Goal: Task Accomplishment & Management: Manage account settings

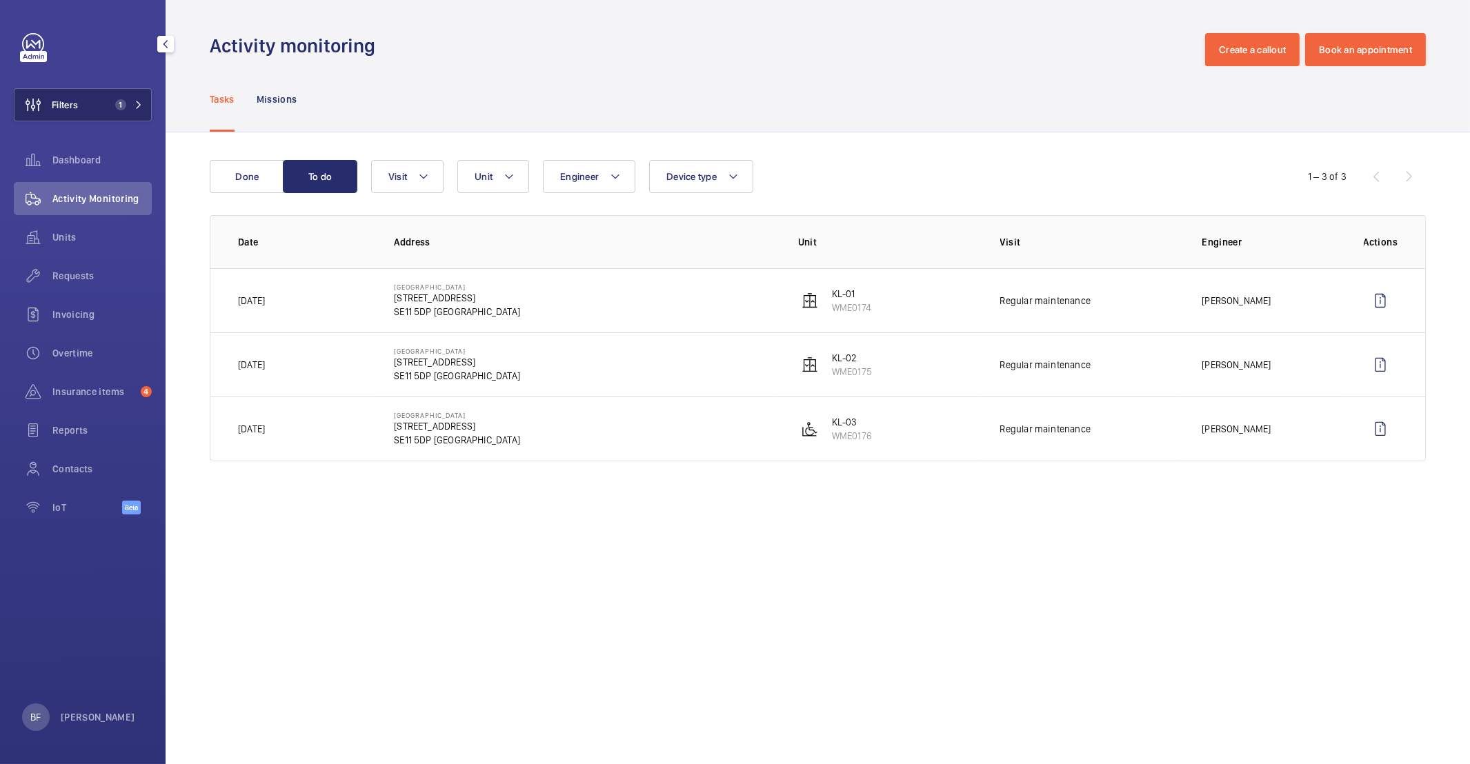
click at [116, 103] on span "1" at bounding box center [120, 104] width 11 height 11
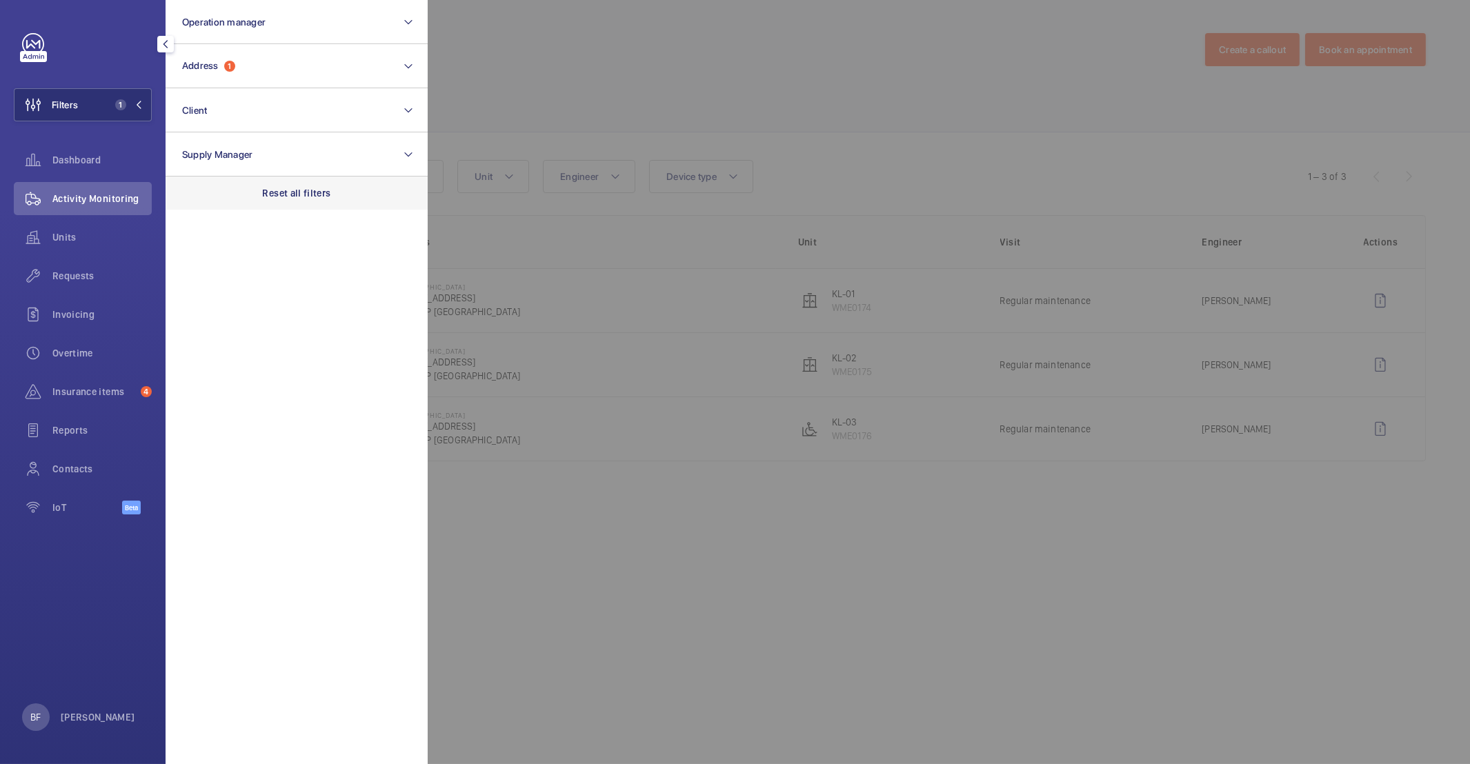
click at [283, 178] on div "Reset all filters" at bounding box center [297, 193] width 262 height 33
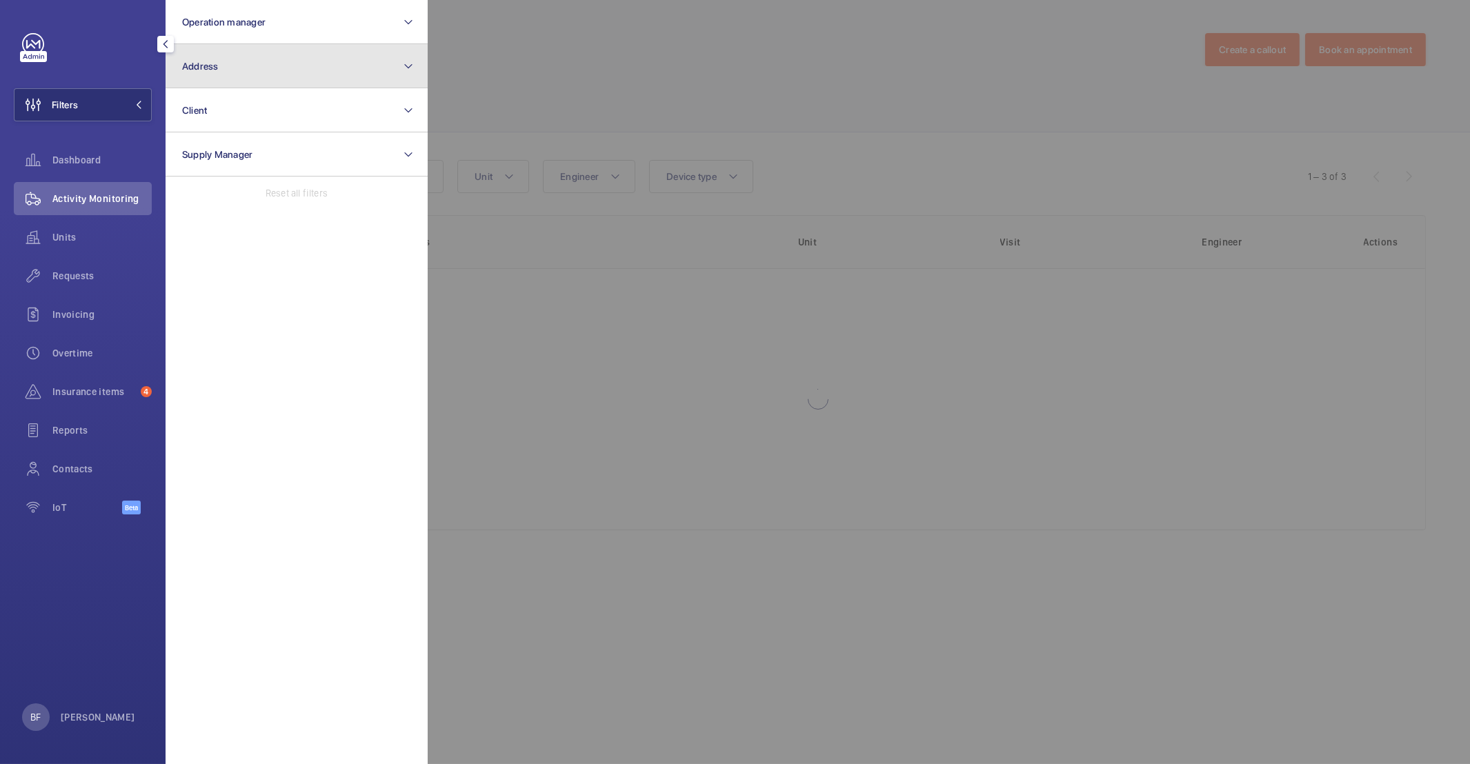
click at [282, 66] on button "Address" at bounding box center [297, 66] width 262 height 44
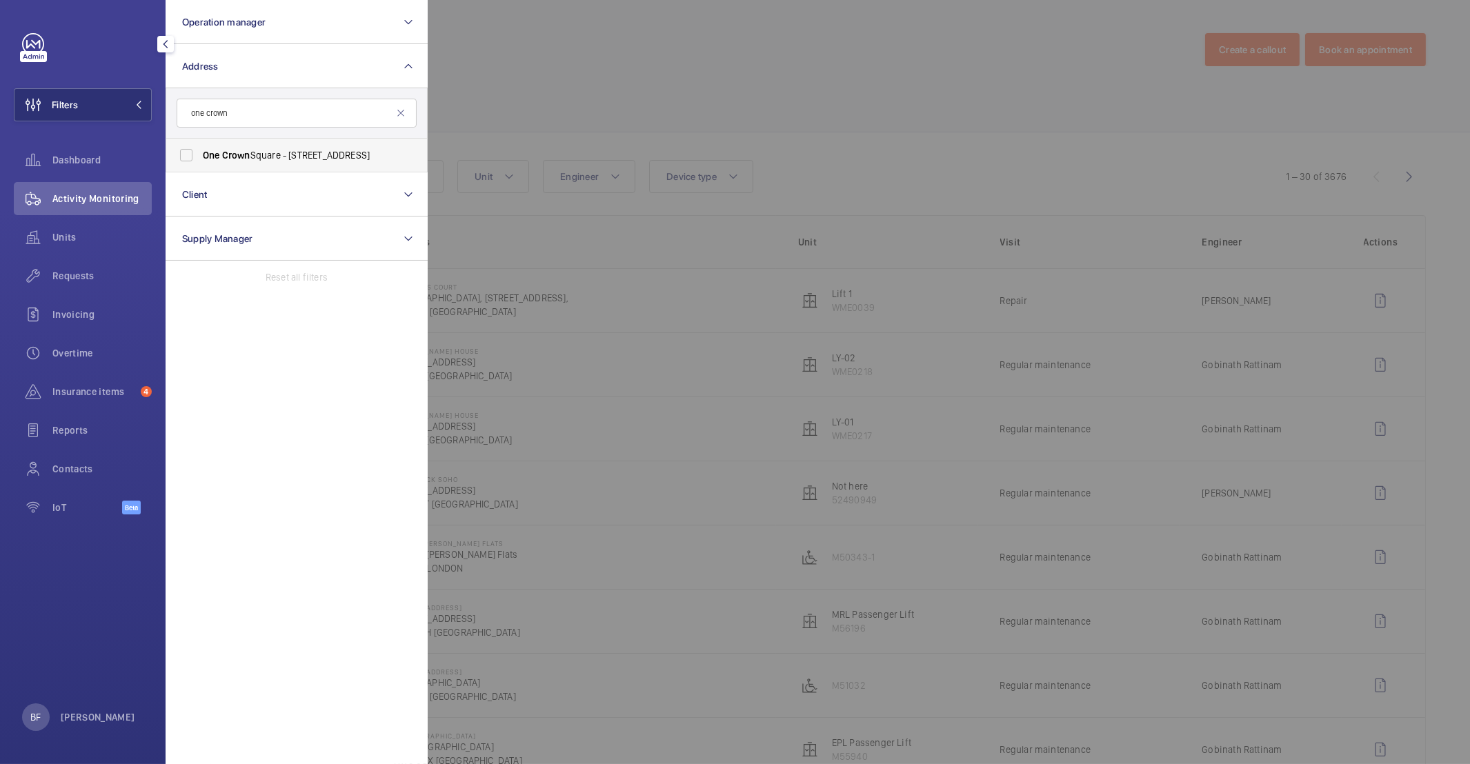
type input "one crown"
click at [267, 150] on span "[STREET_ADDRESS]" at bounding box center [298, 155] width 190 height 14
click at [200, 150] on input "[STREET_ADDRESS]" at bounding box center [186, 155] width 28 height 28
checkbox input "true"
click at [774, 116] on div at bounding box center [1163, 382] width 1470 height 764
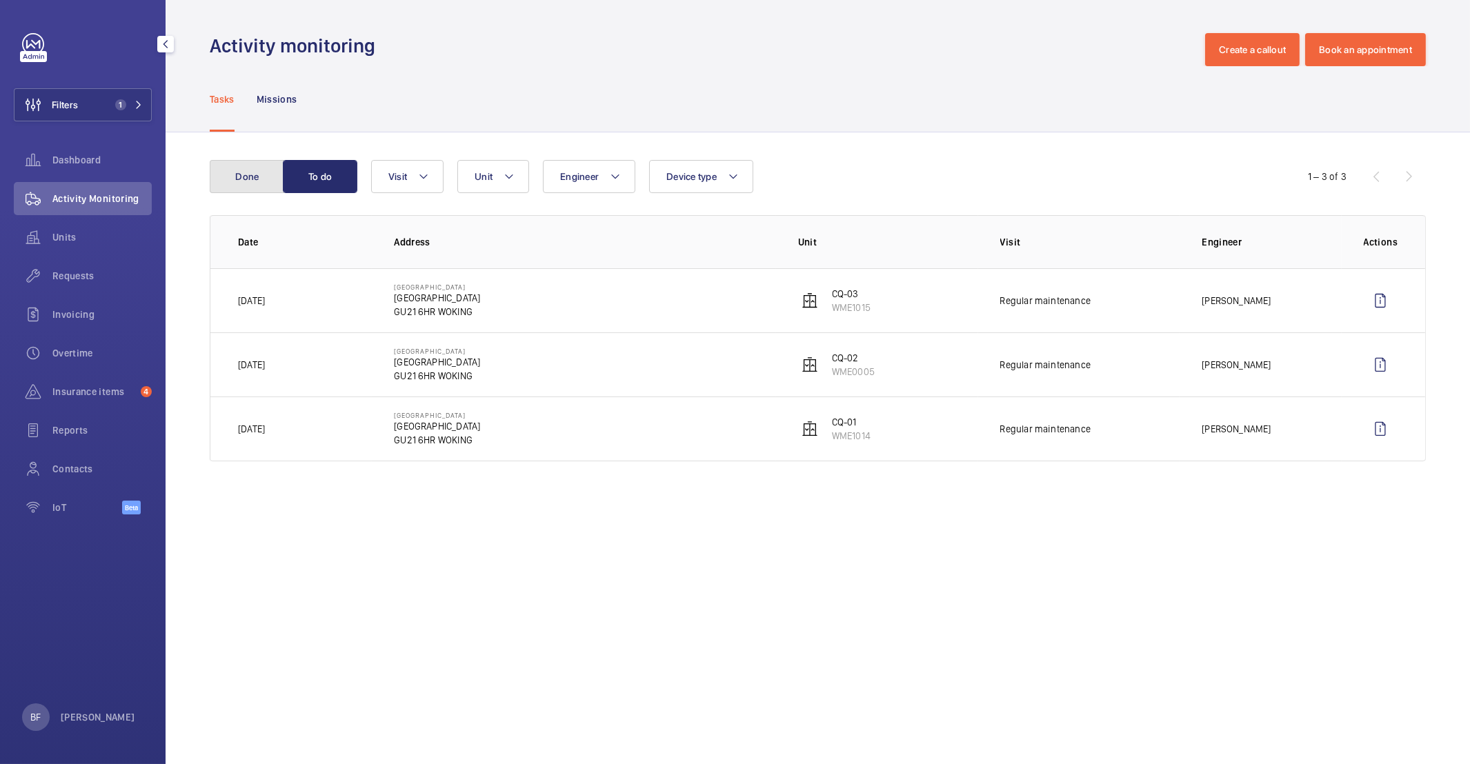
click at [253, 183] on button "Done" at bounding box center [247, 176] width 74 height 33
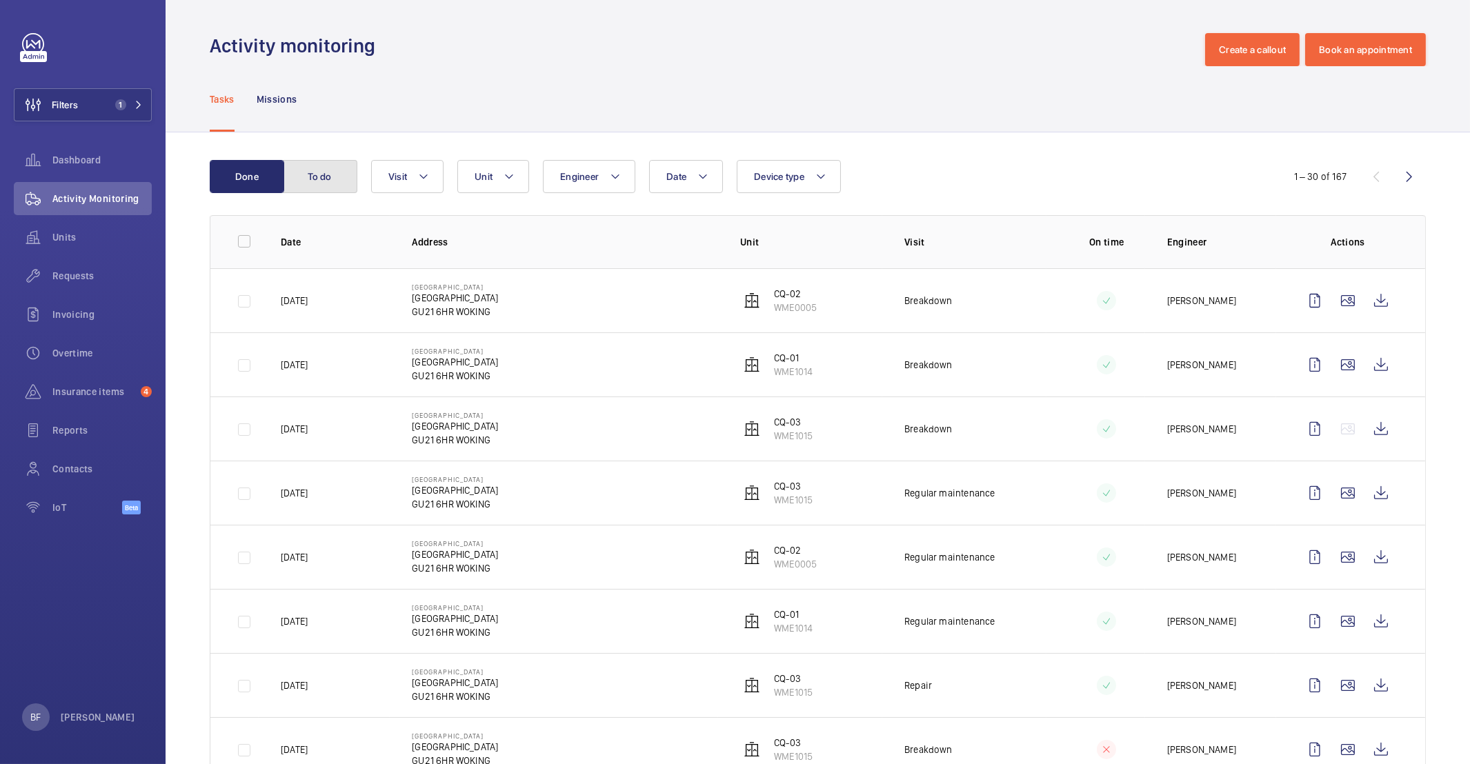
click at [318, 177] on button "To do" at bounding box center [320, 176] width 74 height 33
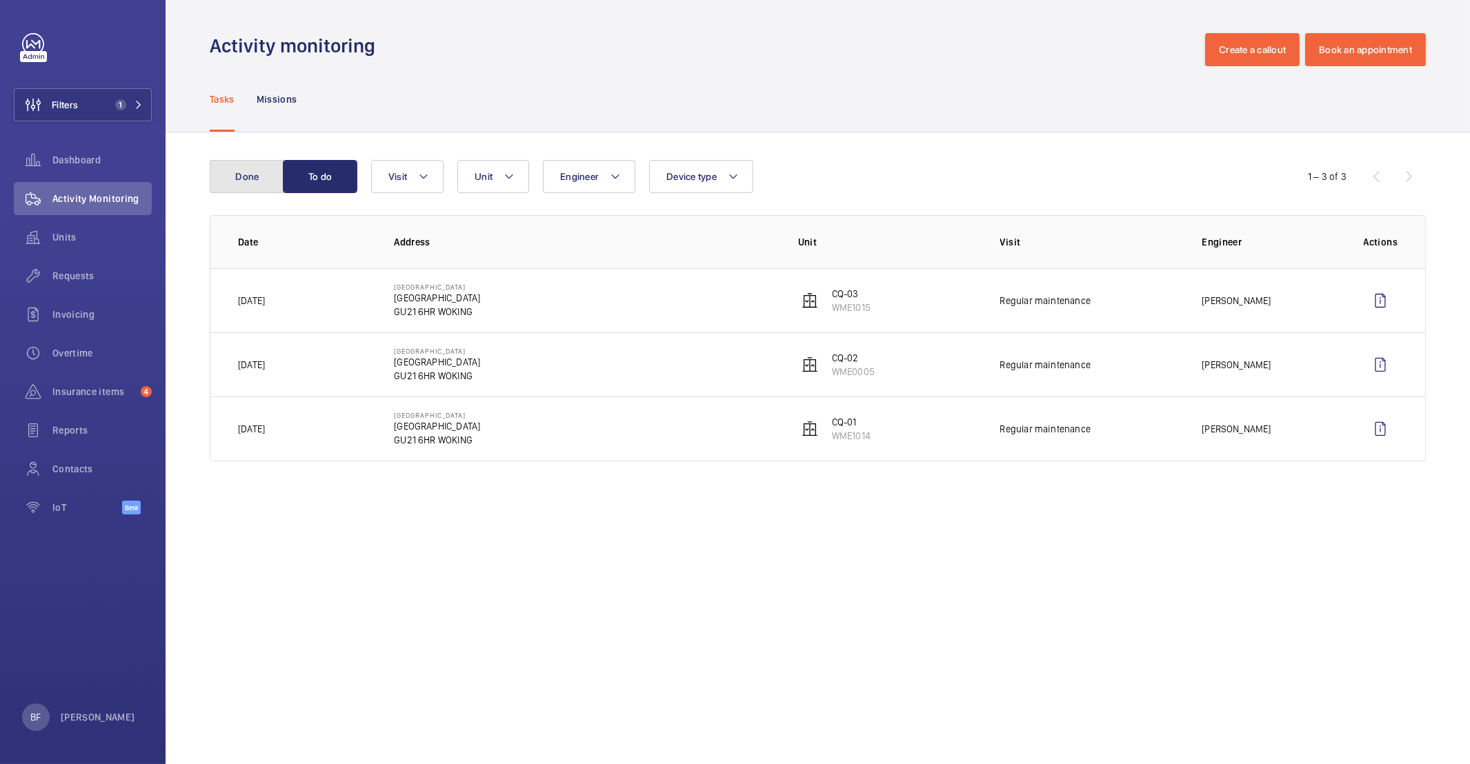
click at [263, 173] on button "Done" at bounding box center [247, 176] width 74 height 33
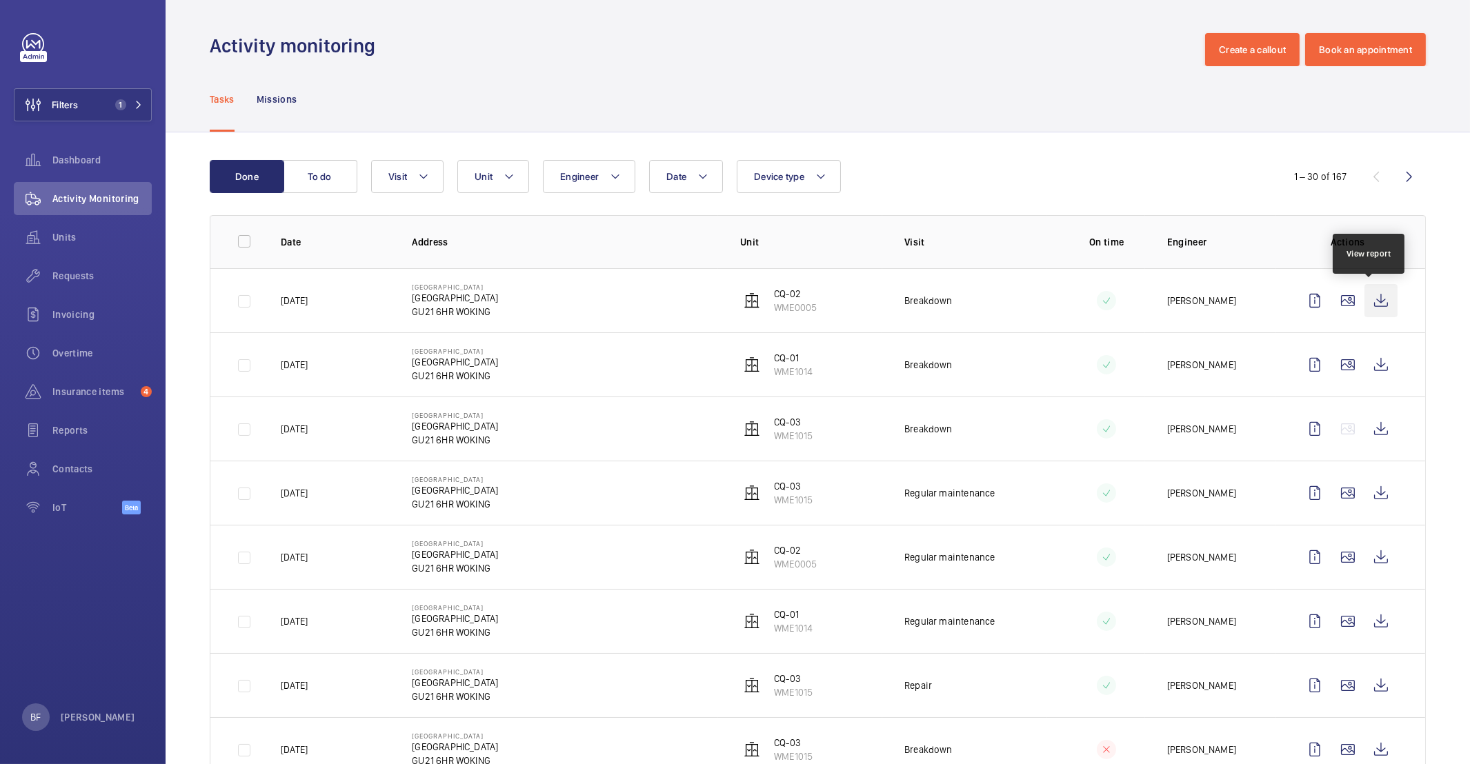
click at [1380, 299] on wm-front-icon-button at bounding box center [1380, 300] width 33 height 33
click at [81, 274] on span "Requests" at bounding box center [101, 276] width 99 height 14
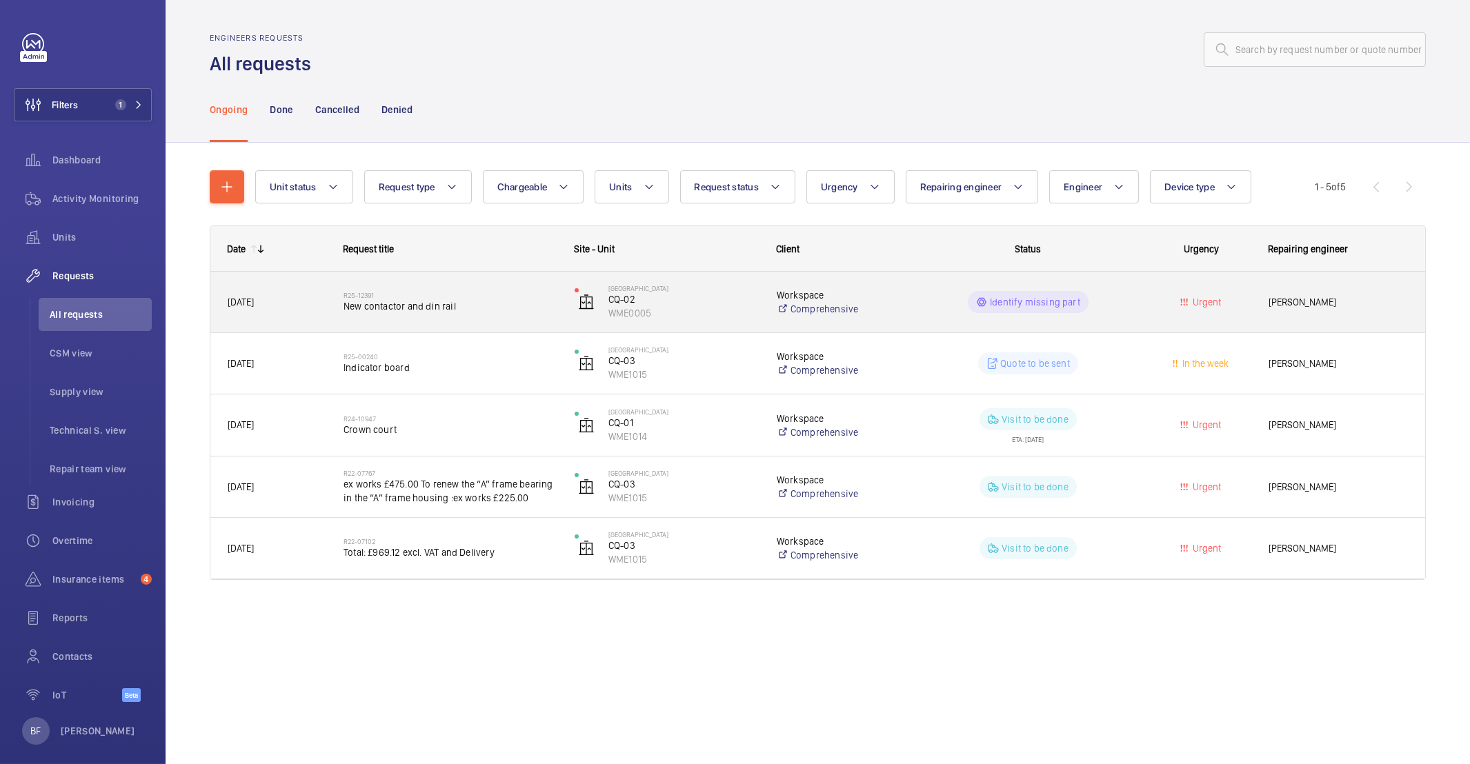
click at [440, 321] on div "R25-12391 New contactor and din rail" at bounding box center [449, 302] width 213 height 40
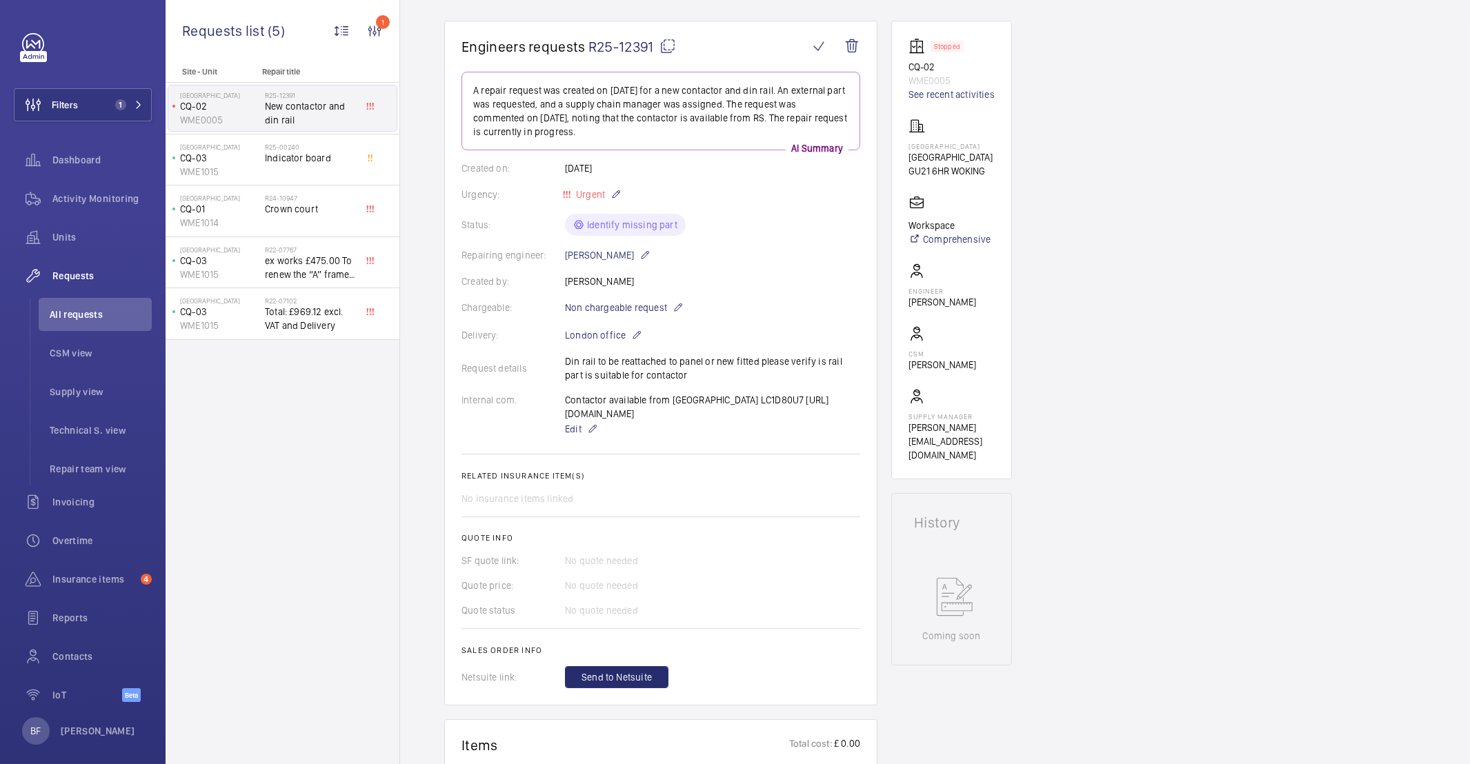
scroll to position [66, 0]
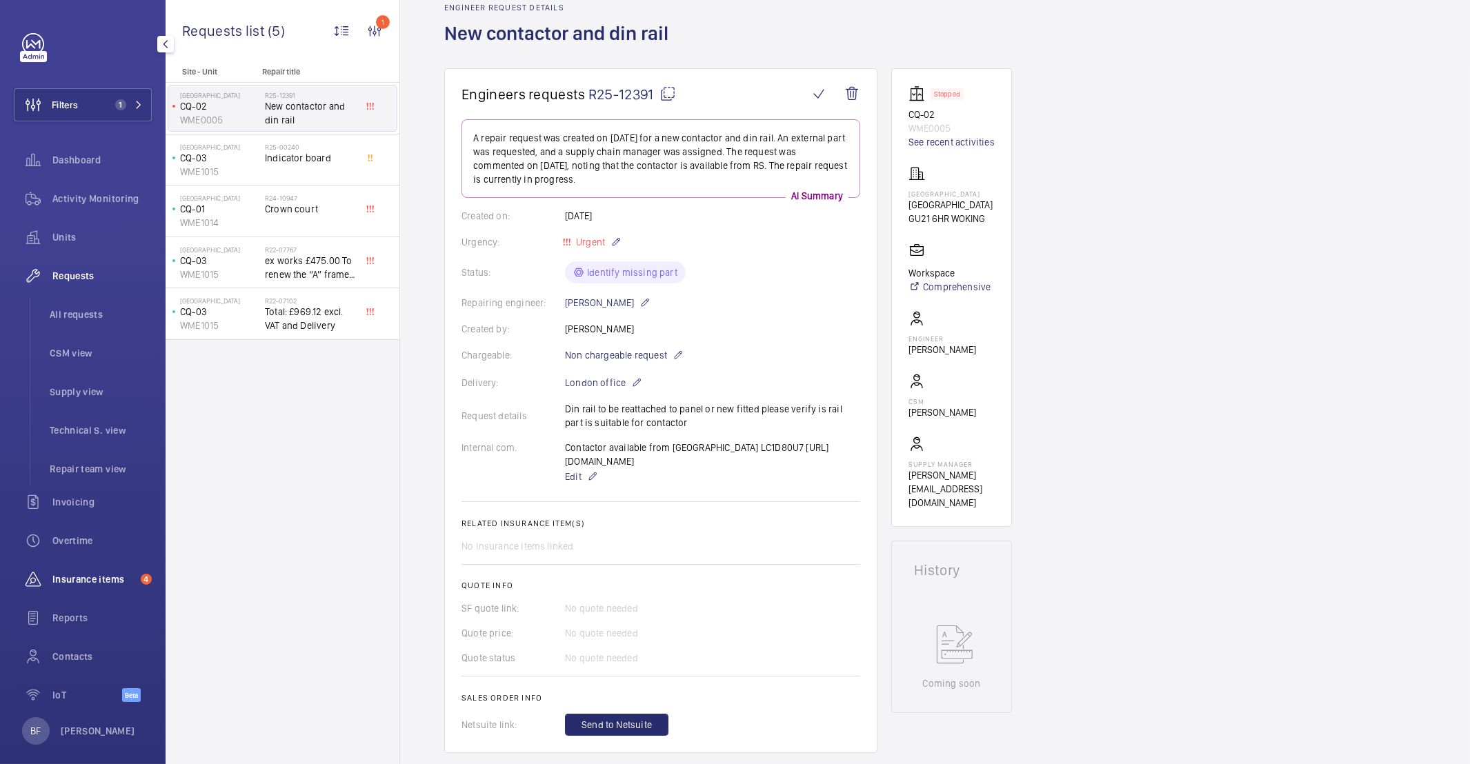
click at [91, 574] on span "Insurance items" at bounding box center [93, 579] width 83 height 14
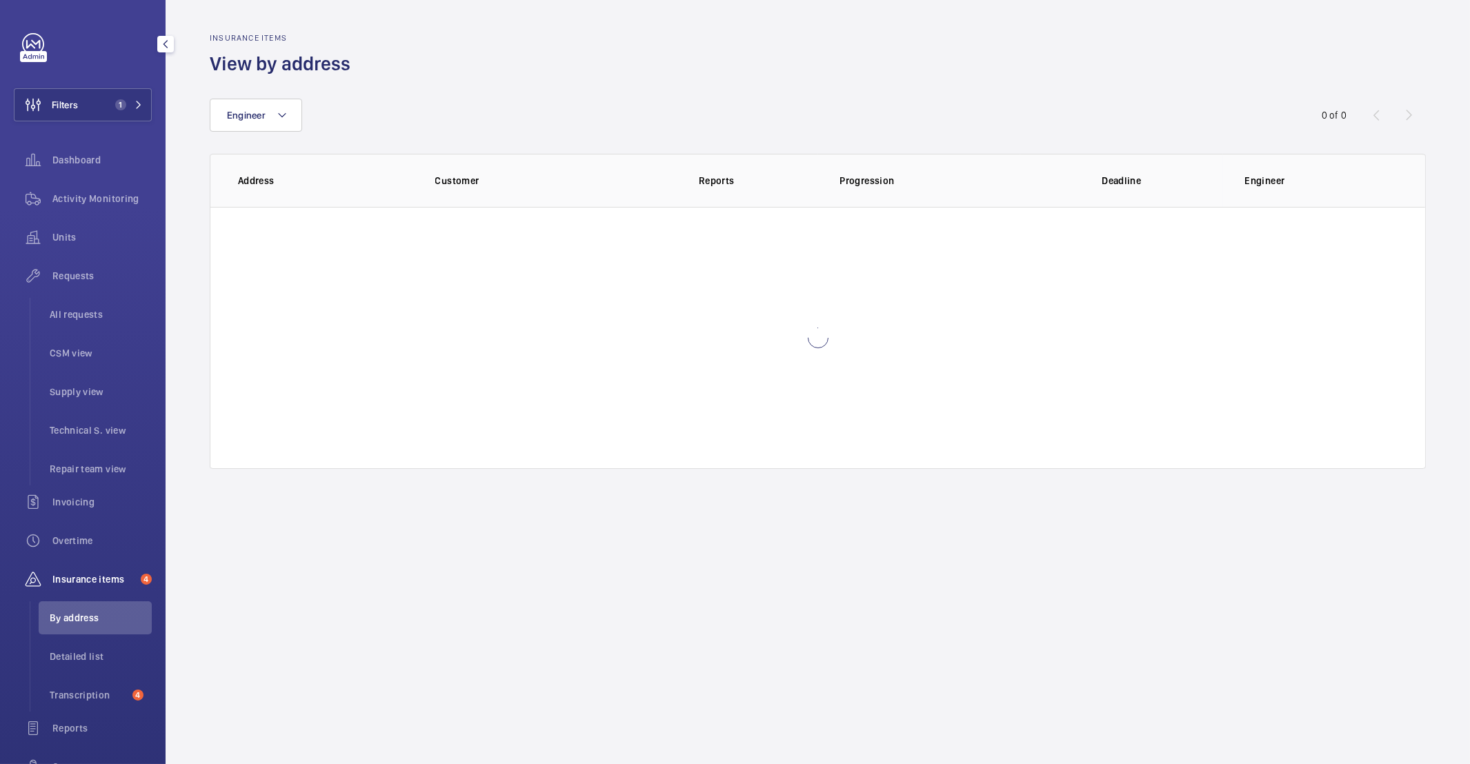
click at [90, 760] on span "Contacts" at bounding box center [101, 767] width 99 height 14
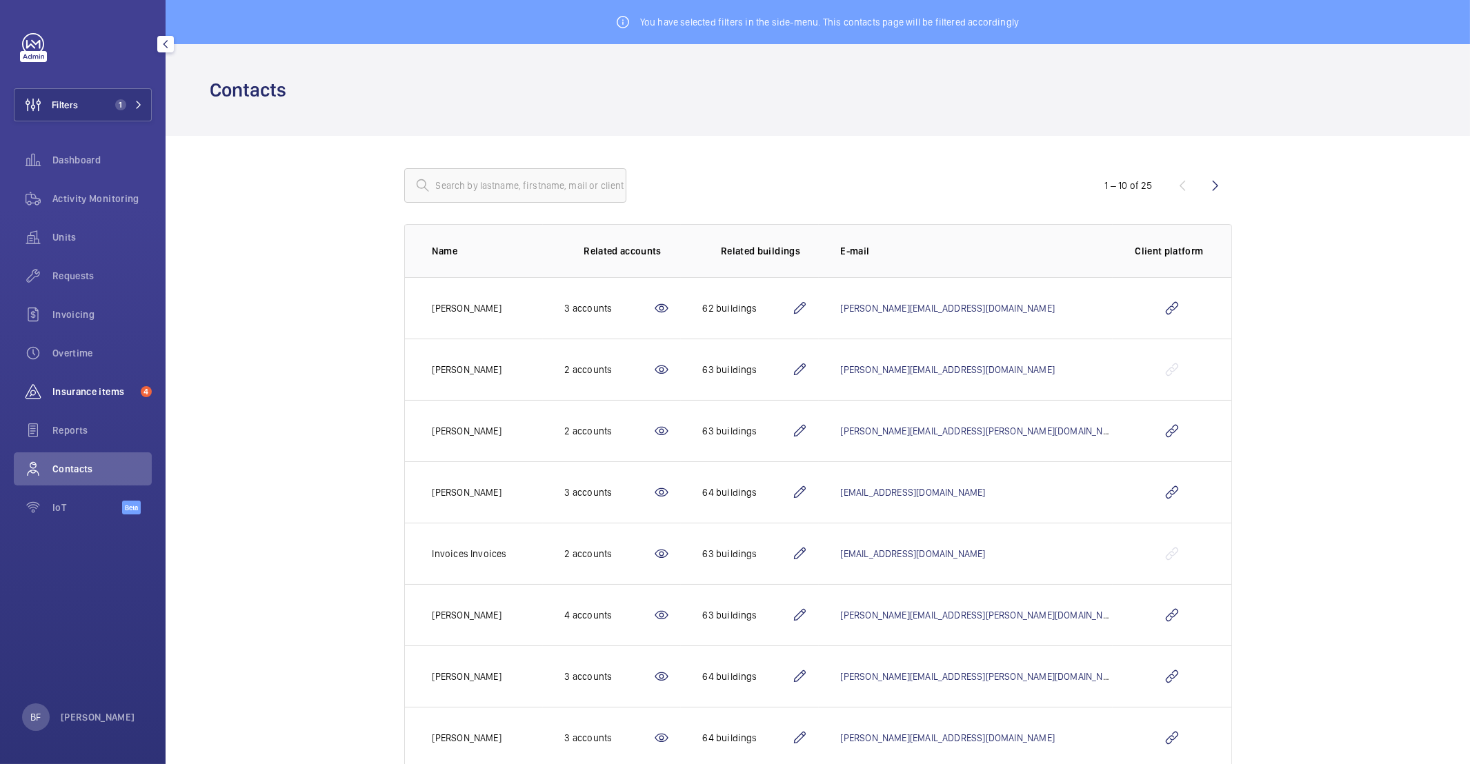
click at [108, 397] on span "Insurance items" at bounding box center [93, 392] width 83 height 14
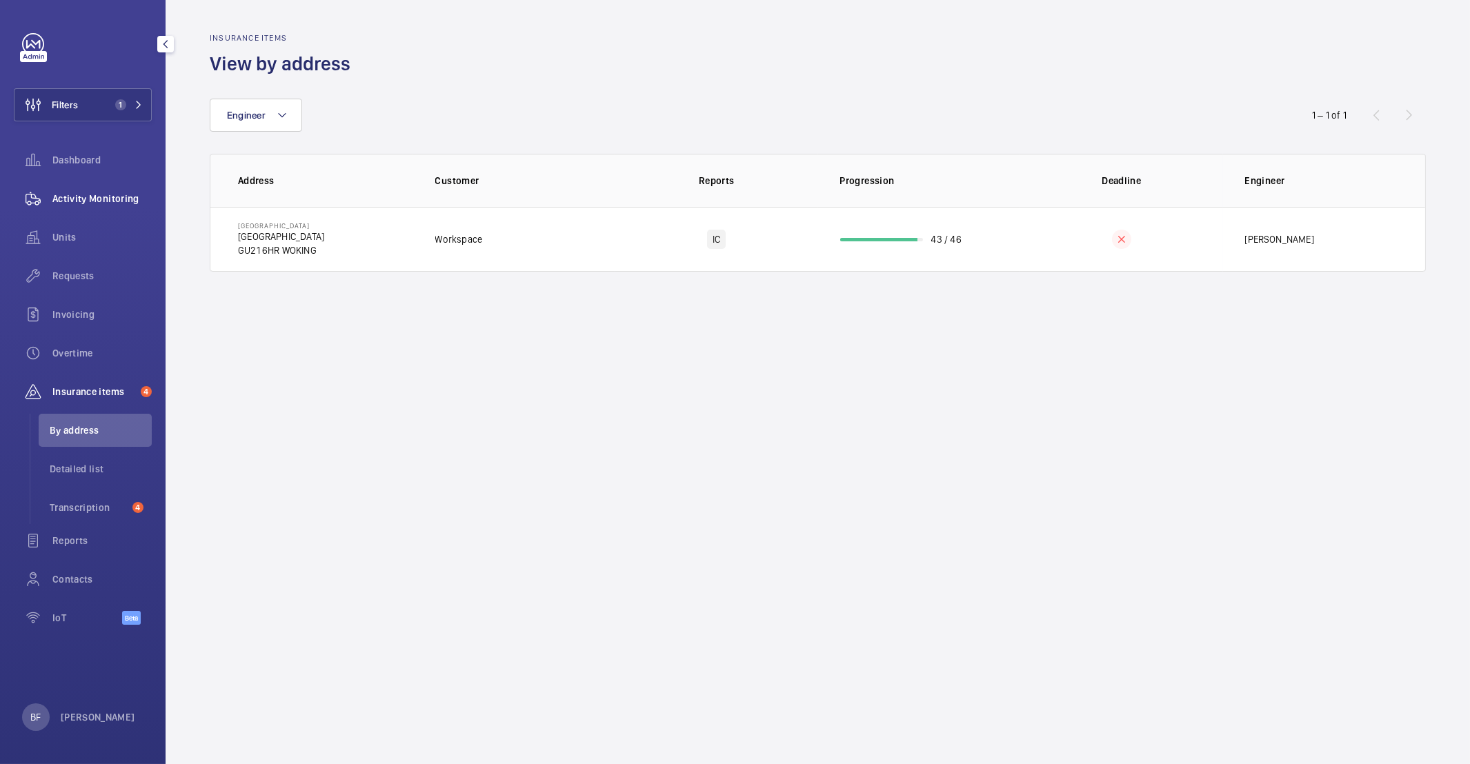
click at [109, 194] on span "Activity Monitoring" at bounding box center [101, 199] width 99 height 14
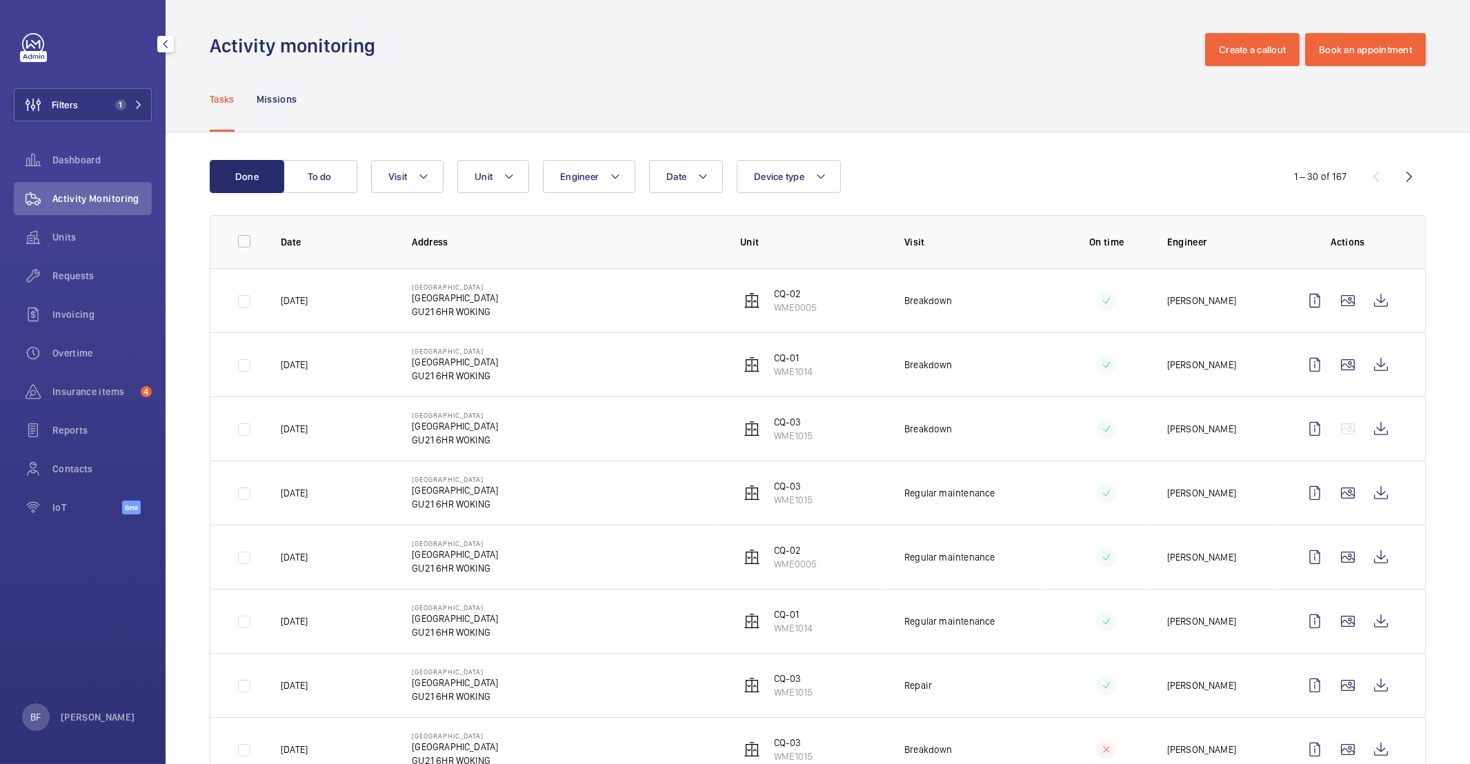
click at [105, 87] on div "Filters 1 Dashboard Activity Monitoring Units Requests Invoicing Overtime Insur…" at bounding box center [83, 281] width 138 height 497
click at [115, 100] on span "1" at bounding box center [118, 104] width 17 height 11
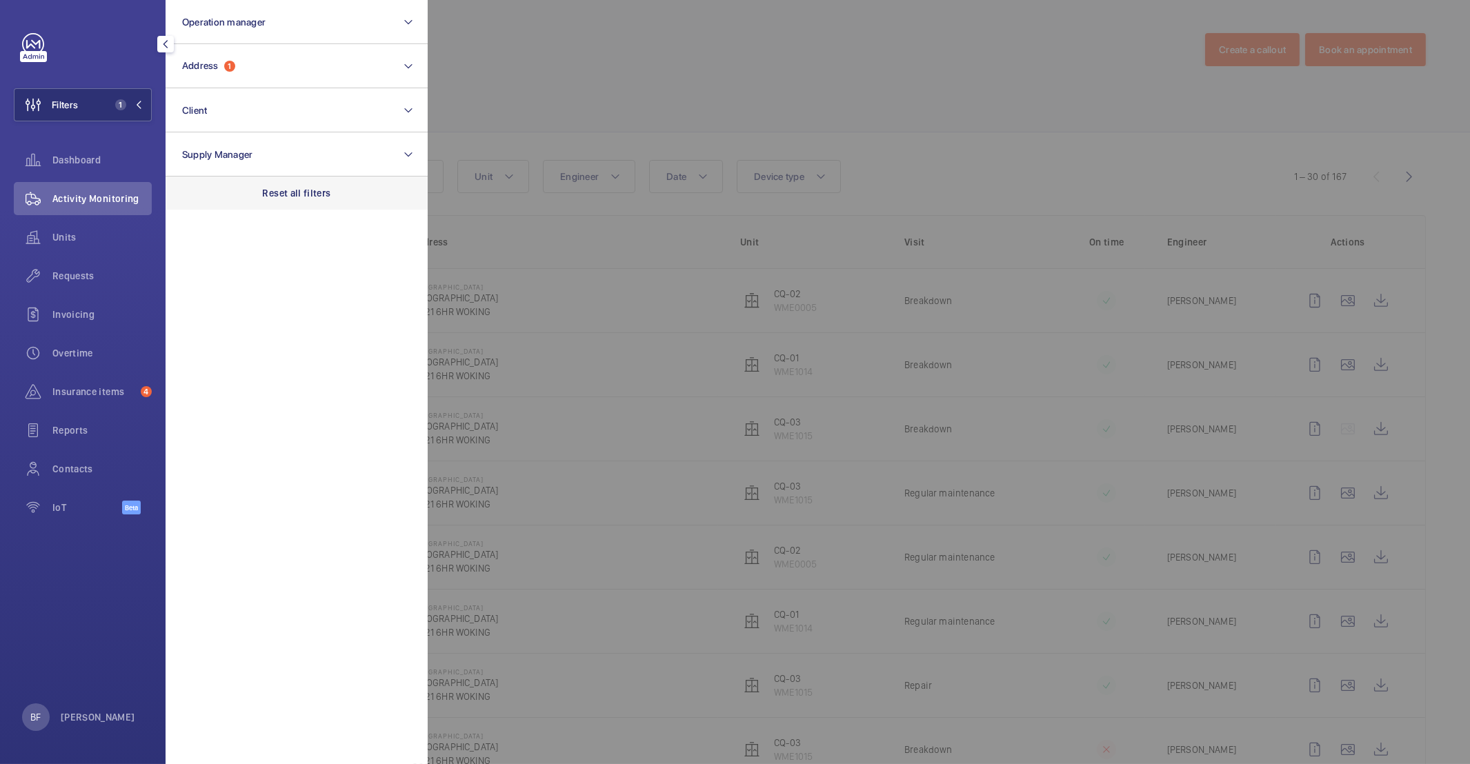
click at [283, 194] on p "Reset all filters" at bounding box center [297, 193] width 68 height 14
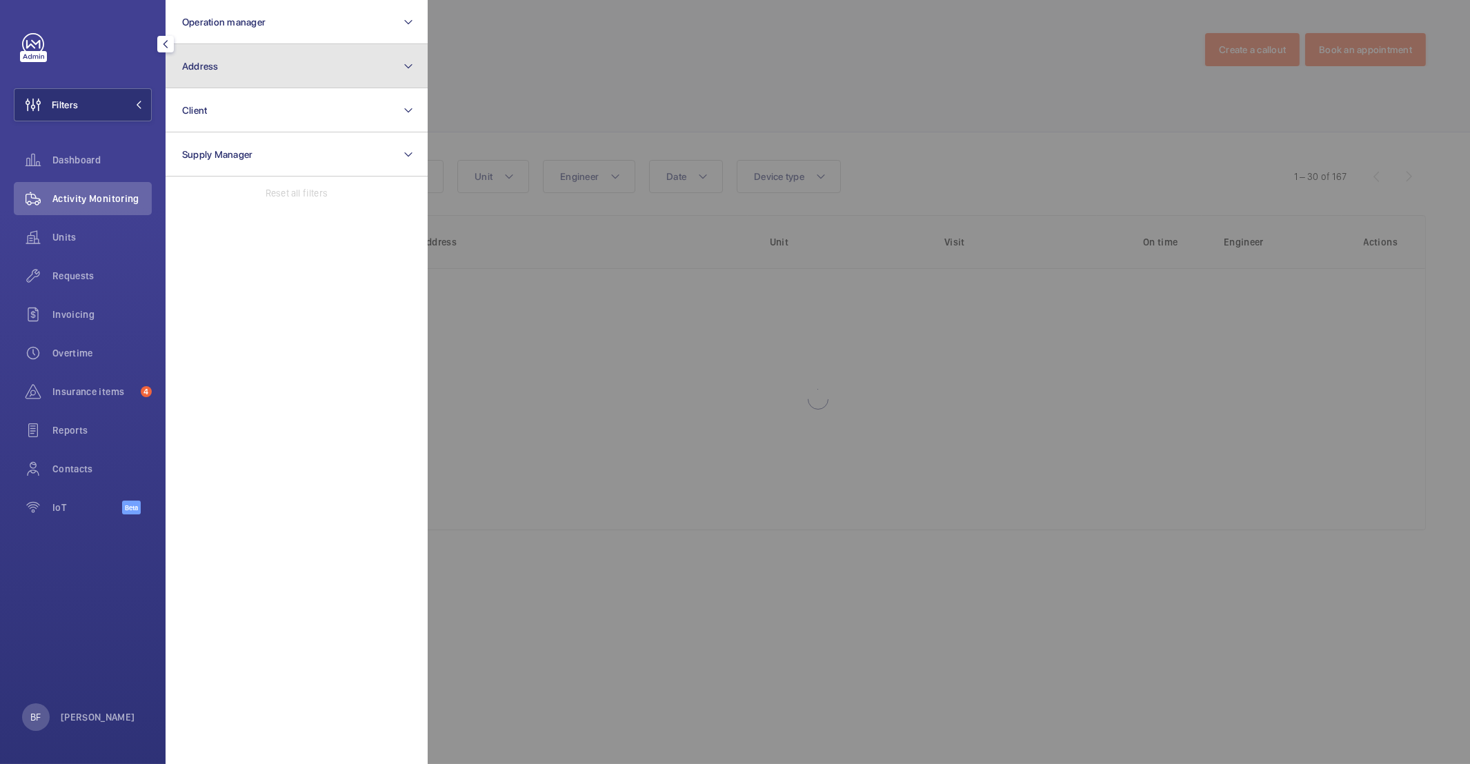
click at [238, 68] on button "Address" at bounding box center [297, 66] width 262 height 44
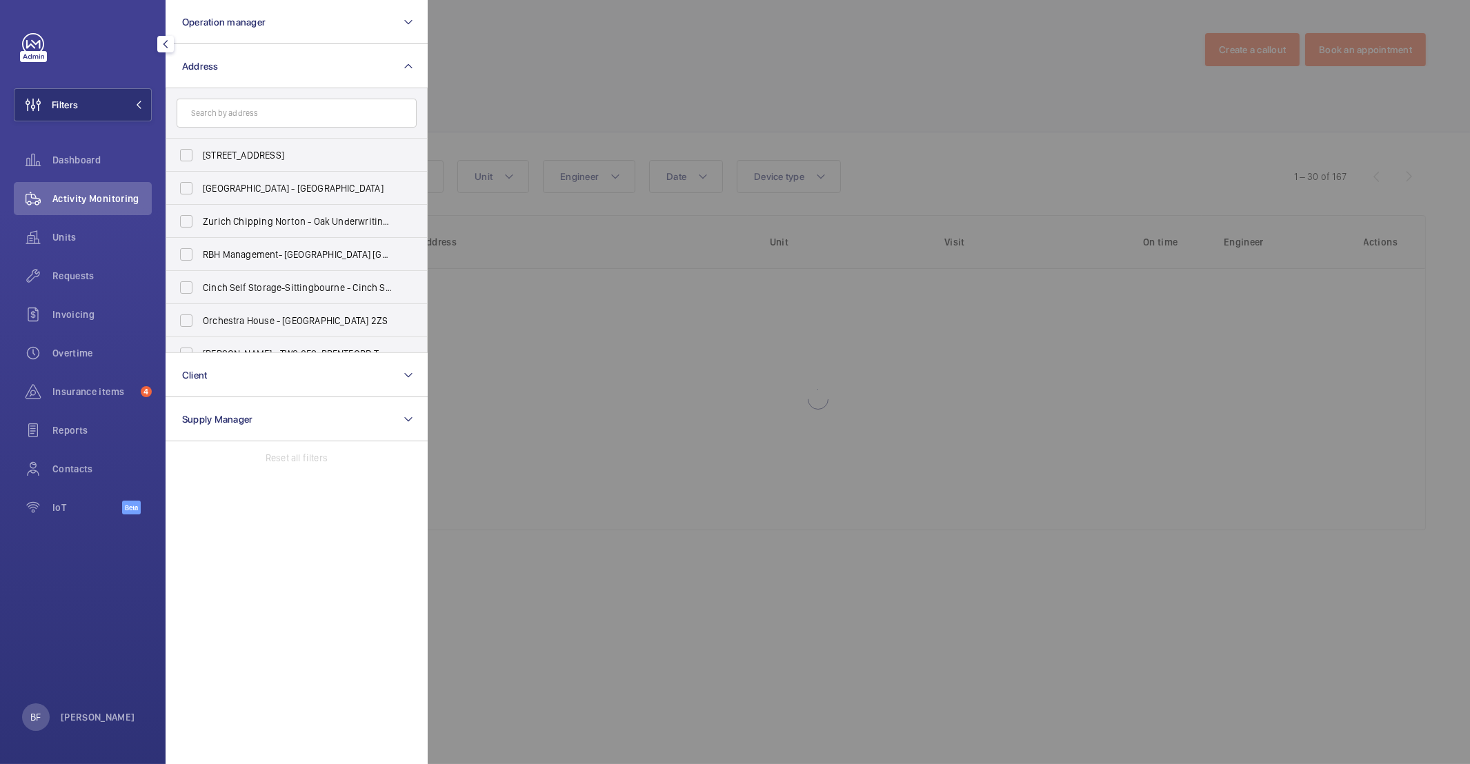
click at [277, 110] on input "text" at bounding box center [297, 113] width 240 height 29
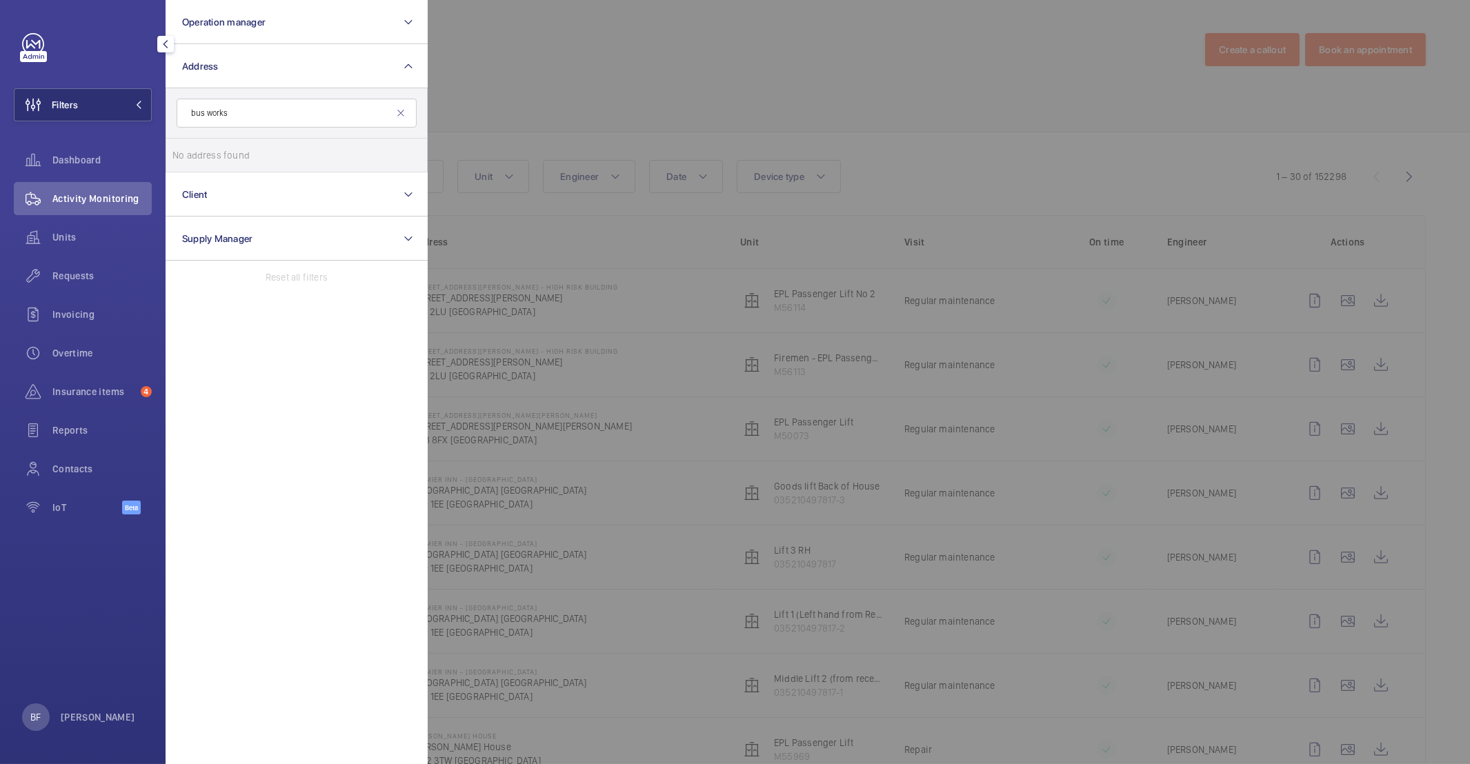
click at [206, 114] on input "bus works" at bounding box center [297, 113] width 240 height 29
type input "busworks"
click at [330, 161] on span "[GEOGRAPHIC_DATA]" at bounding box center [298, 155] width 190 height 14
click at [200, 161] on input "[GEOGRAPHIC_DATA]" at bounding box center [186, 155] width 28 height 28
checkbox input "true"
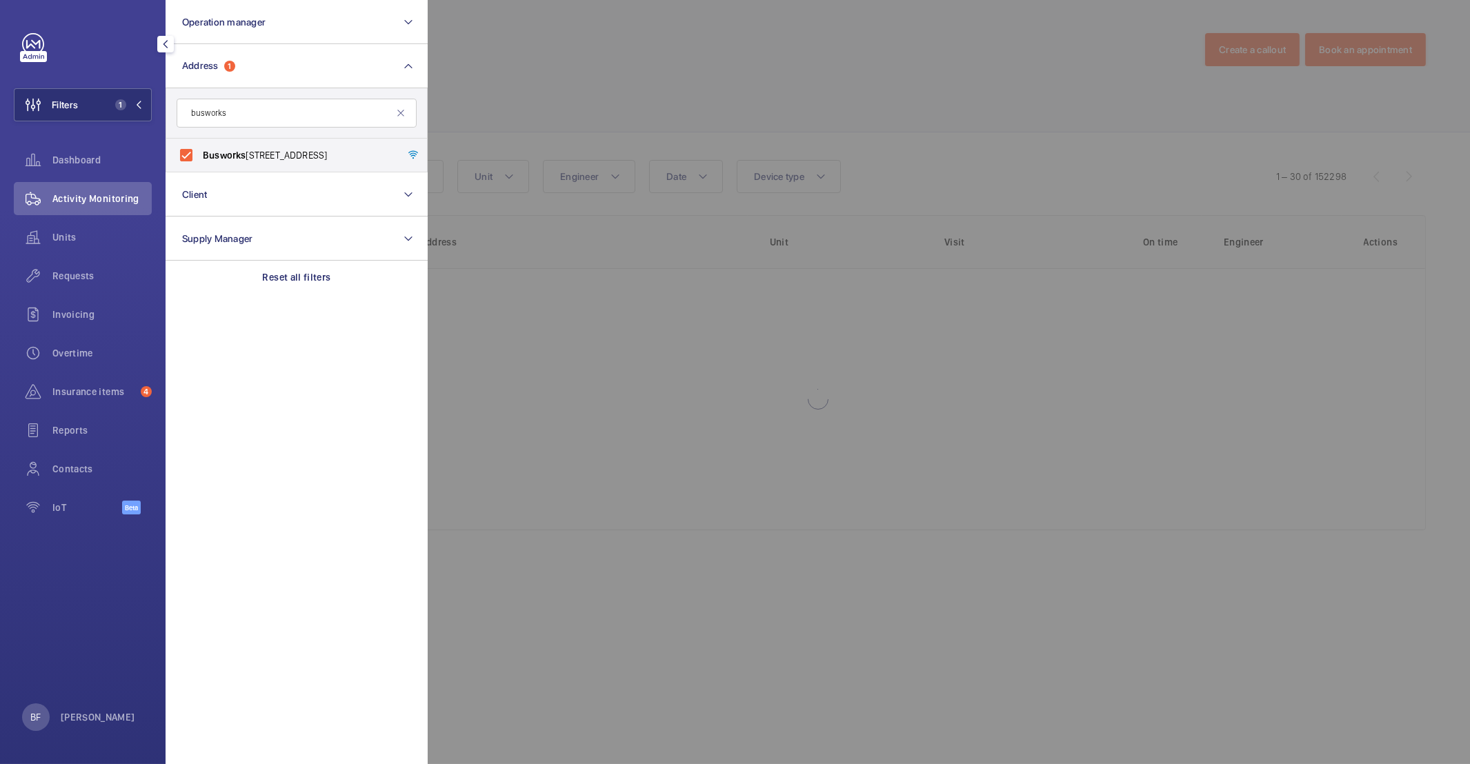
click at [734, 77] on div at bounding box center [1163, 382] width 1470 height 764
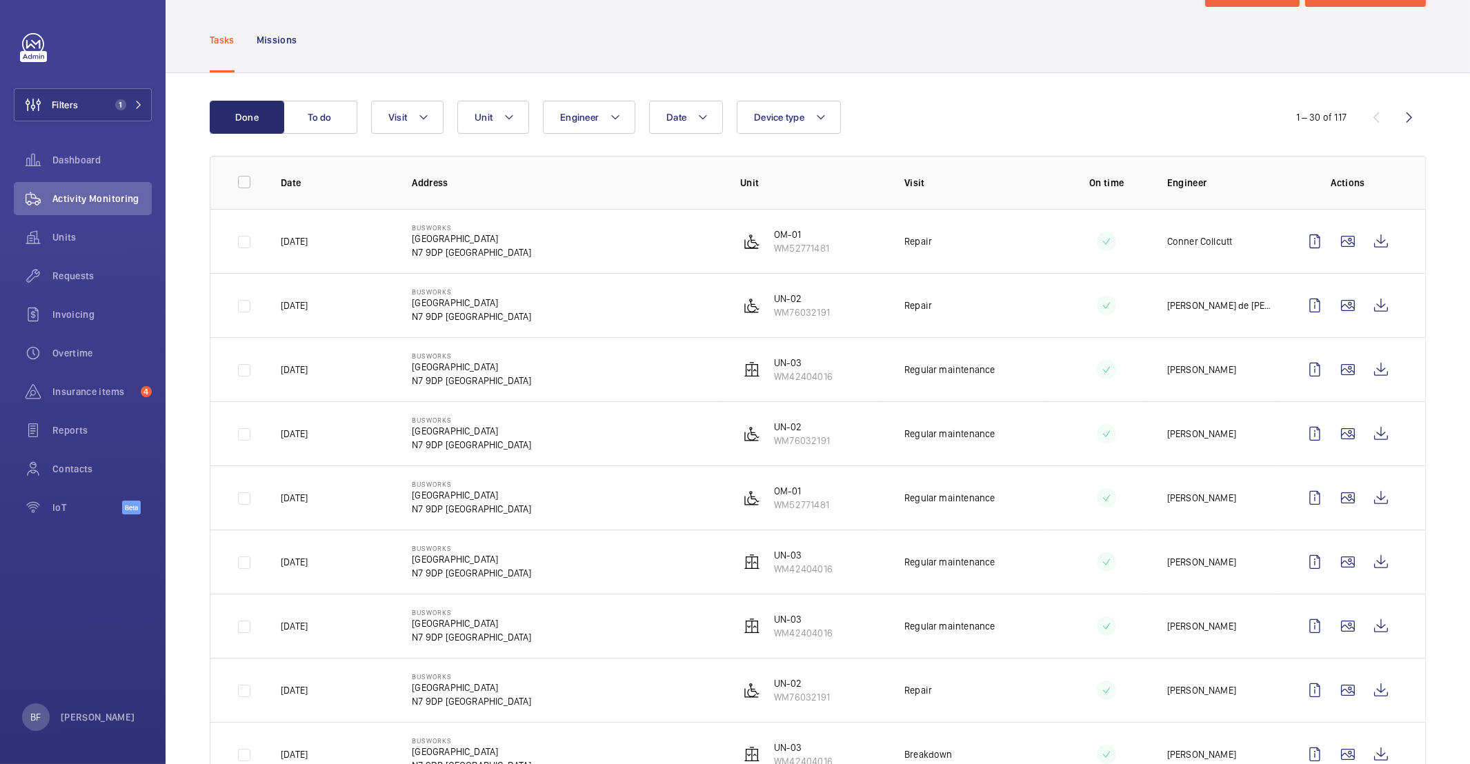
scroll to position [61, 0]
click at [1370, 303] on wm-front-icon-button at bounding box center [1380, 304] width 33 height 33
click at [103, 396] on span "Insurance items" at bounding box center [93, 392] width 83 height 14
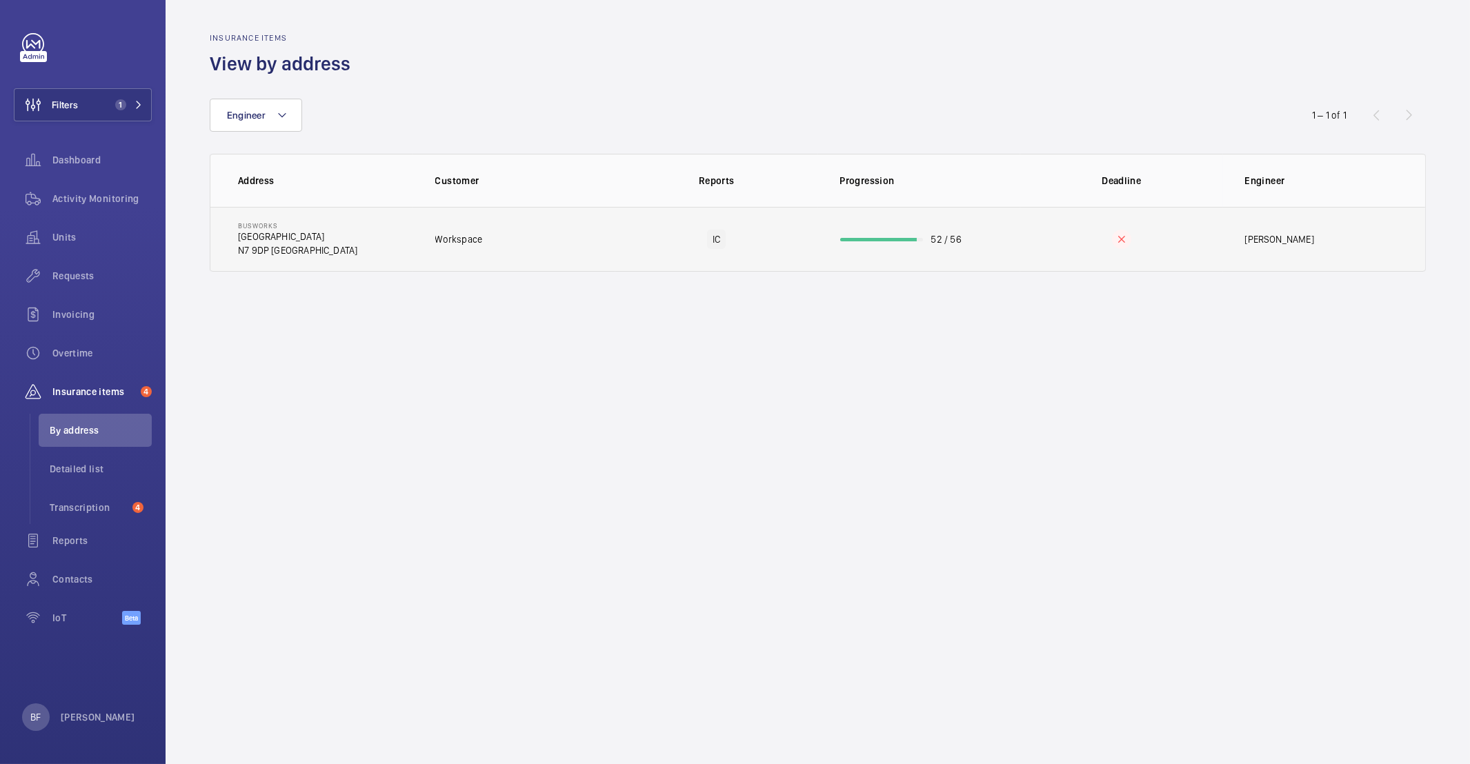
click at [460, 257] on td "Workspace" at bounding box center [514, 239] width 203 height 65
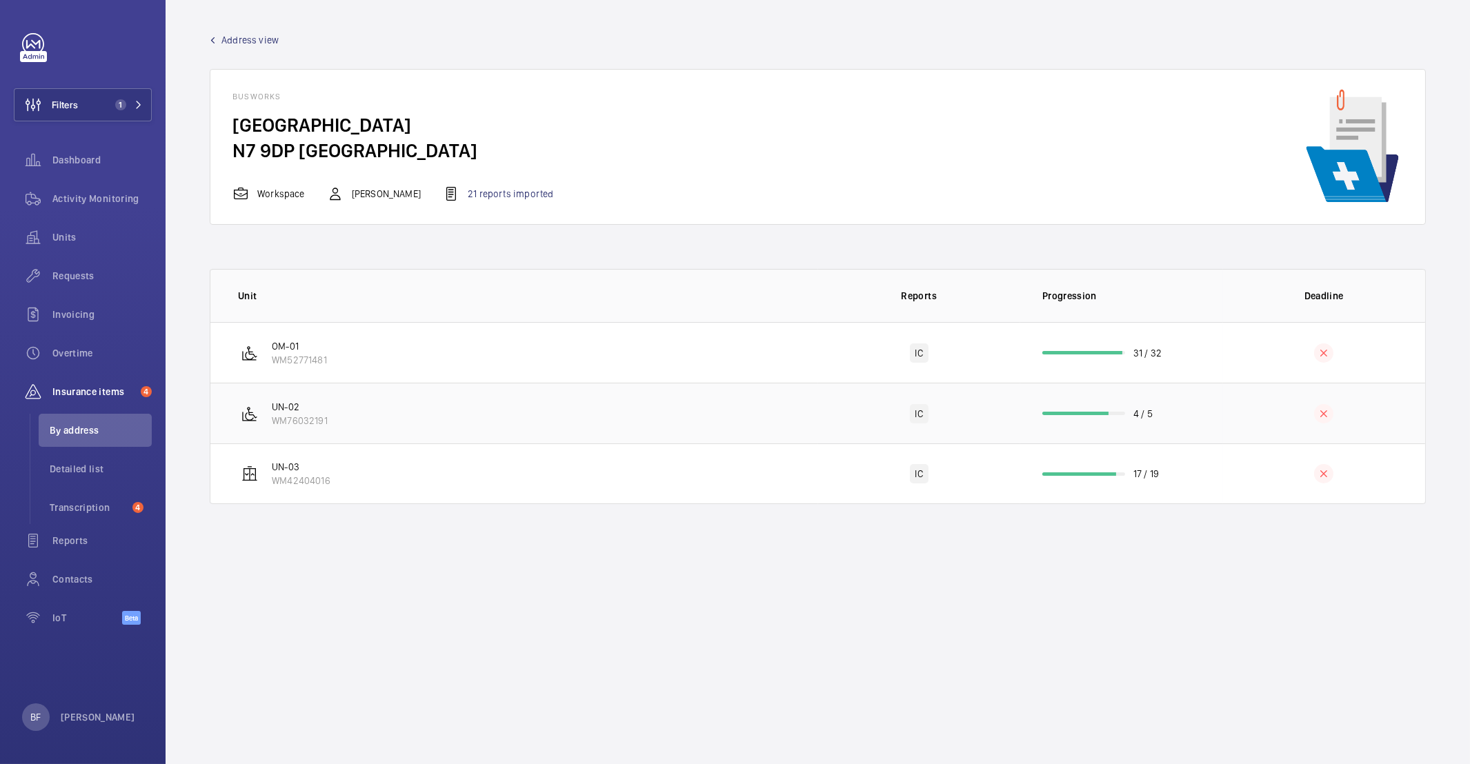
click at [392, 427] on td "UN-02 WM76032191" at bounding box center [514, 413] width 608 height 61
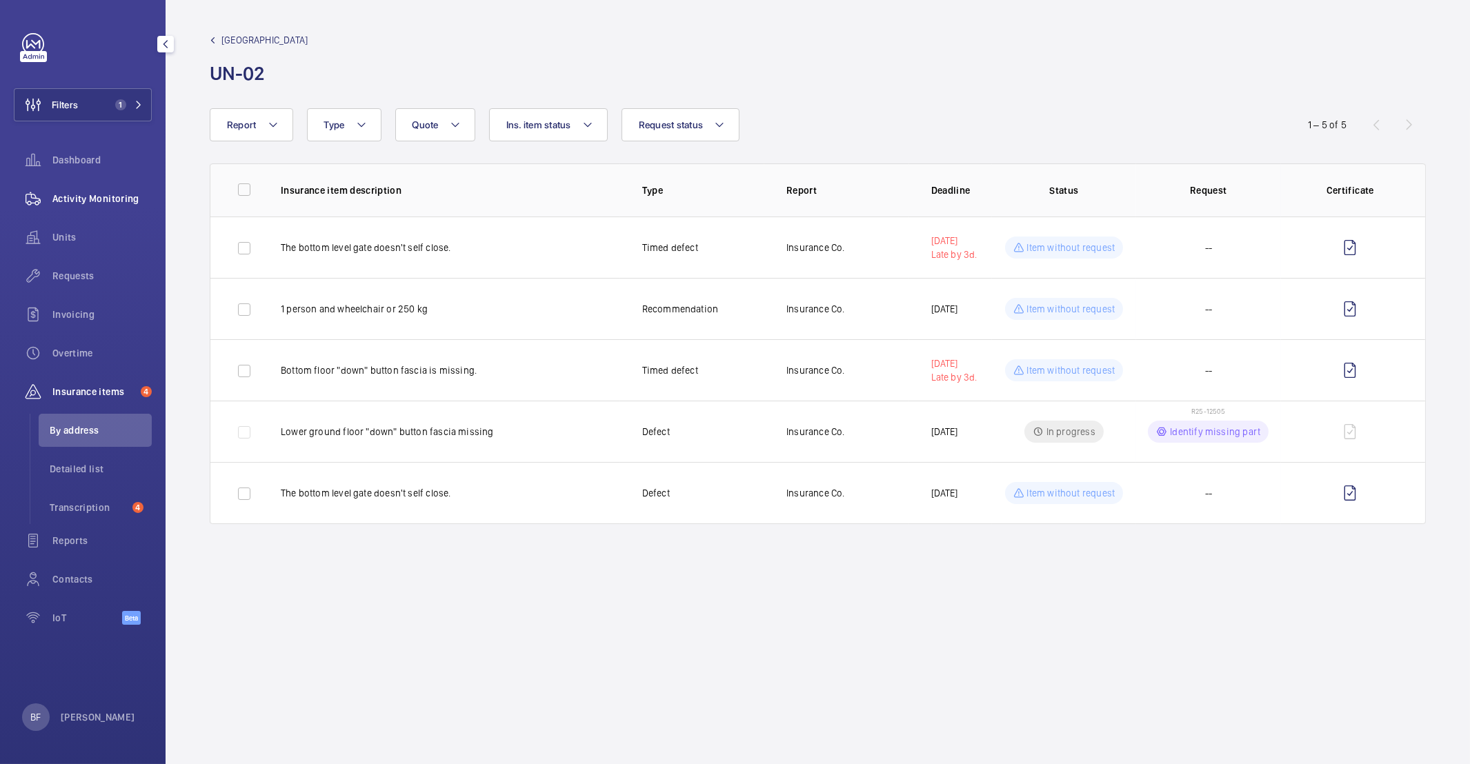
click at [117, 201] on span "Activity Monitoring" at bounding box center [101, 199] width 99 height 14
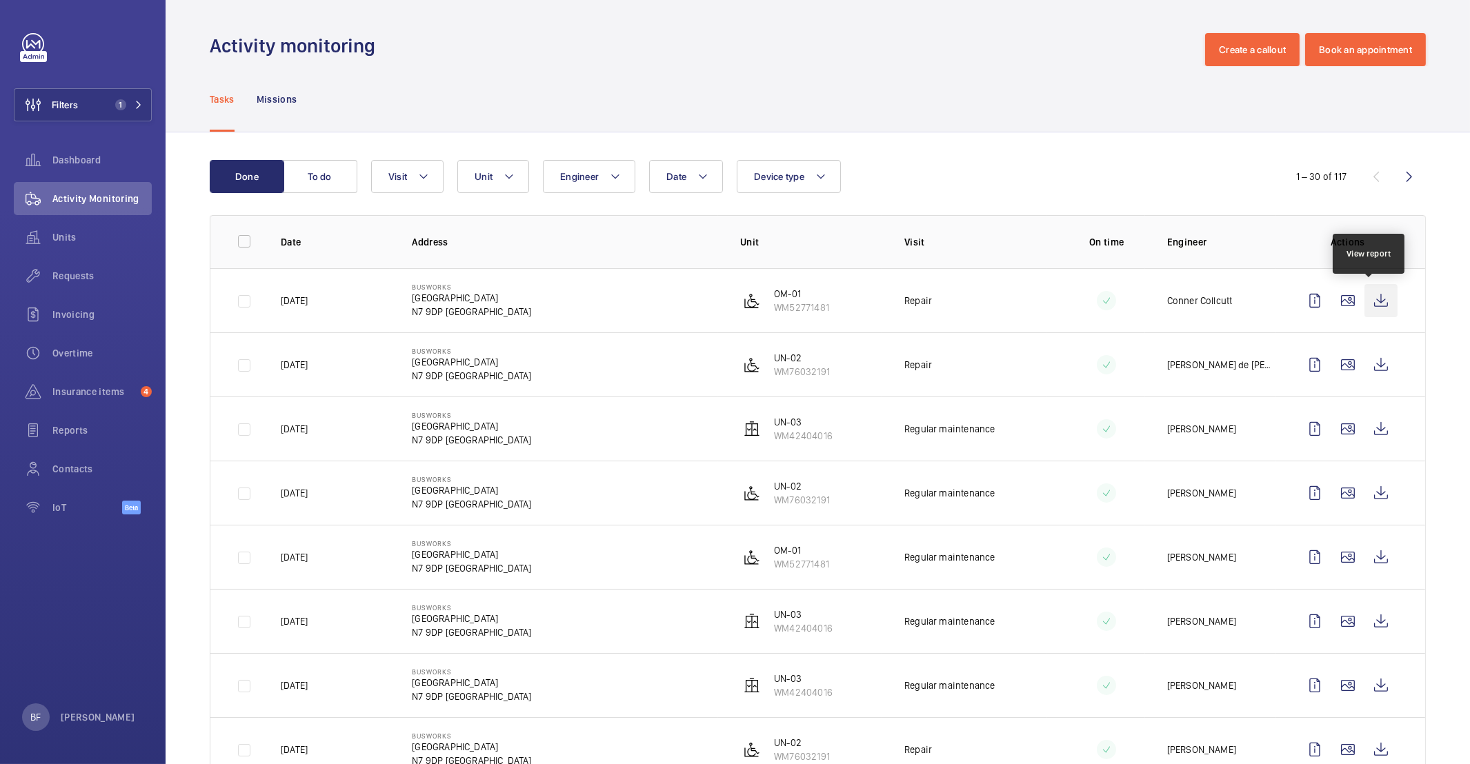
click at [1365, 302] on wm-front-icon-button at bounding box center [1380, 300] width 33 height 33
drag, startPoint x: 83, startPoint y: 273, endPoint x: 105, endPoint y: 275, distance: 22.2
click at [84, 270] on span "Requests" at bounding box center [101, 276] width 99 height 14
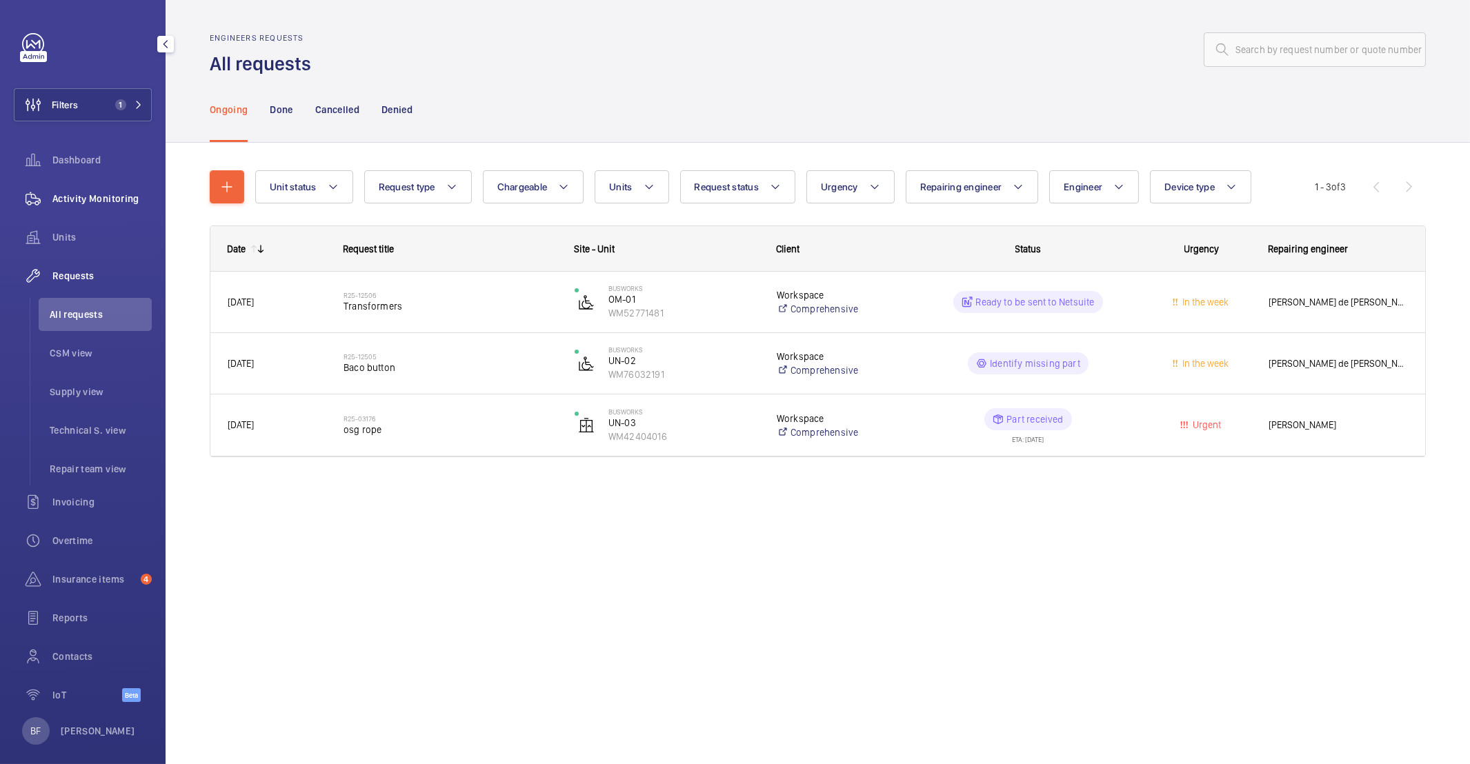
click at [121, 190] on div "Activity Monitoring" at bounding box center [83, 198] width 138 height 33
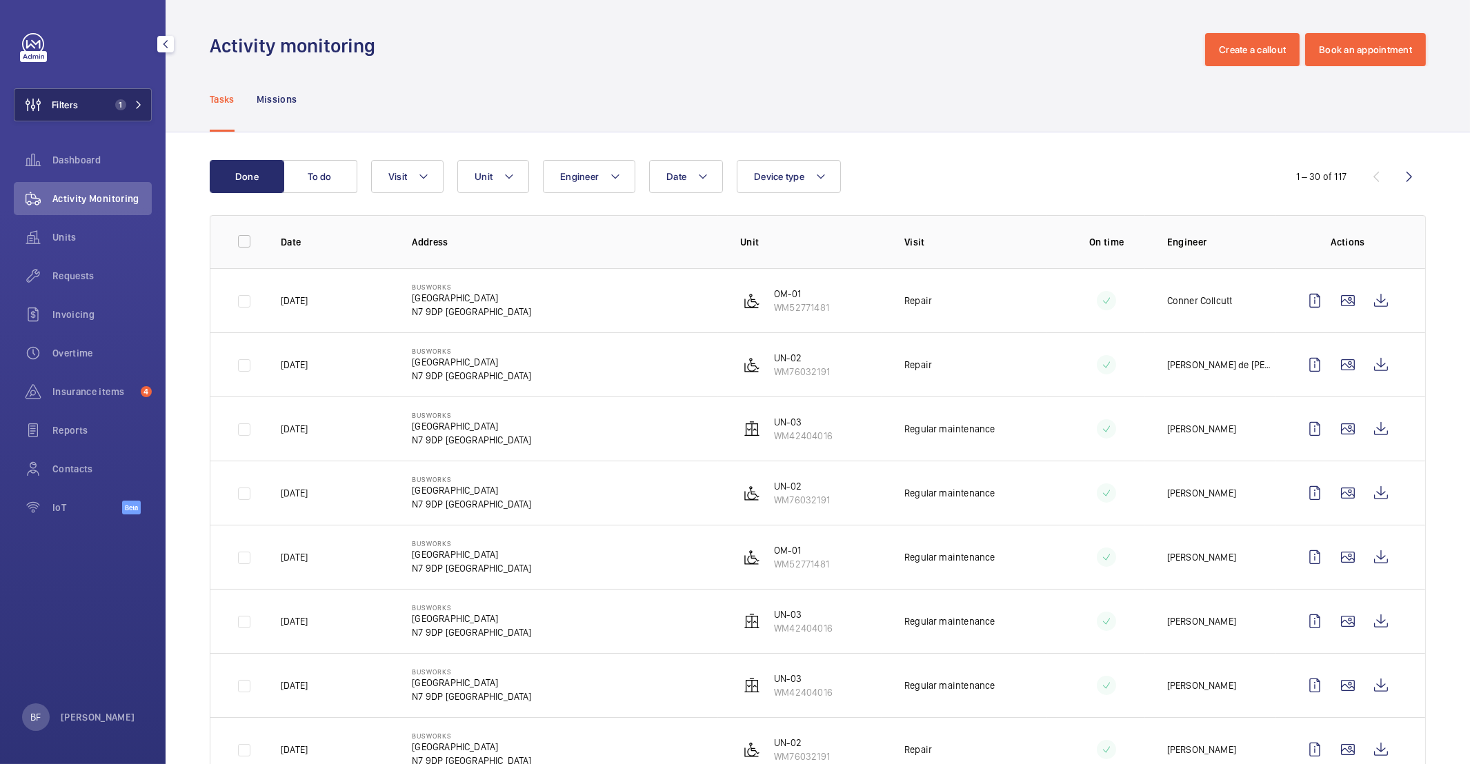
click at [141, 109] on span "1" at bounding box center [126, 104] width 33 height 11
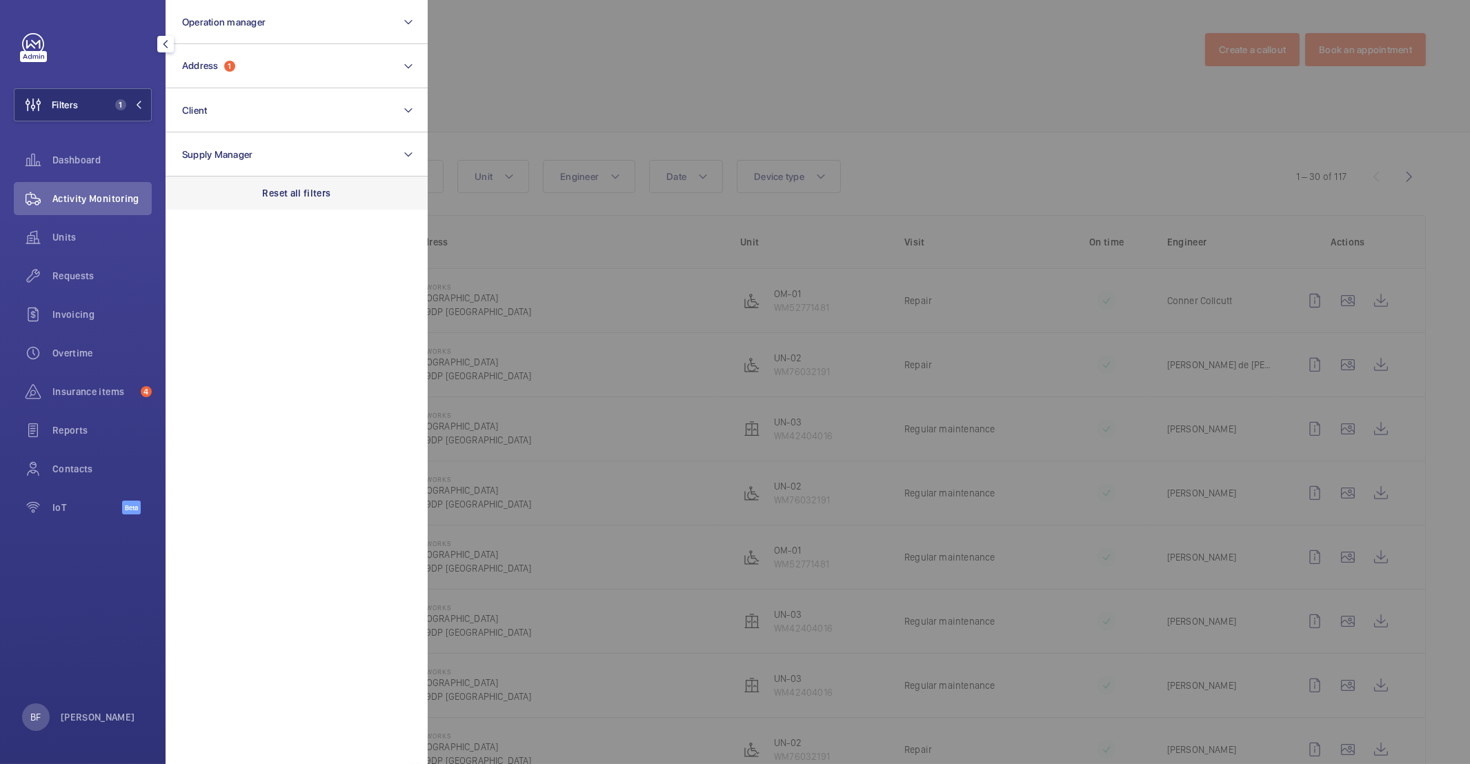
click at [252, 192] on div "Reset all filters" at bounding box center [297, 193] width 262 height 33
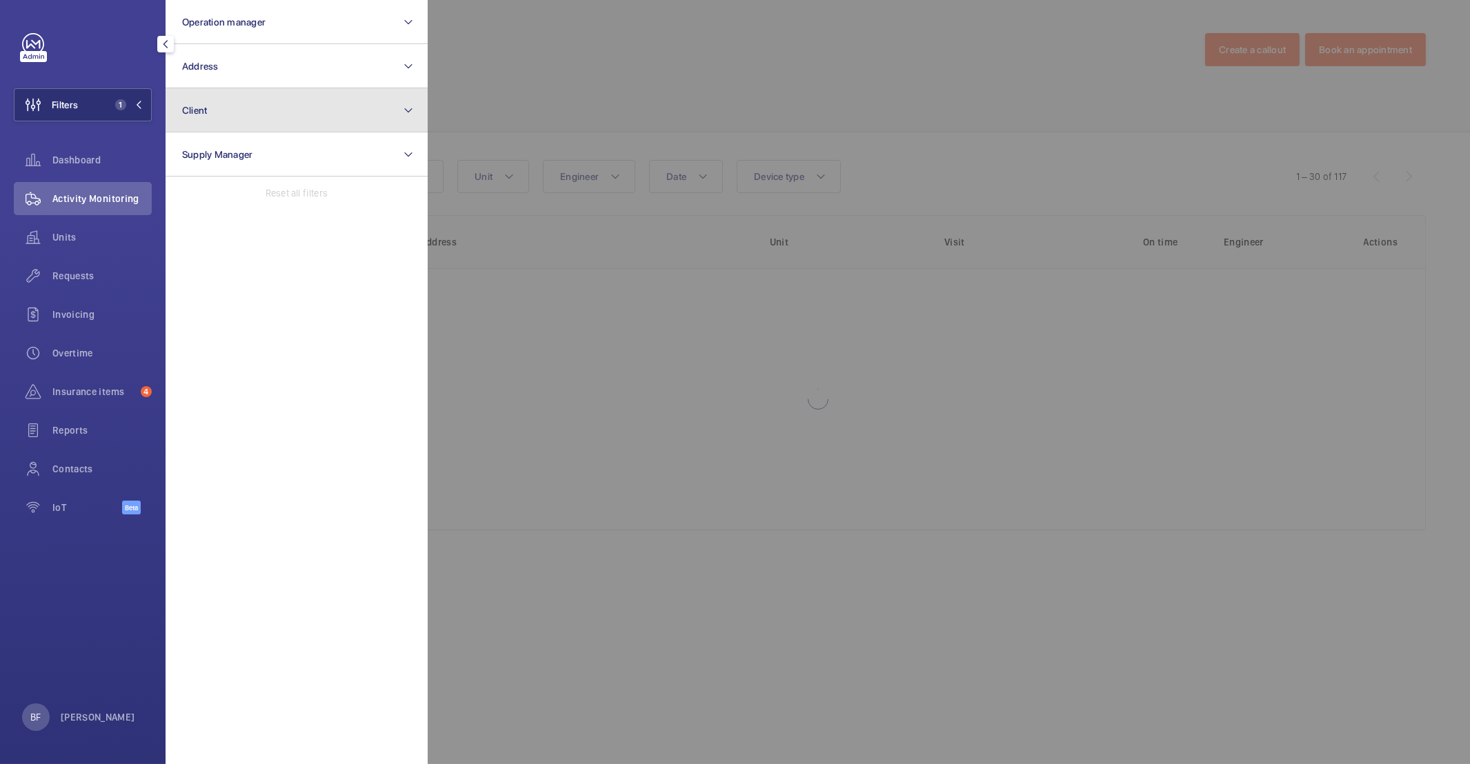
click at [239, 111] on button "Client" at bounding box center [297, 110] width 262 height 44
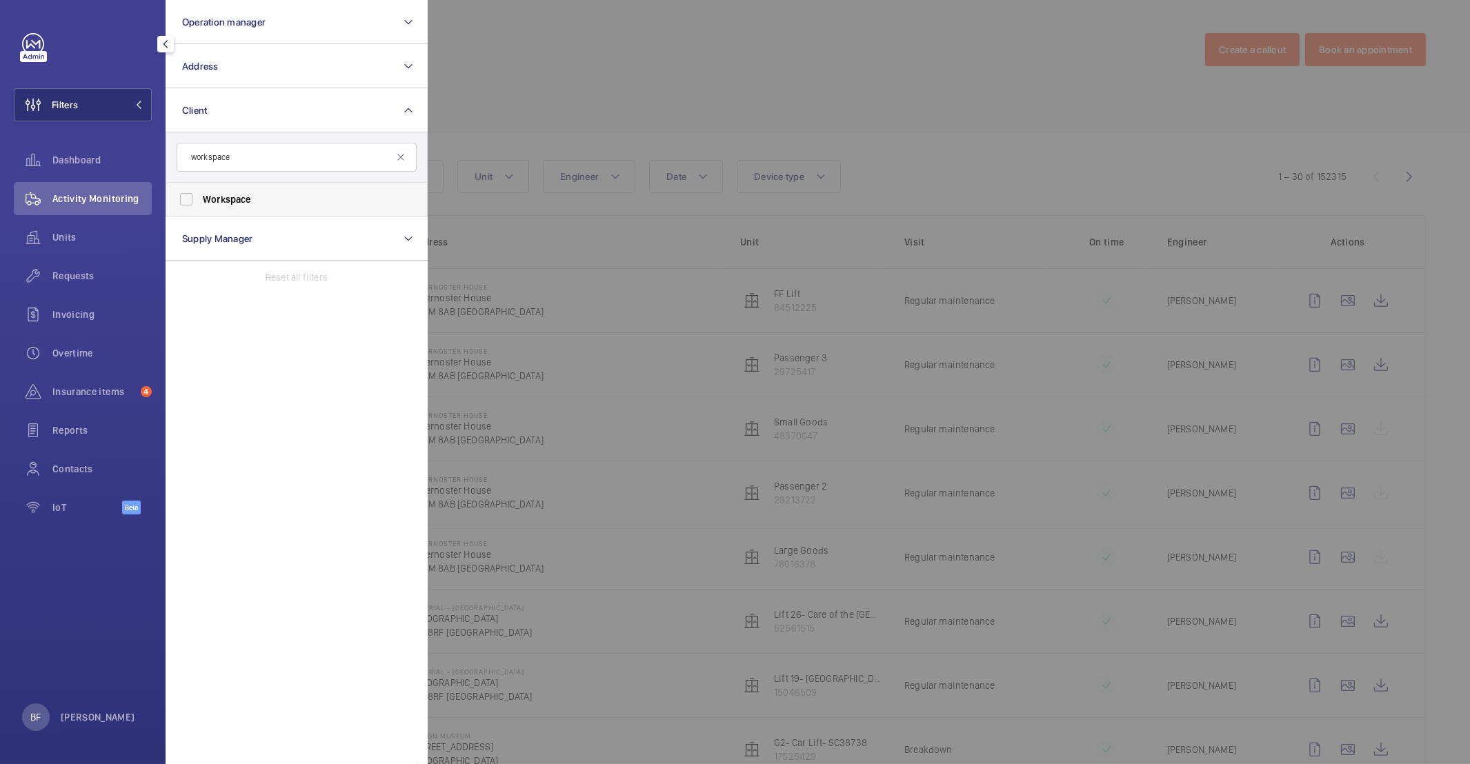
type input "workspace"
click at [278, 206] on span "Workspace" at bounding box center [298, 199] width 190 height 14
click at [200, 206] on input "Workspace" at bounding box center [186, 200] width 28 height 28
checkbox input "true"
click at [600, 128] on div at bounding box center [1163, 382] width 1470 height 764
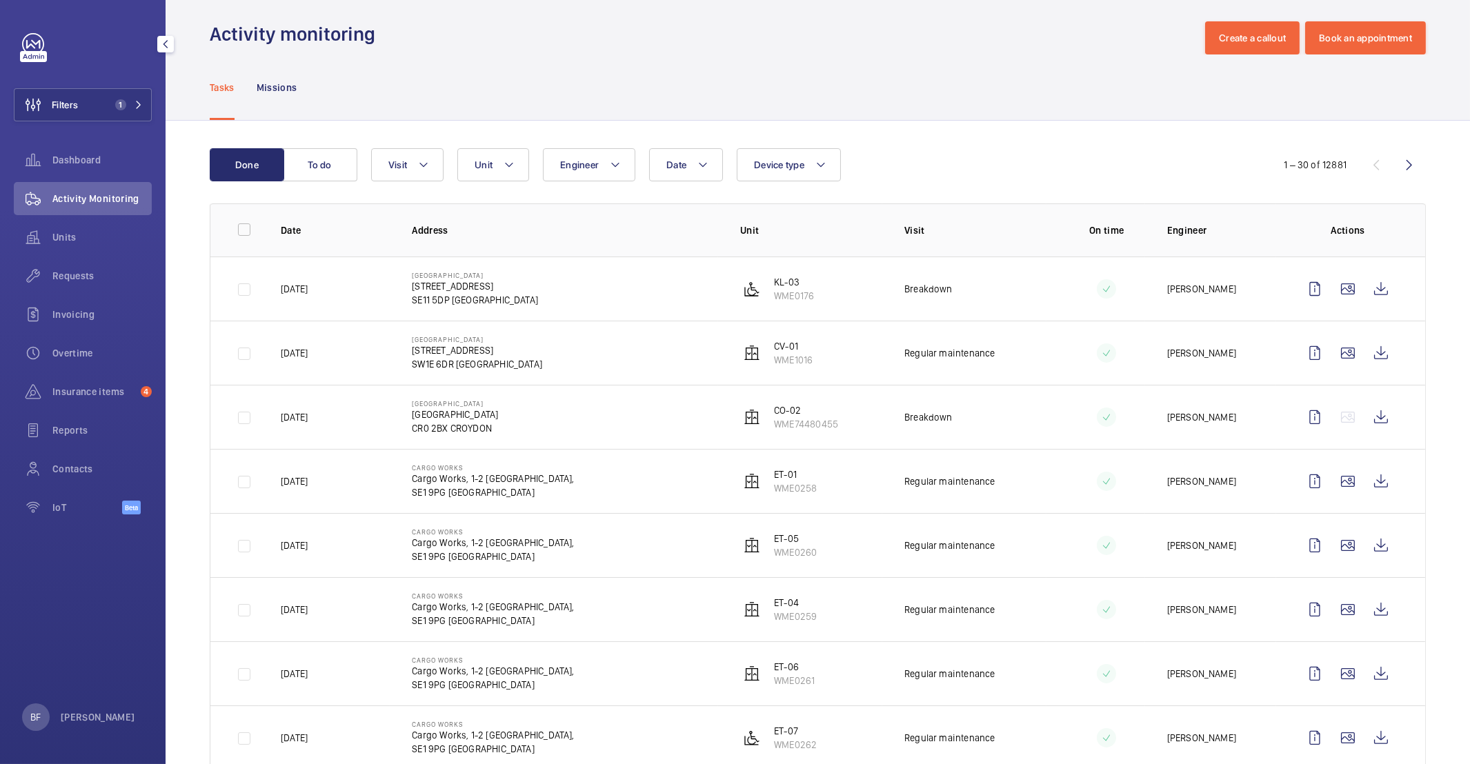
scroll to position [14, 0]
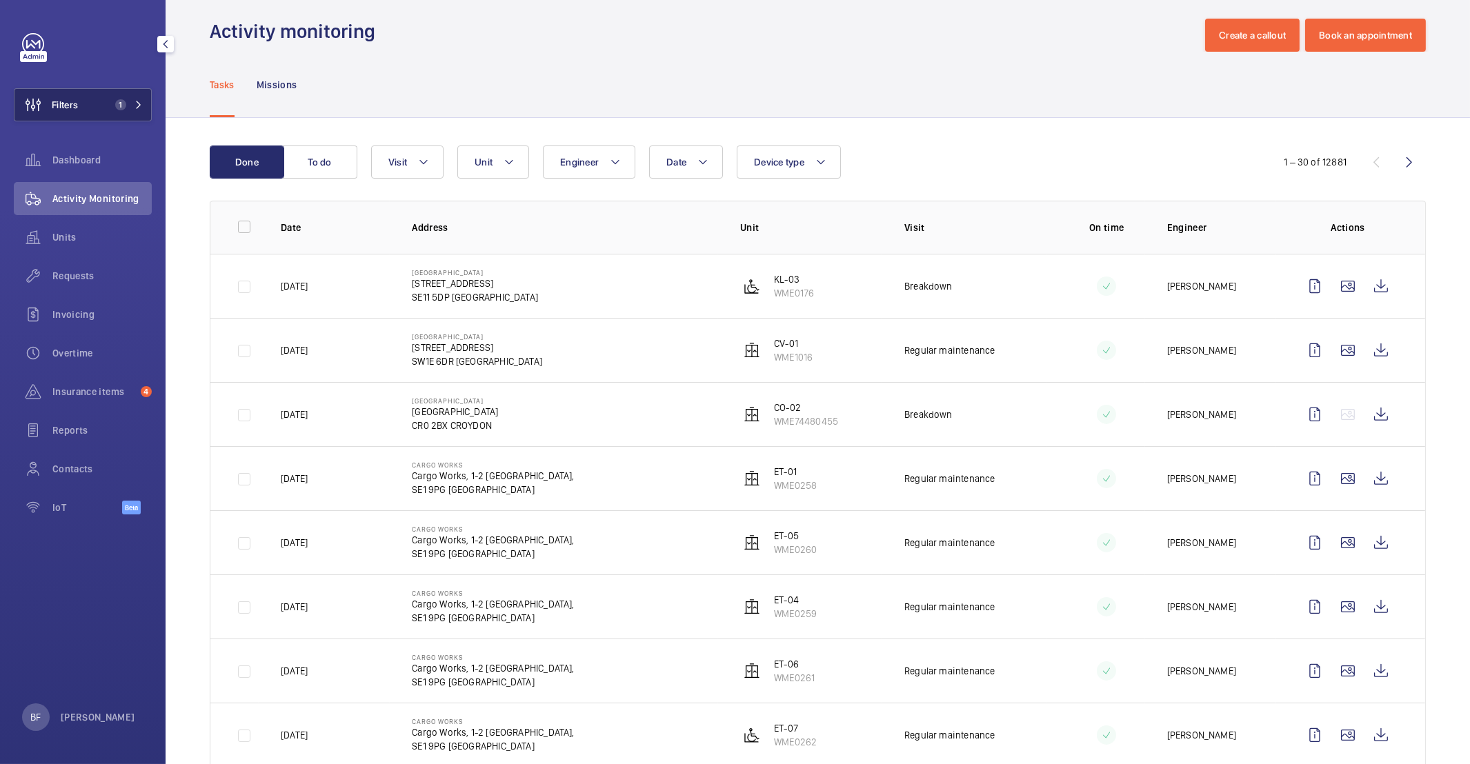
click at [97, 103] on button "Filters 1" at bounding box center [83, 104] width 138 height 33
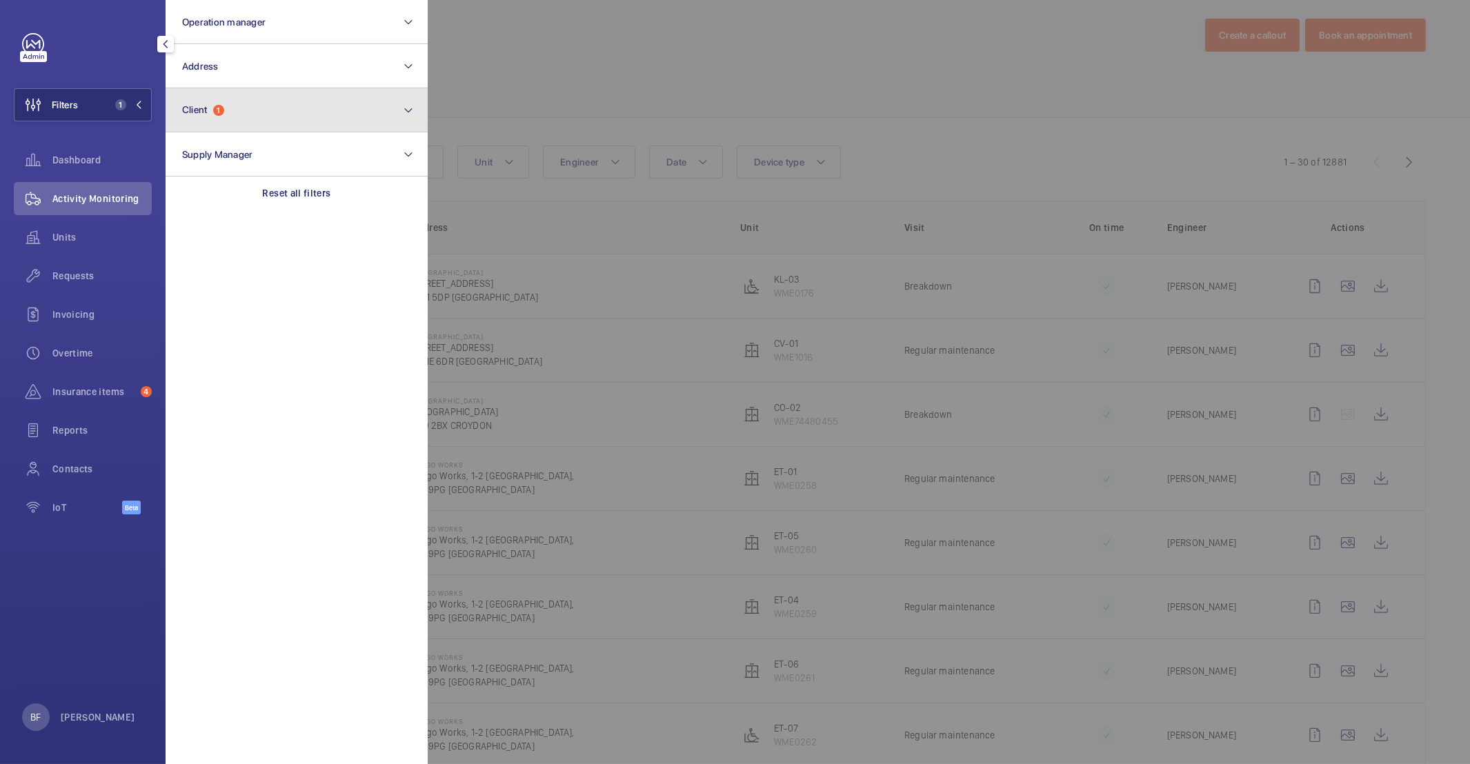
click at [305, 121] on button "Client 1" at bounding box center [297, 110] width 262 height 44
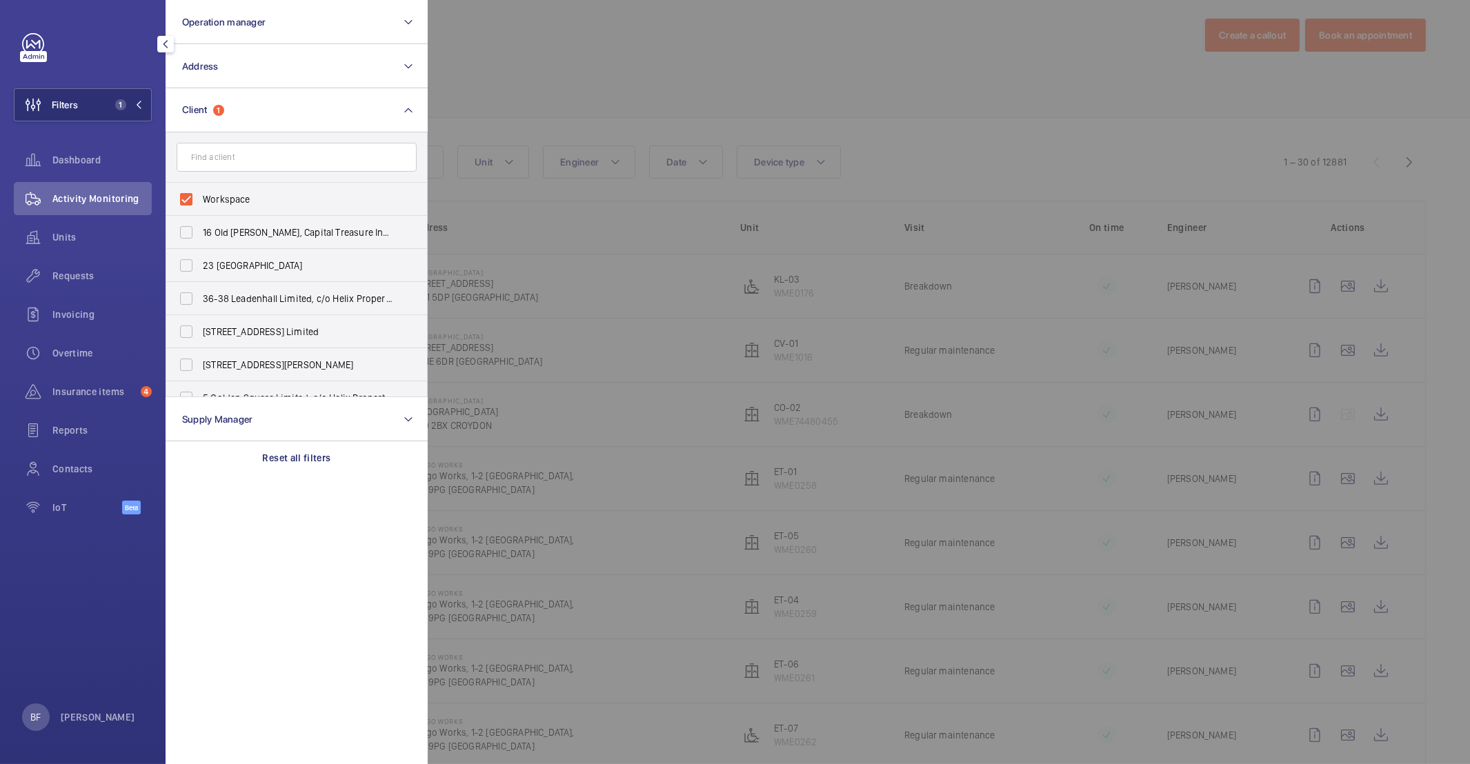
click at [724, 94] on div at bounding box center [1163, 382] width 1470 height 764
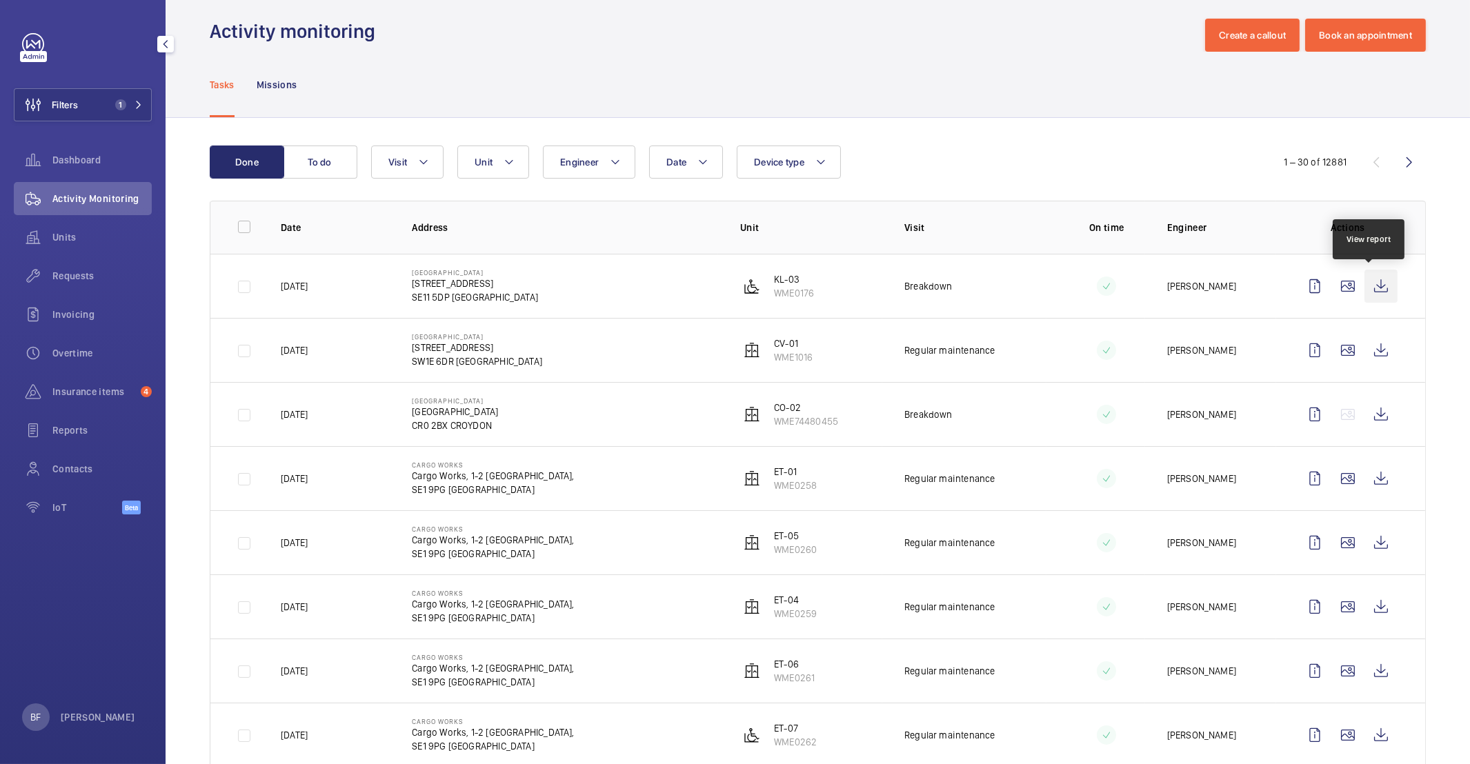
click at [1374, 292] on wm-front-icon-button at bounding box center [1380, 286] width 33 height 33
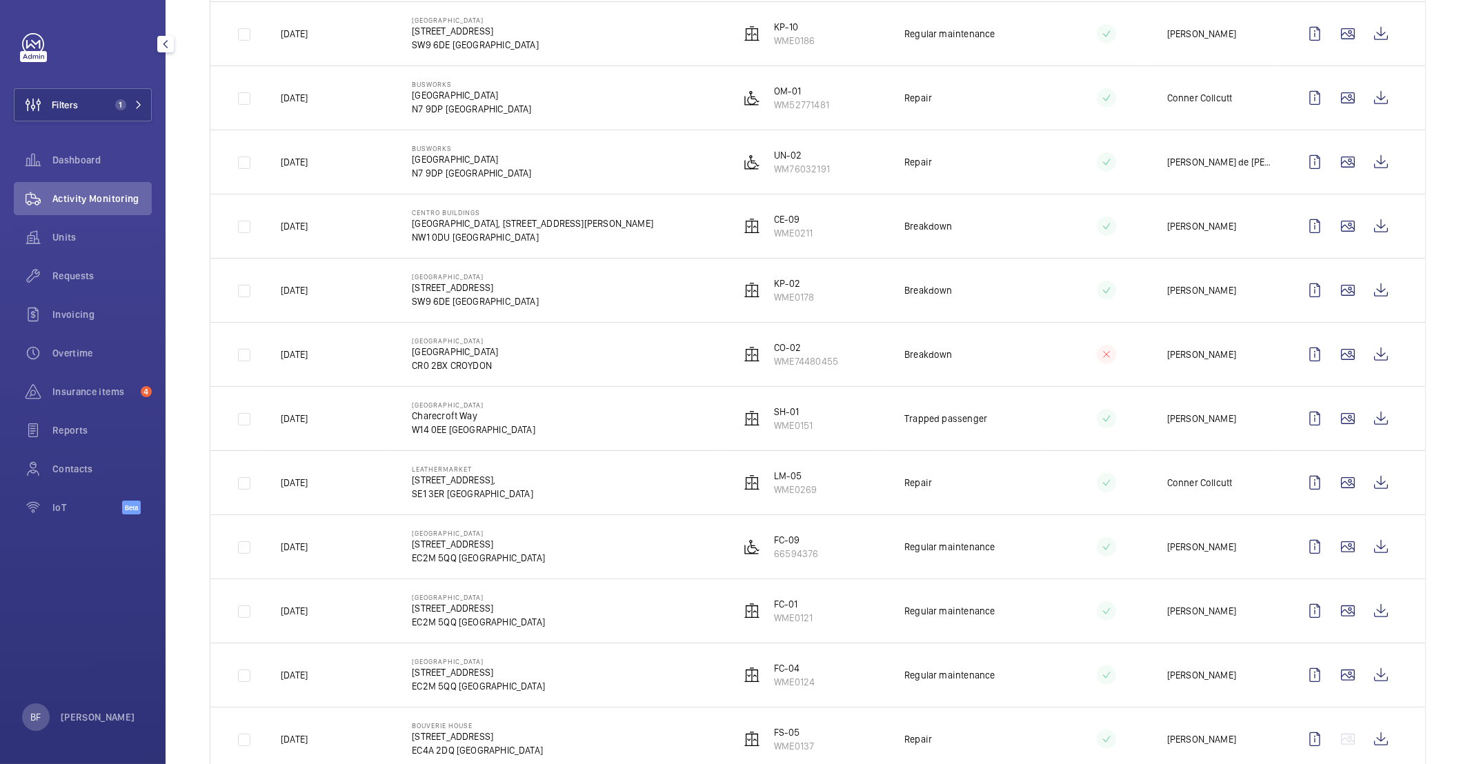
scroll to position [1134, 0]
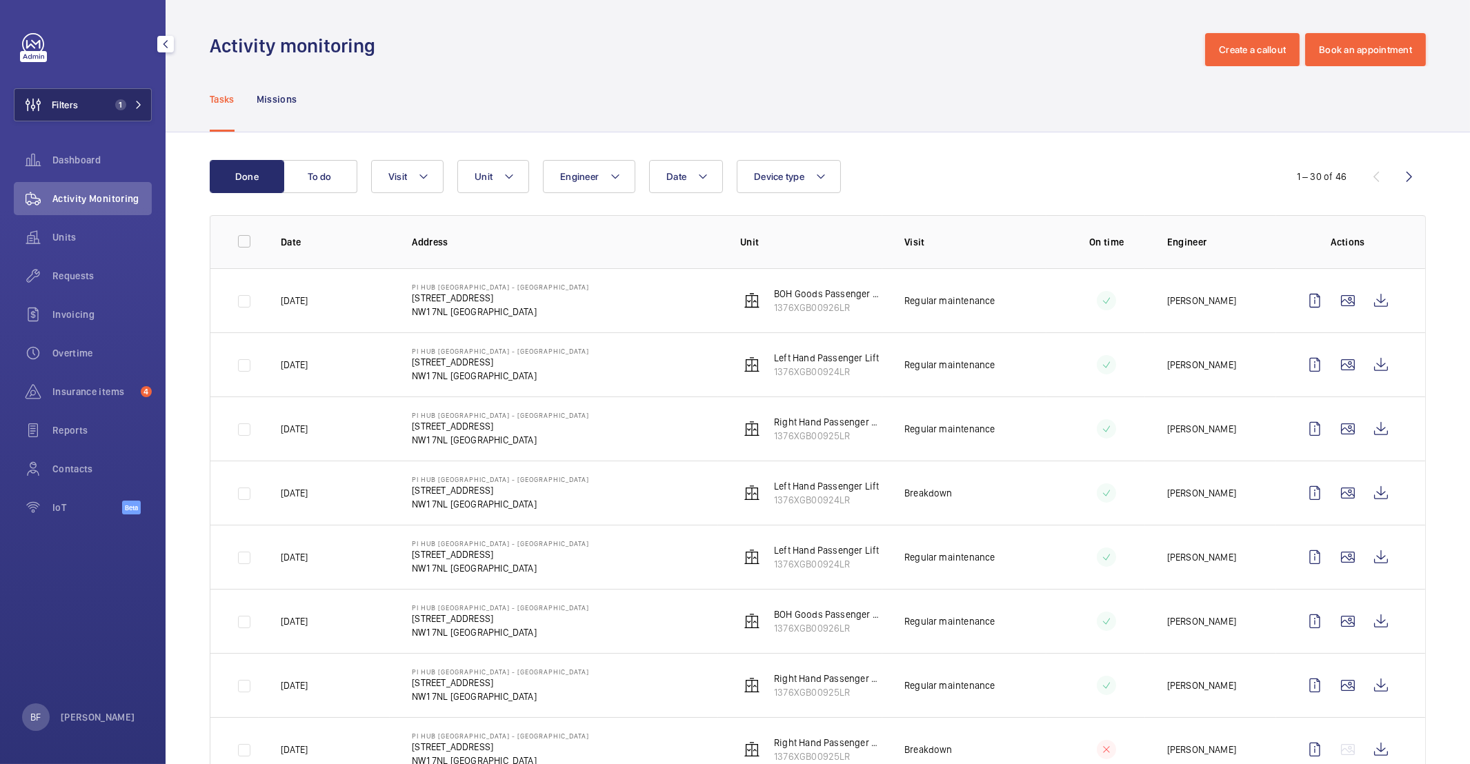
click at [129, 111] on button "Filters 1" at bounding box center [83, 104] width 138 height 33
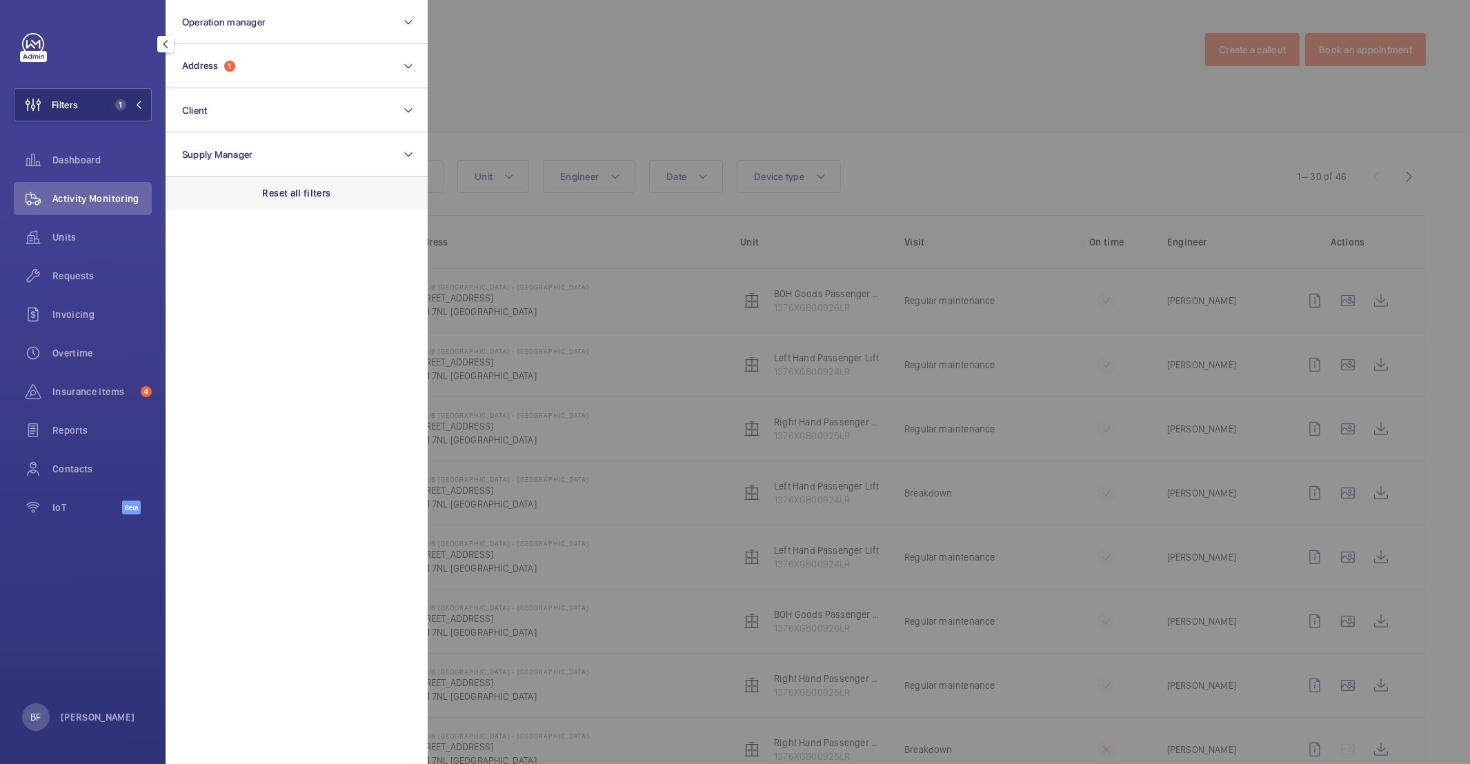
click at [316, 189] on p "Reset all filters" at bounding box center [297, 193] width 68 height 14
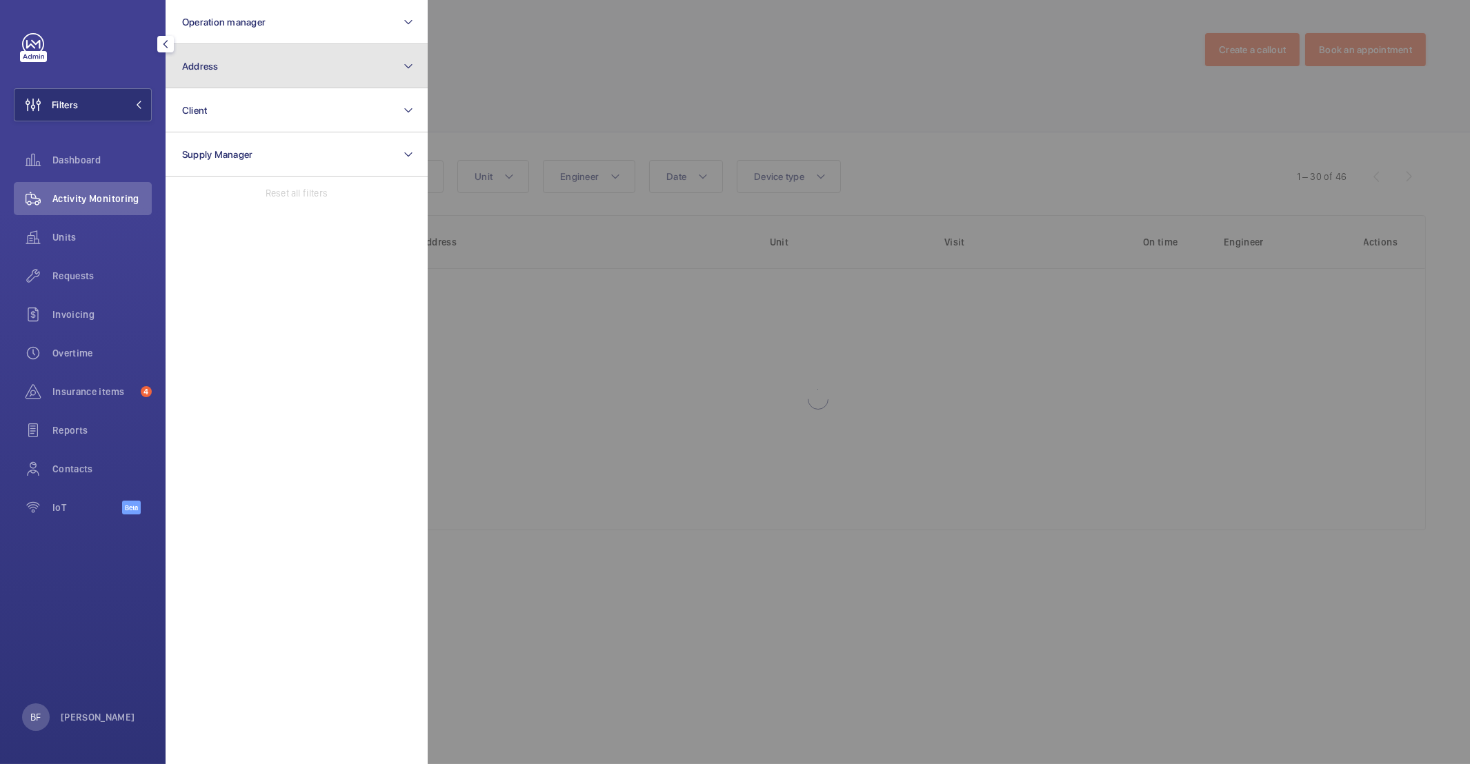
click at [247, 46] on button "Address" at bounding box center [297, 66] width 262 height 44
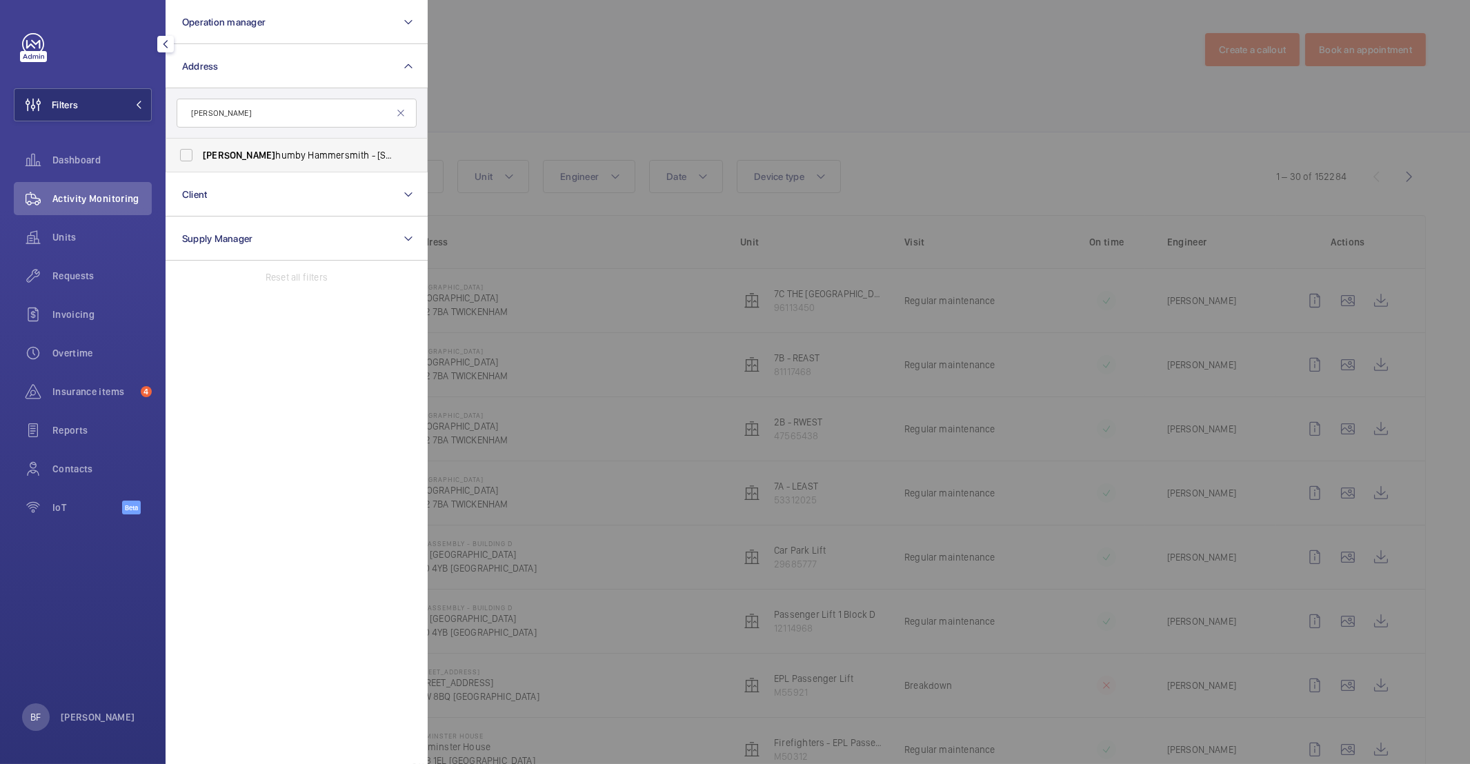
type input "dunn"
click at [386, 162] on label "Dunn humby Hammersmith - 184 Shepherds Bush Rd, LONDON W6 7NL" at bounding box center [286, 155] width 240 height 33
click at [200, 162] on input "Dunn humby Hammersmith - 184 Shepherds Bush Rd, LONDON W6 7NL" at bounding box center [186, 155] width 28 height 28
checkbox input "true"
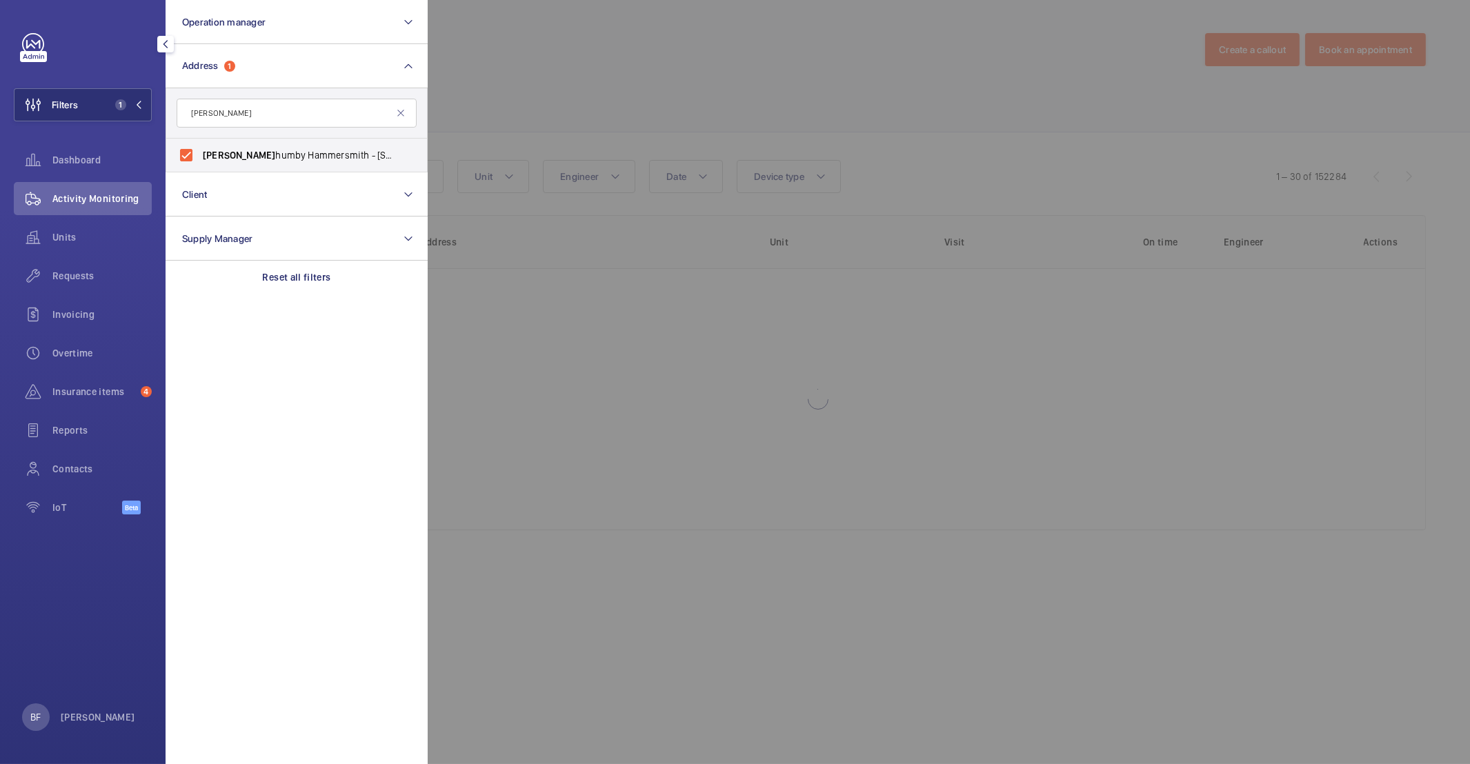
click at [560, 83] on div at bounding box center [1163, 382] width 1470 height 764
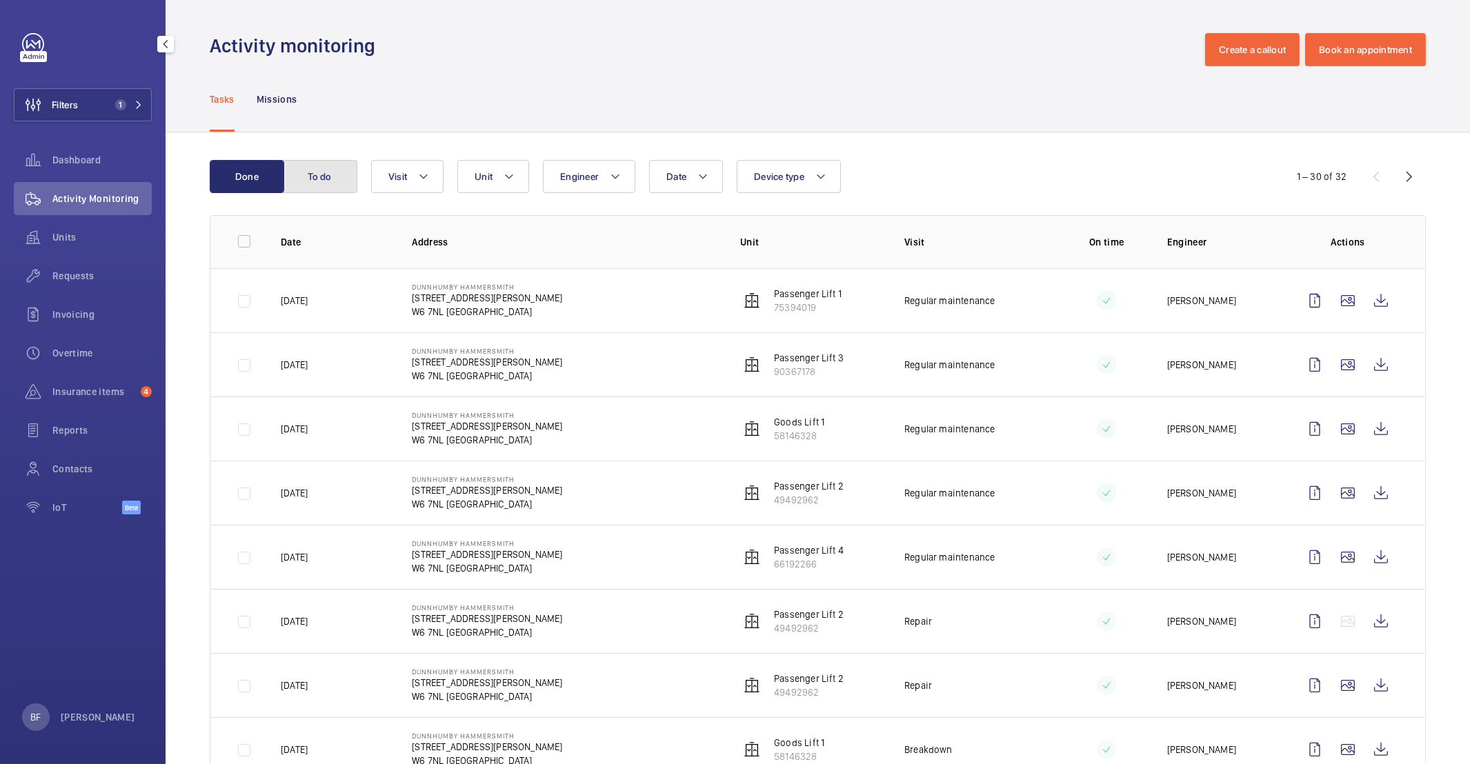
click at [318, 178] on button "To do" at bounding box center [320, 176] width 74 height 33
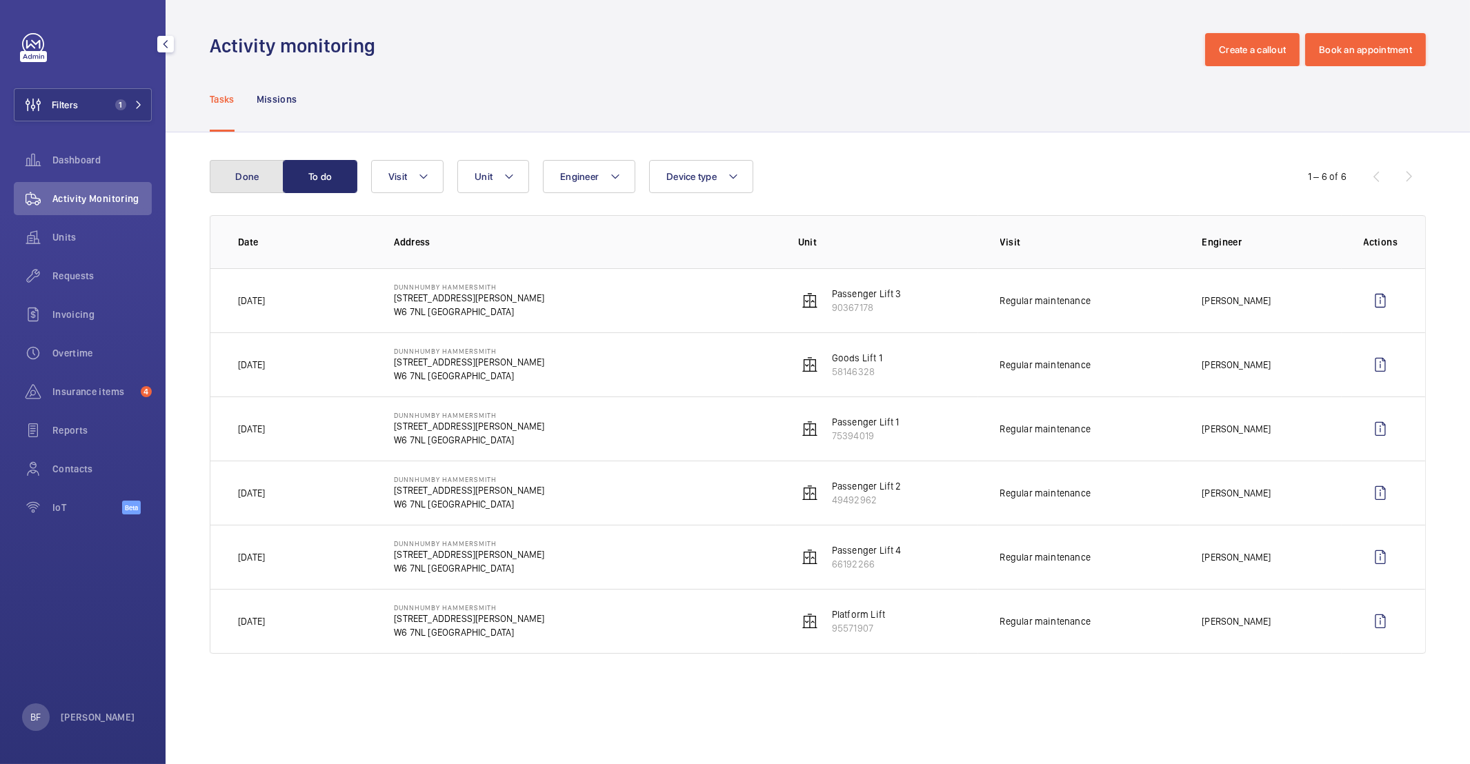
click at [257, 177] on button "Done" at bounding box center [247, 176] width 74 height 33
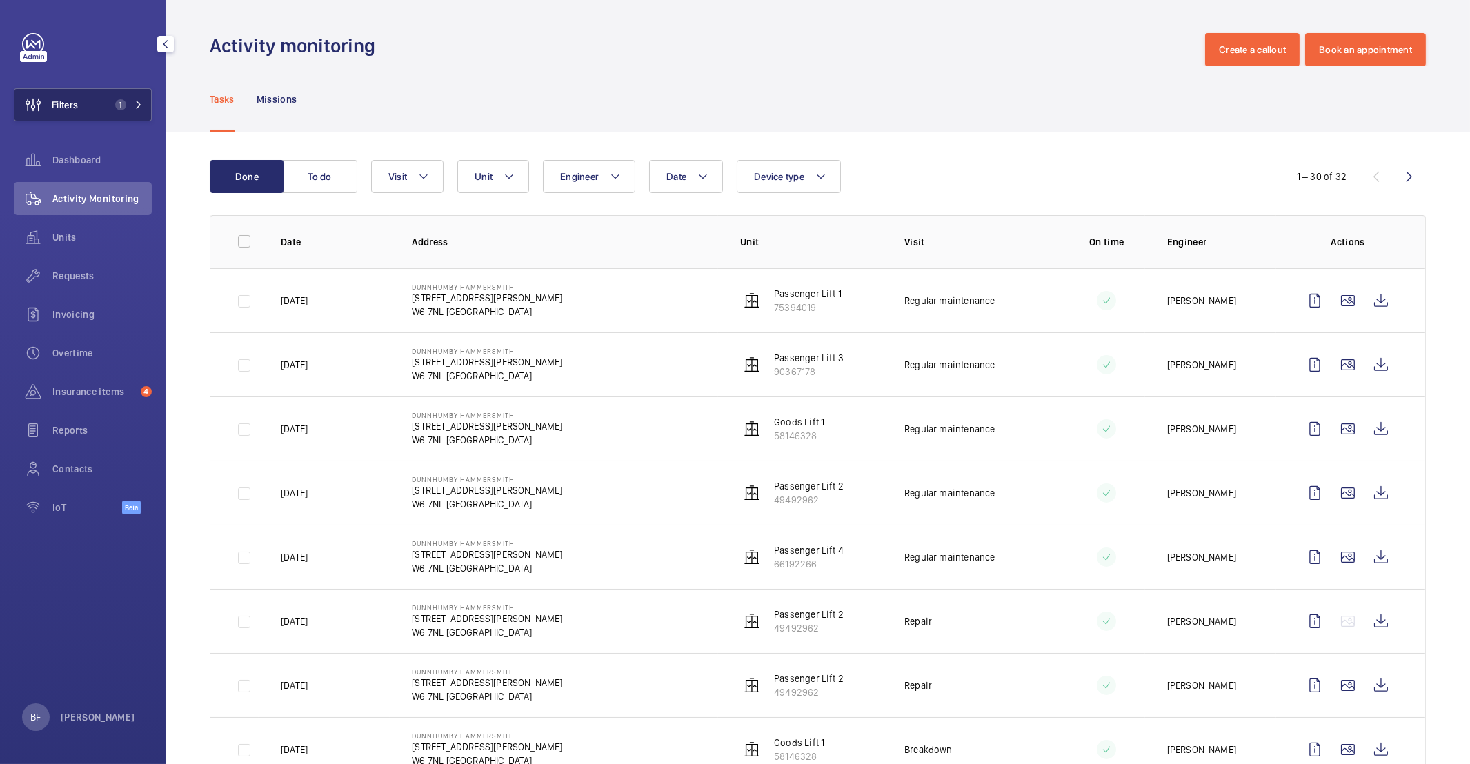
click at [121, 108] on span "1" at bounding box center [120, 104] width 11 height 11
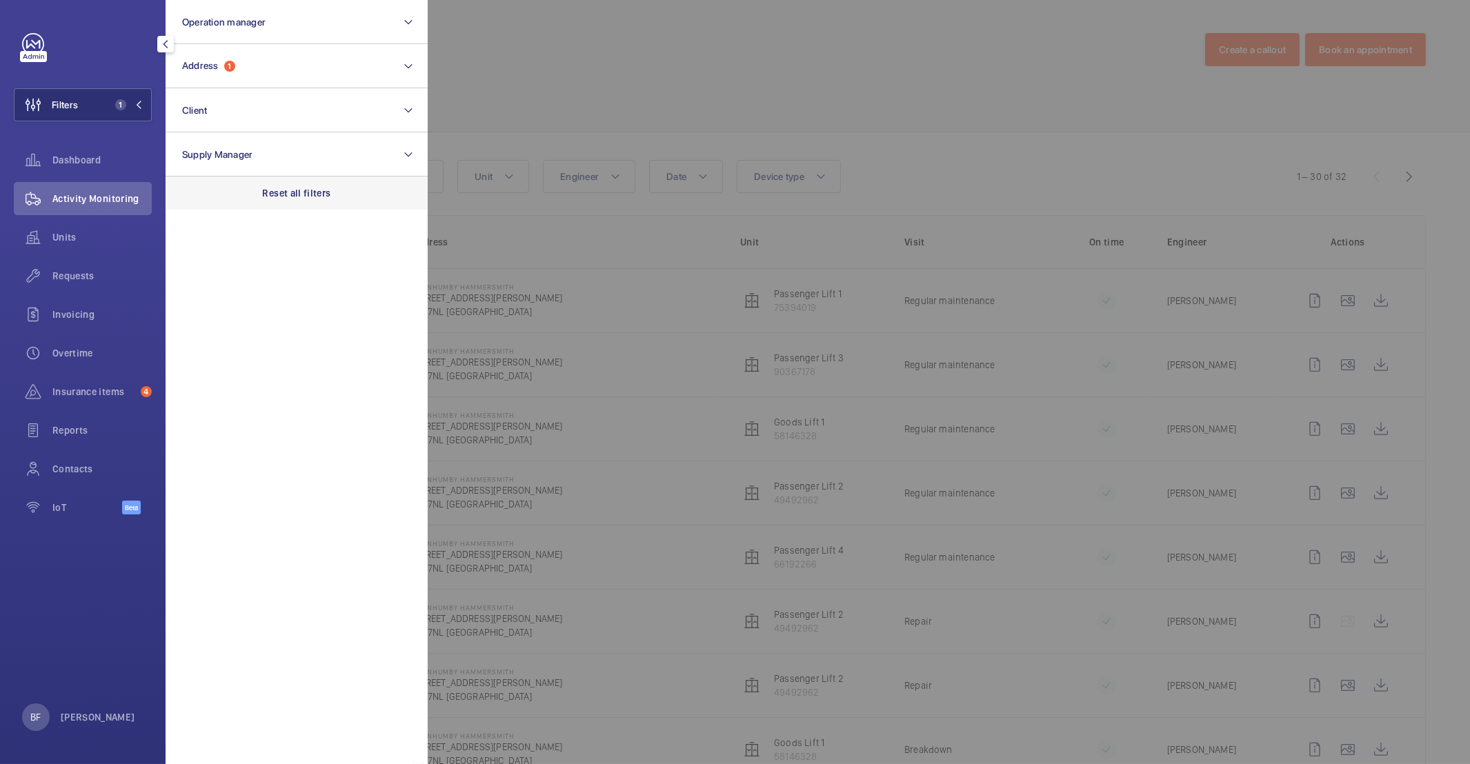
click at [330, 201] on div "Reset all filters" at bounding box center [297, 193] width 262 height 33
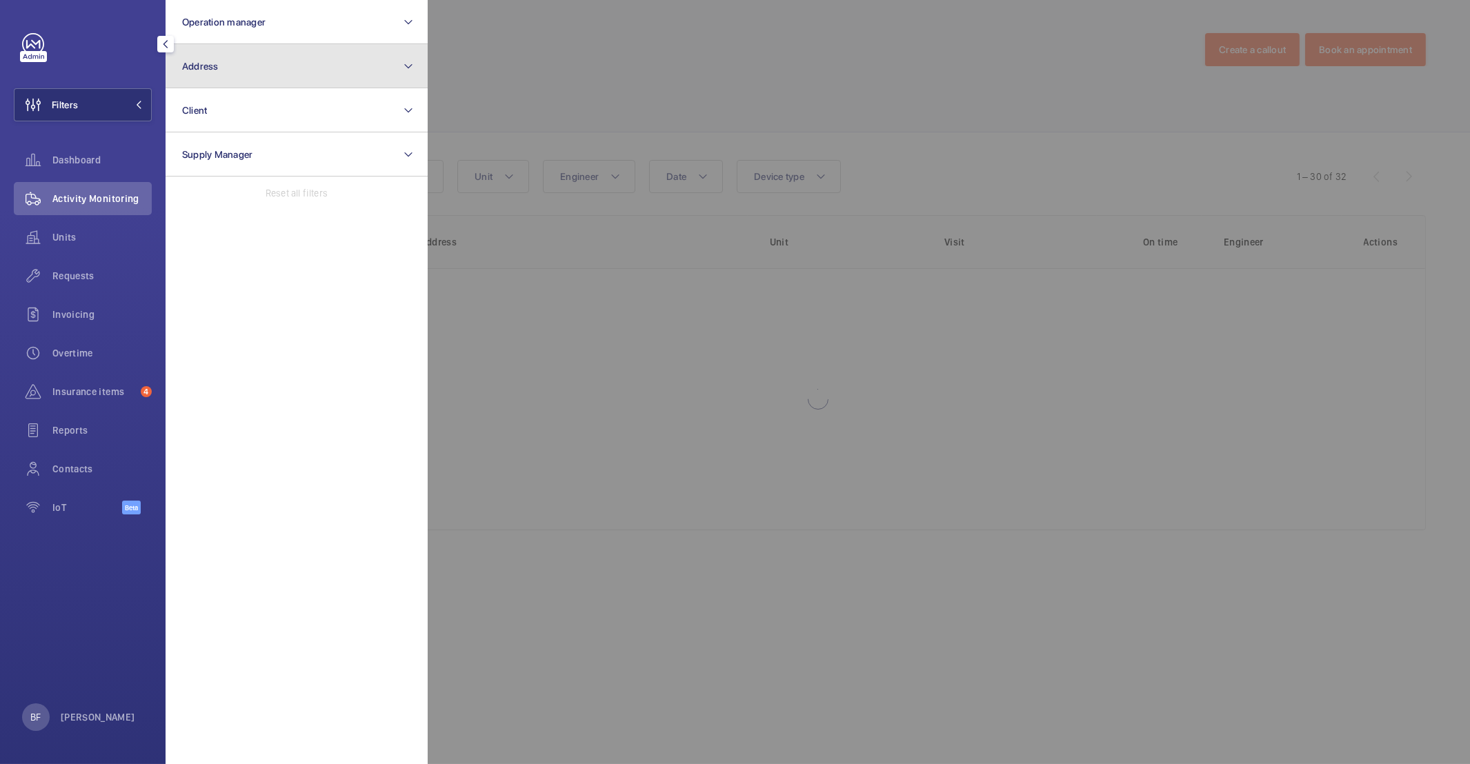
click at [283, 67] on button "Address" at bounding box center [297, 66] width 262 height 44
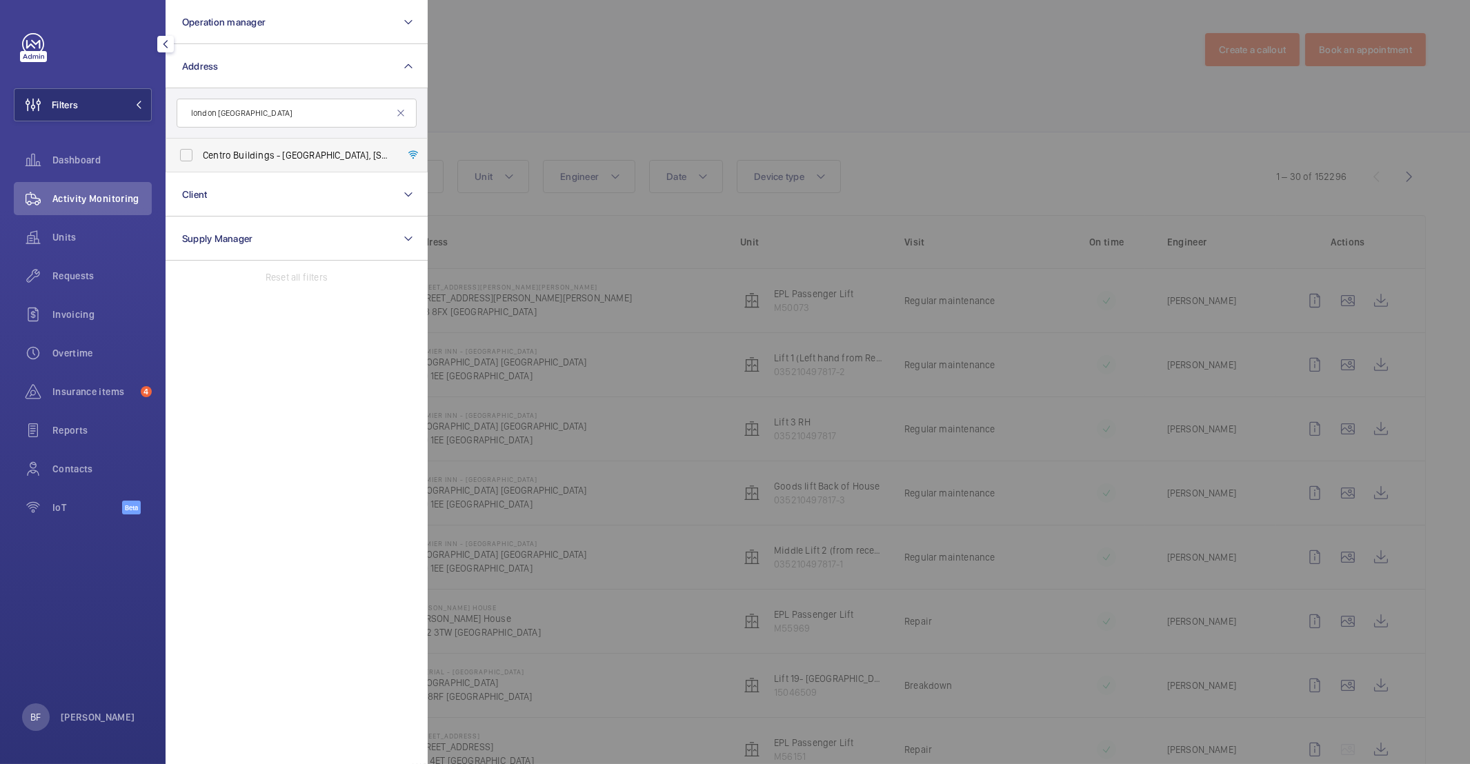
type input "london camden"
click at [299, 159] on span "Centro Buildings - Centro Buildings, 20-23 Mandela Street, Camden , London , NW…" at bounding box center [298, 155] width 190 height 14
click at [200, 159] on input "Centro Buildings - Centro Buildings, 20-23 Mandela Street, Camden , London , NW…" at bounding box center [186, 155] width 28 height 28
click at [271, 148] on span "Centro Buildings - Centro Buildings, 20-23 Mandela Street, Camden , London , NW…" at bounding box center [298, 155] width 190 height 14
click at [200, 148] on input "Centro Buildings - Centro Buildings, 20-23 Mandela Street, Camden , London , NW…" at bounding box center [186, 155] width 28 height 28
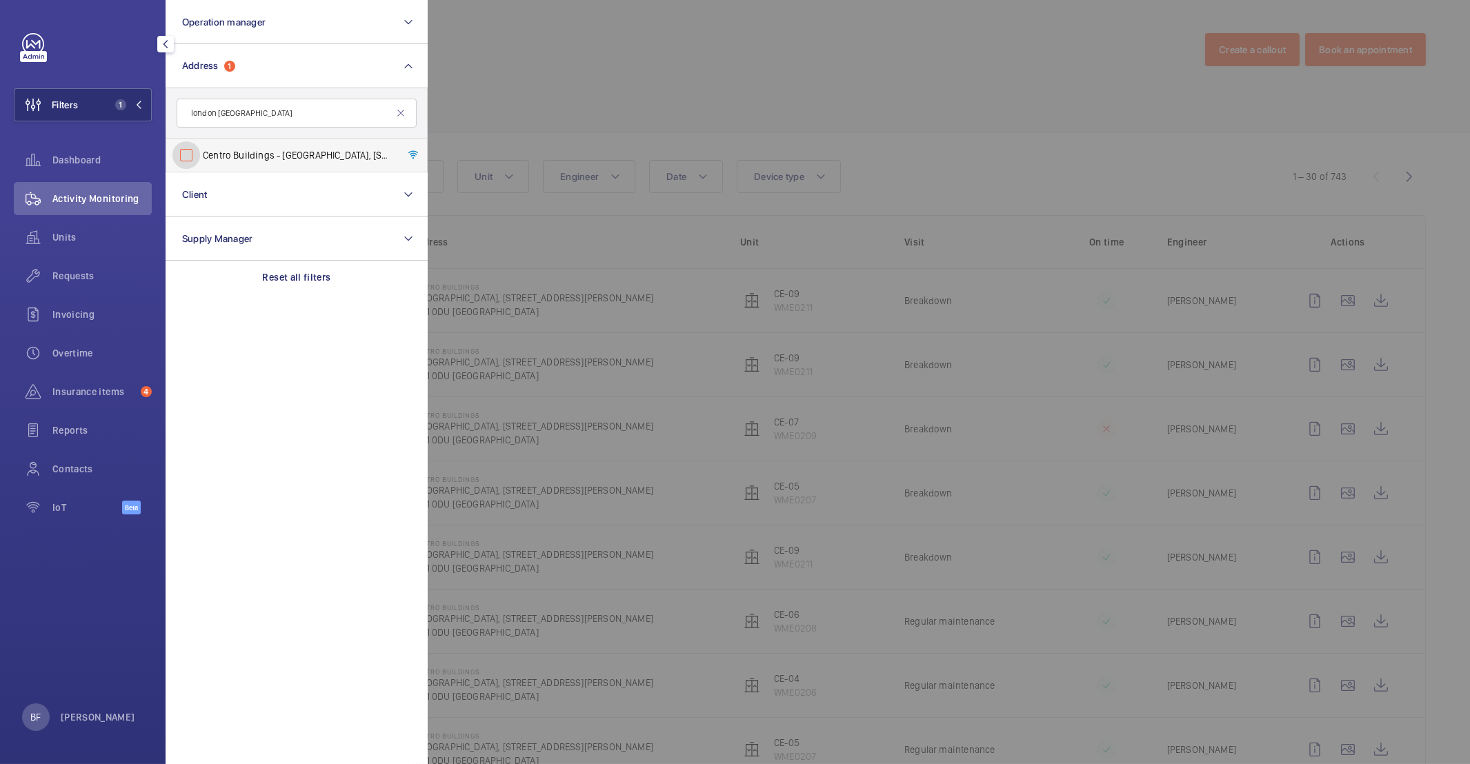
checkbox input "false"
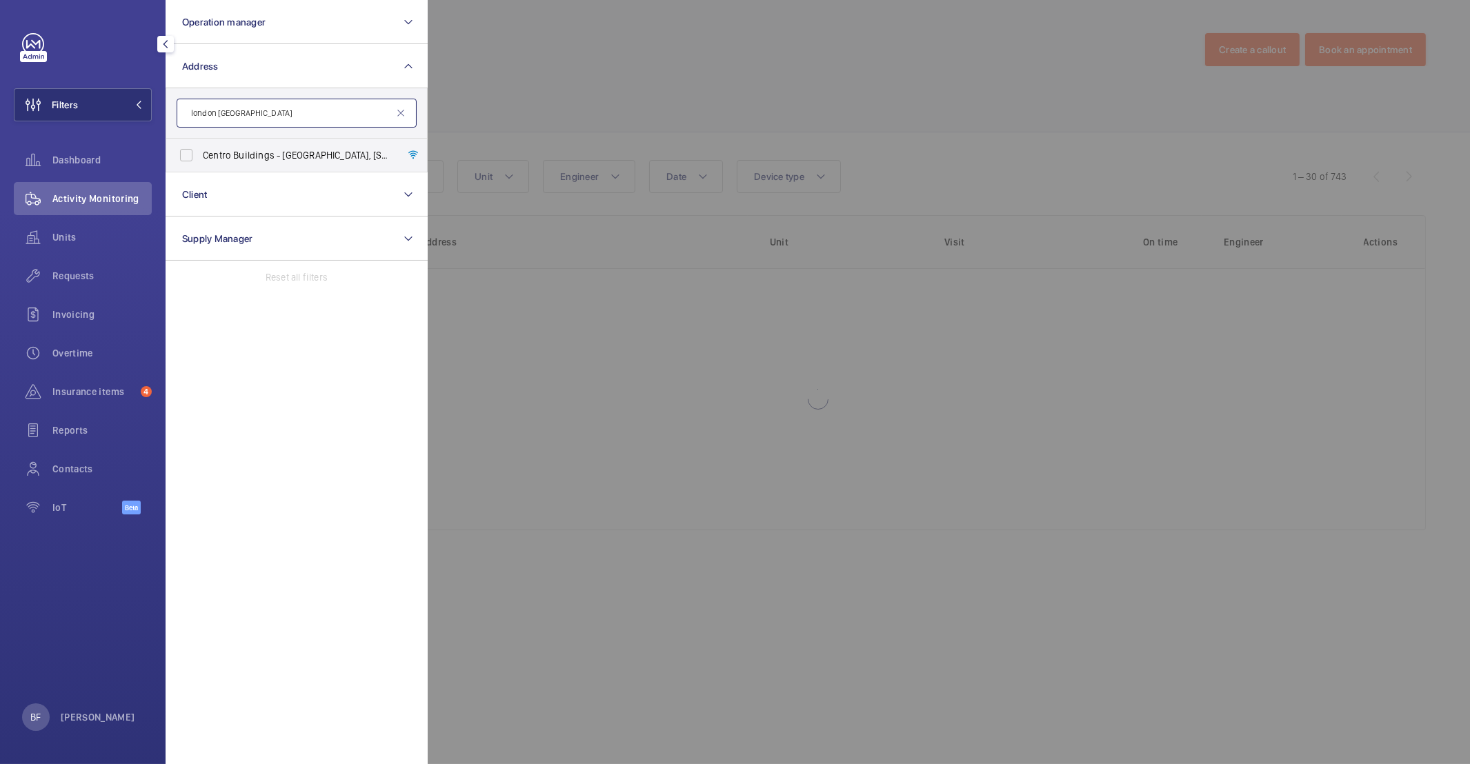
click at [272, 112] on input "london camden" at bounding box center [297, 113] width 240 height 29
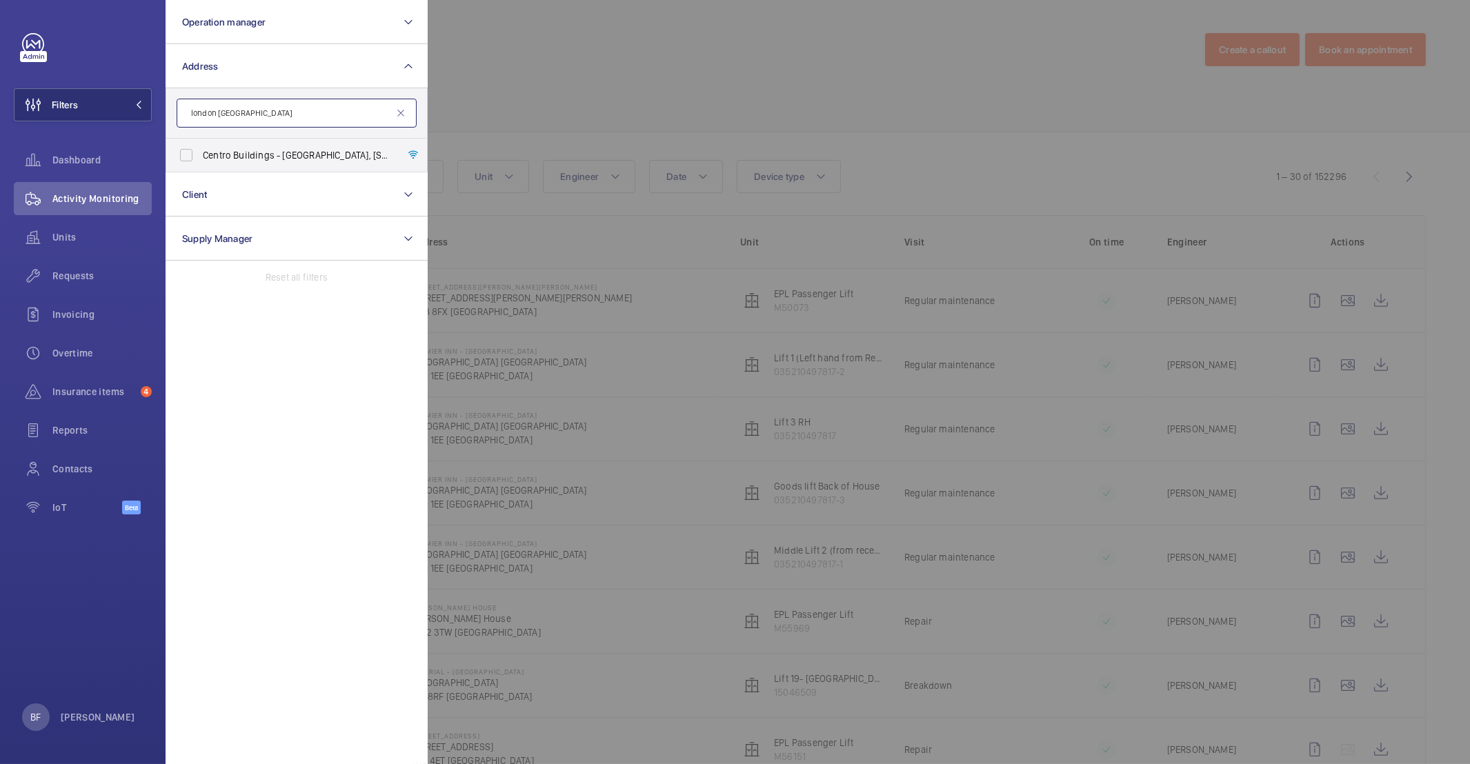
drag, startPoint x: 218, startPoint y: 112, endPoint x: -63, endPoint y: 99, distance: 281.0
click at [0, 99] on html "Filters Operation manager Address london camden Centro Buildings - Centro Build…" at bounding box center [735, 382] width 1470 height 764
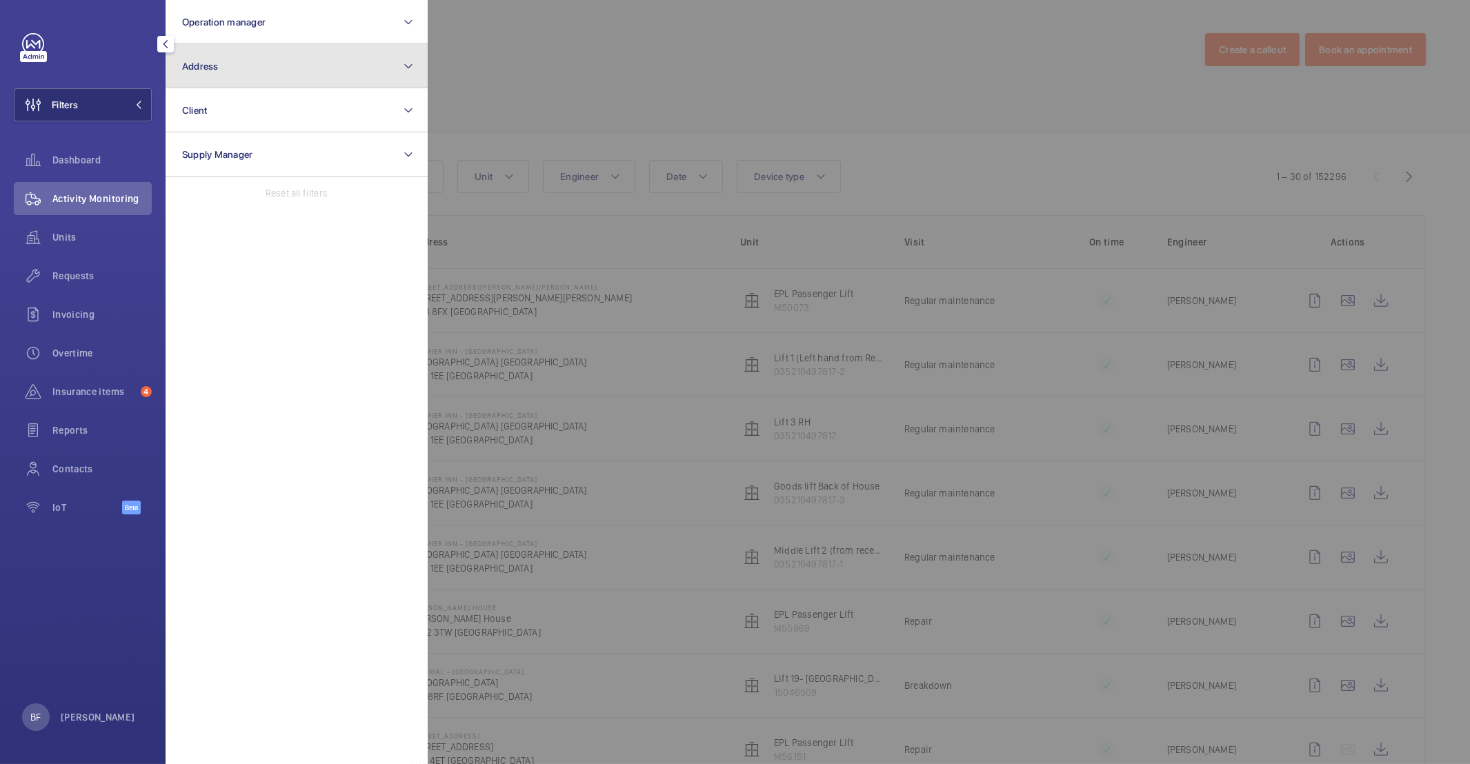
click at [270, 49] on button "Address" at bounding box center [297, 66] width 262 height 44
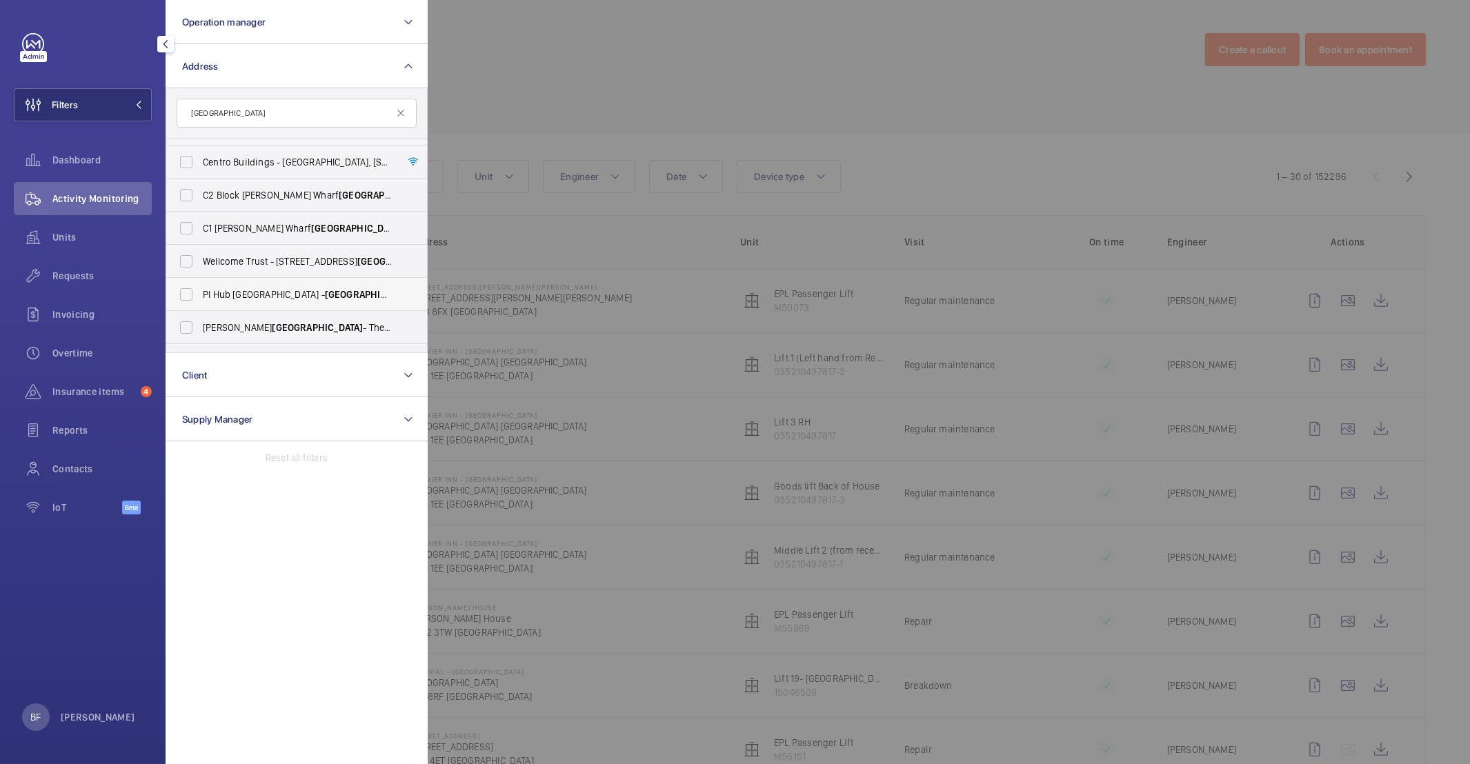
scroll to position [250, 0]
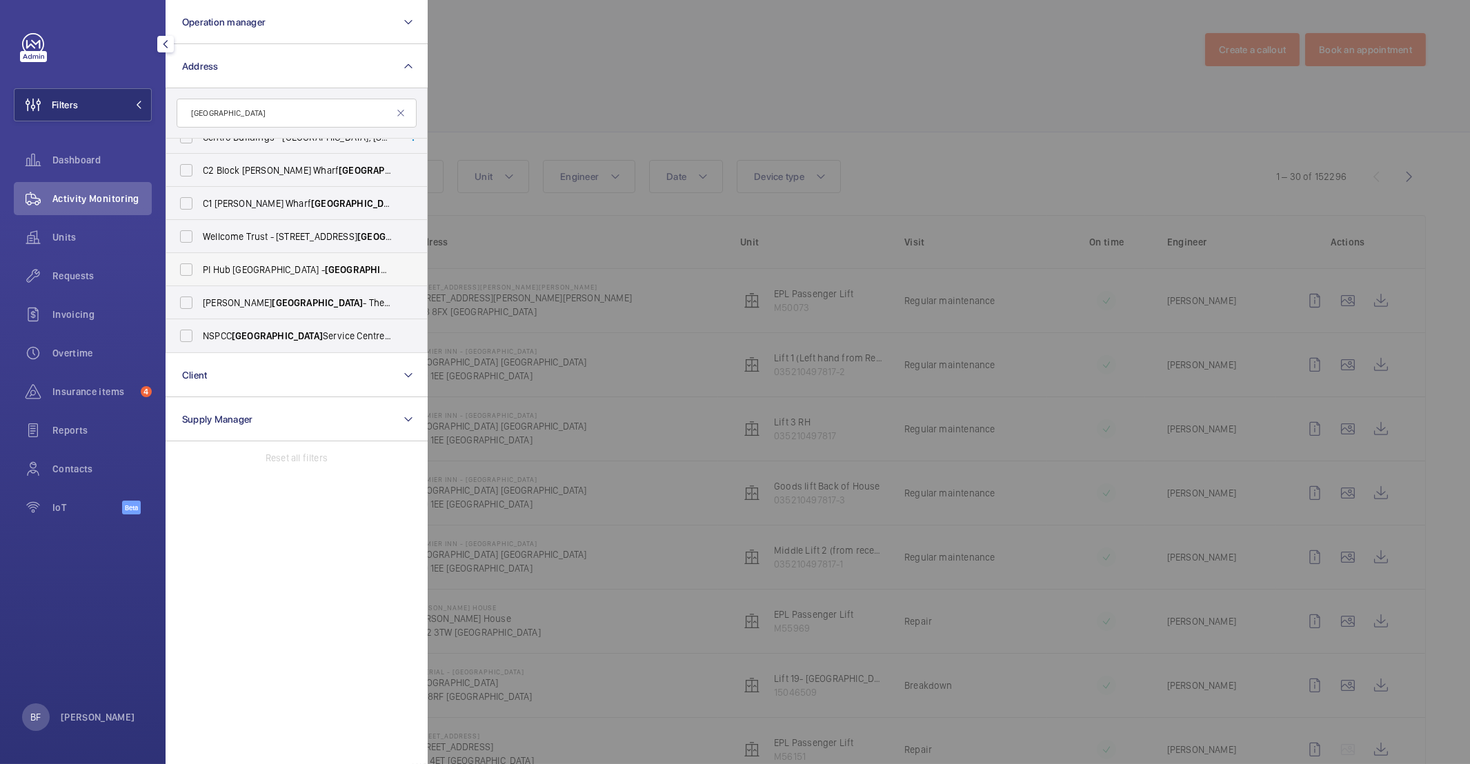
type input "camden"
click at [257, 268] on span "PI Hub London - Camden - 115-119 High Street, Camden , LONDON NW1 7NL" at bounding box center [298, 270] width 190 height 14
click at [200, 268] on input "PI Hub London - Camden - 115-119 High Street, Camden , LONDON NW1 7NL" at bounding box center [186, 270] width 28 height 28
checkbox input "true"
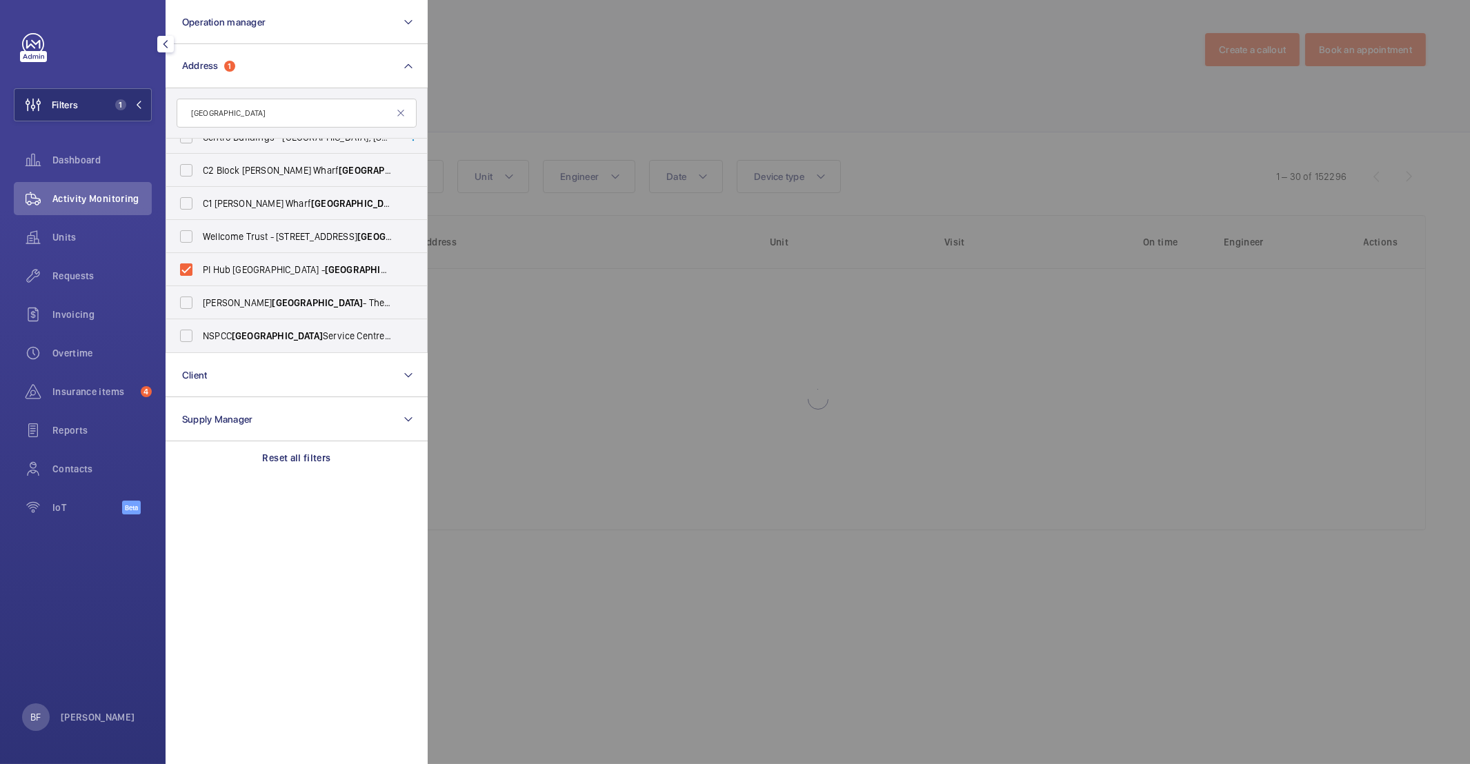
click at [528, 63] on div at bounding box center [1163, 382] width 1470 height 764
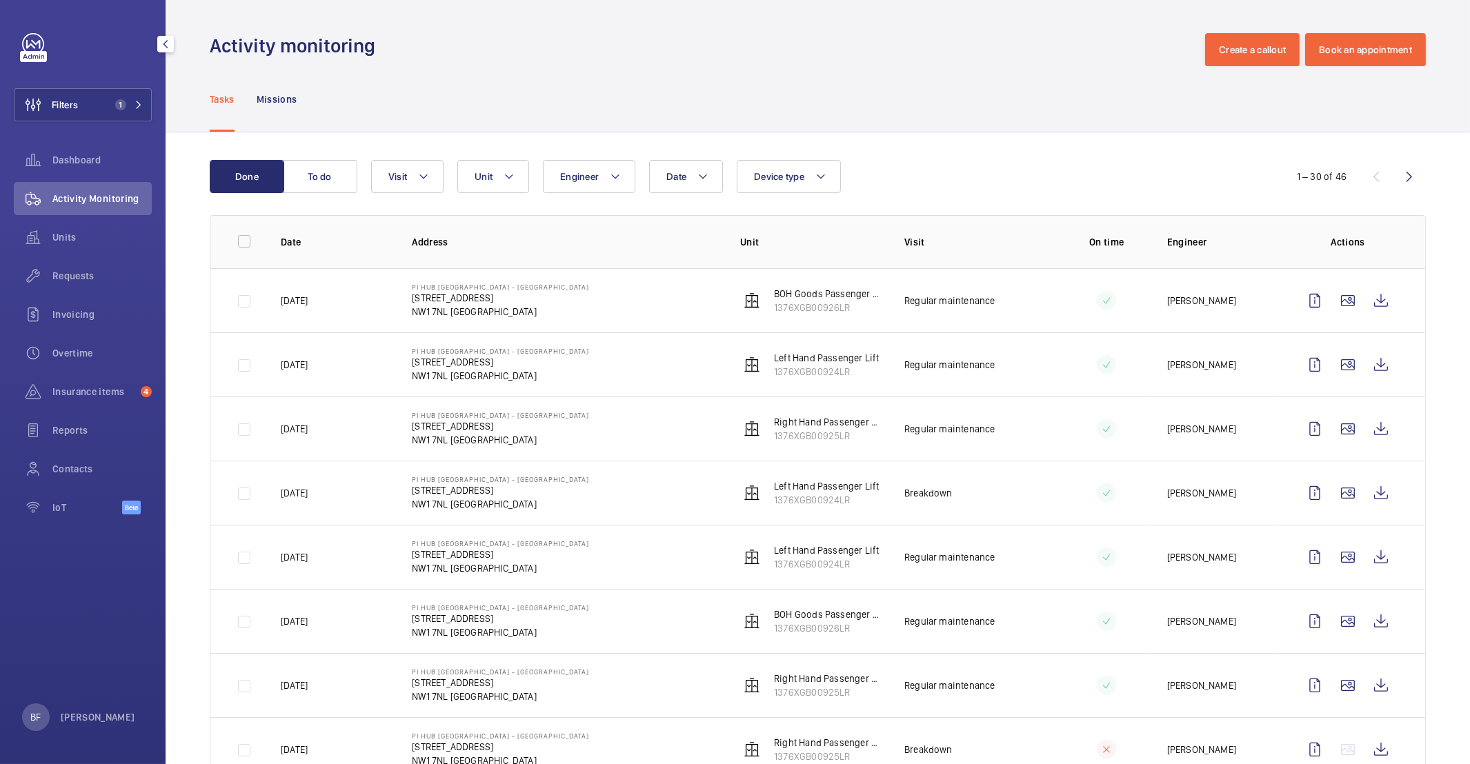
scroll to position [23, 0]
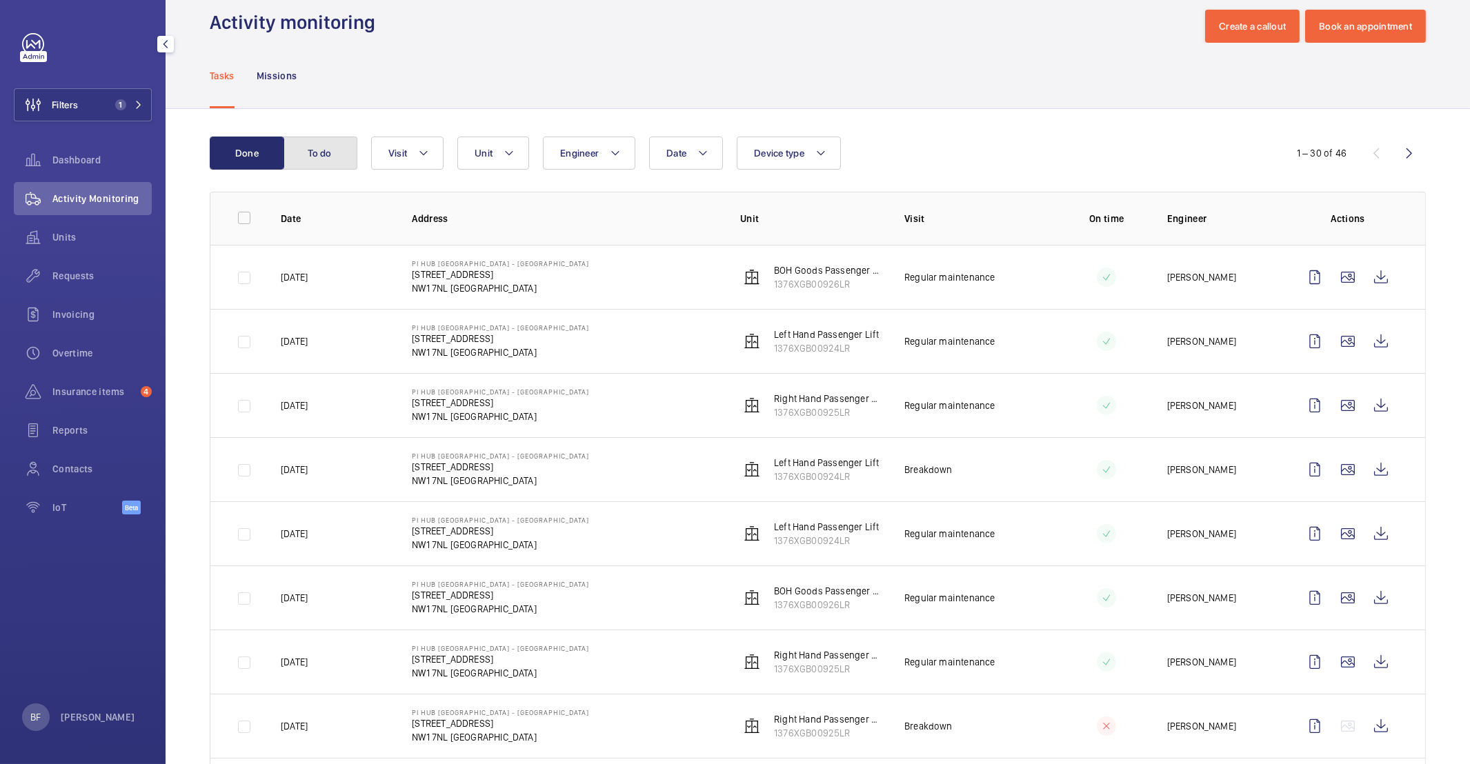
click at [342, 159] on button "To do" at bounding box center [320, 153] width 74 height 33
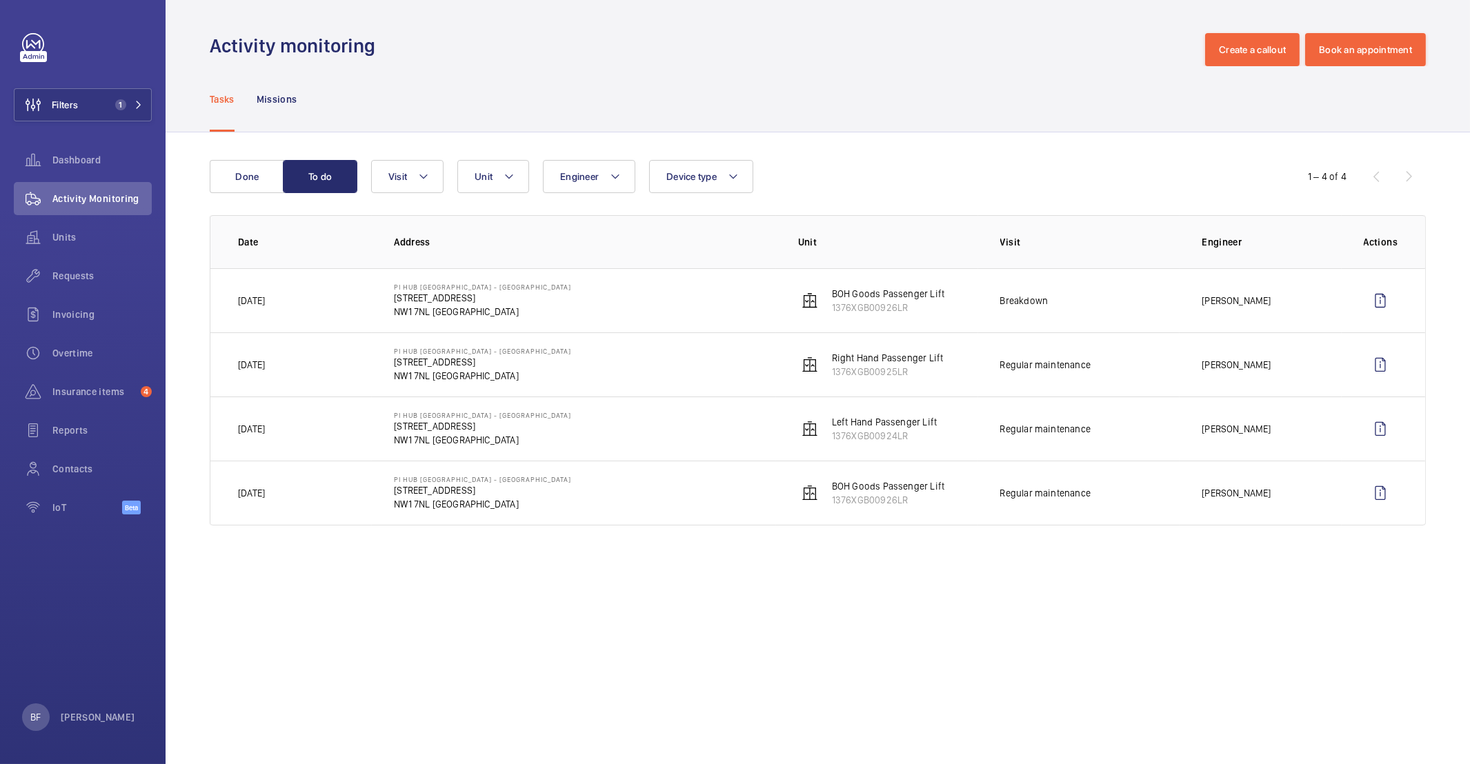
click at [401, 286] on p "PI Hub London - Camden" at bounding box center [482, 287] width 177 height 8
drag, startPoint x: 394, startPoint y: 287, endPoint x: 483, endPoint y: 289, distance: 89.7
click at [492, 288] on p "PI Hub London - Camden" at bounding box center [482, 287] width 177 height 8
copy p "PI Hub London - Camden"
click at [341, 320] on td "[DATE]" at bounding box center [290, 300] width 161 height 64
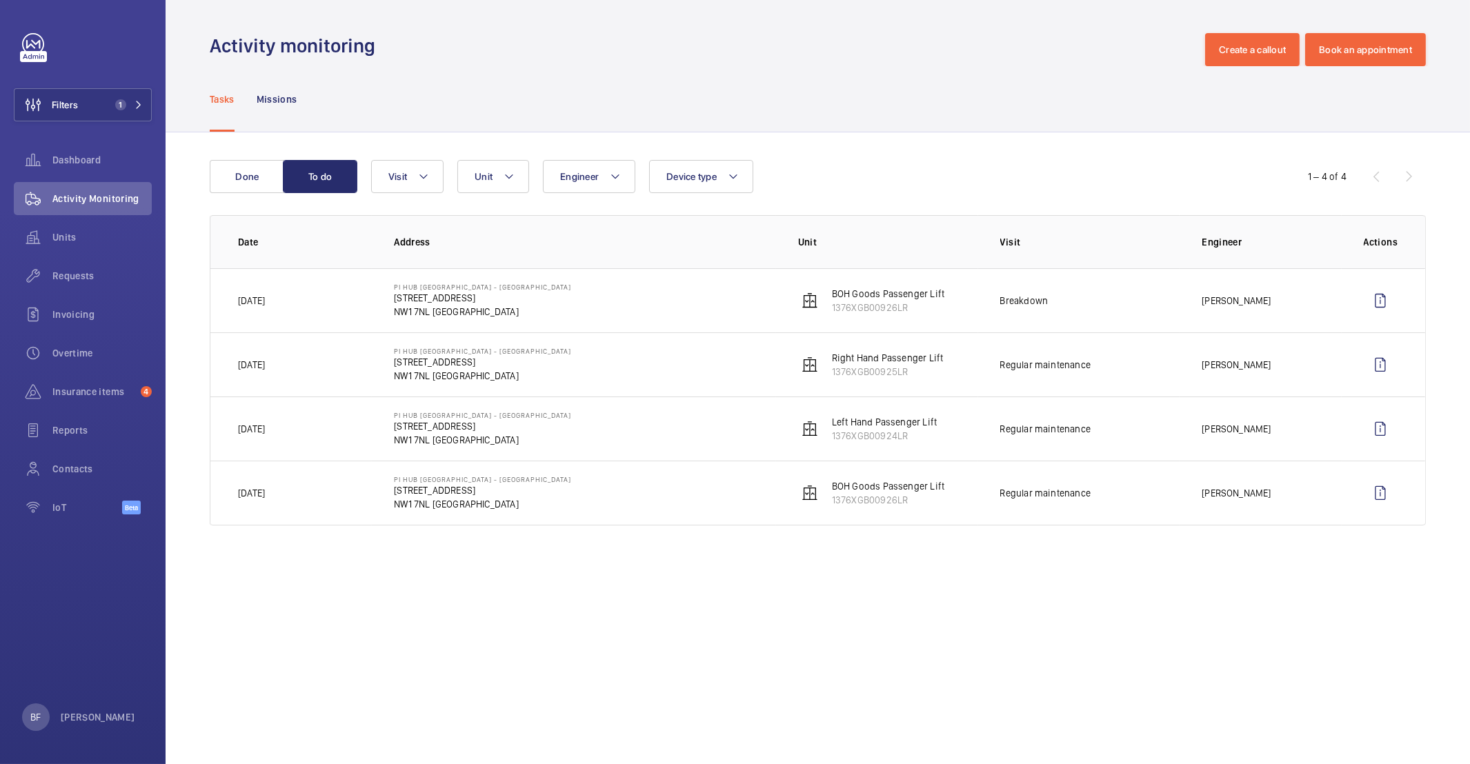
click at [102, 200] on span "Activity Monitoring" at bounding box center [101, 199] width 99 height 14
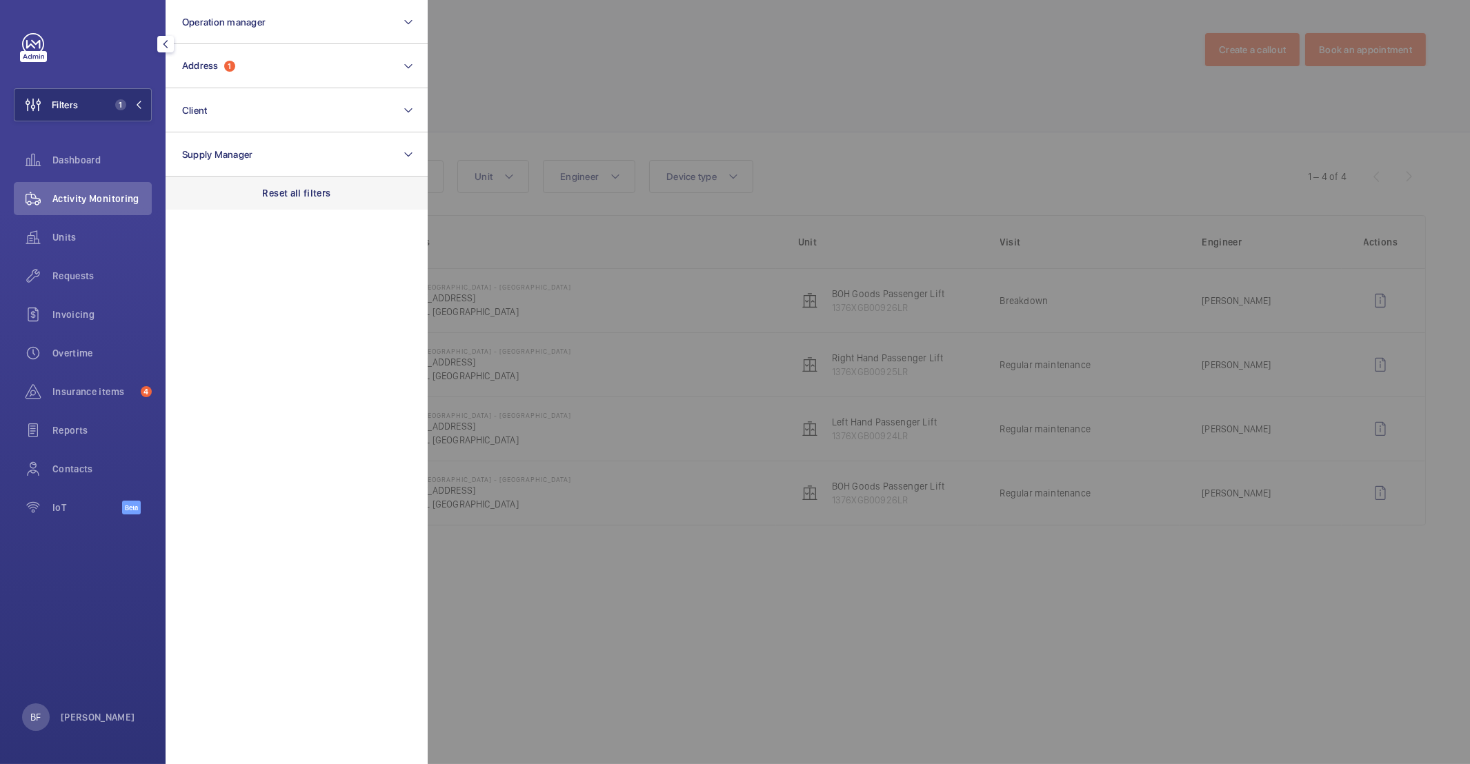
click at [297, 186] on p "Reset all filters" at bounding box center [297, 193] width 68 height 14
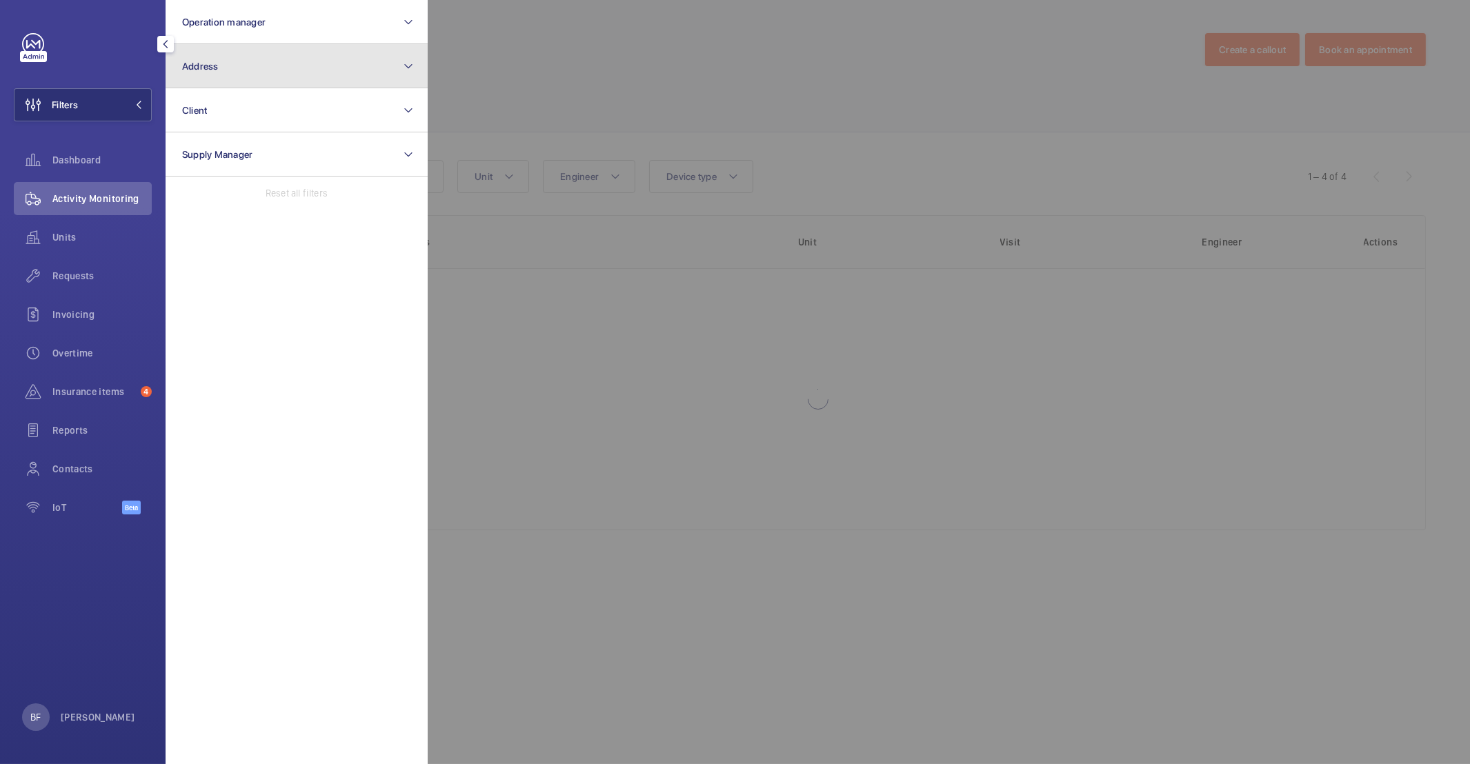
click at [264, 72] on button "Address" at bounding box center [297, 66] width 262 height 44
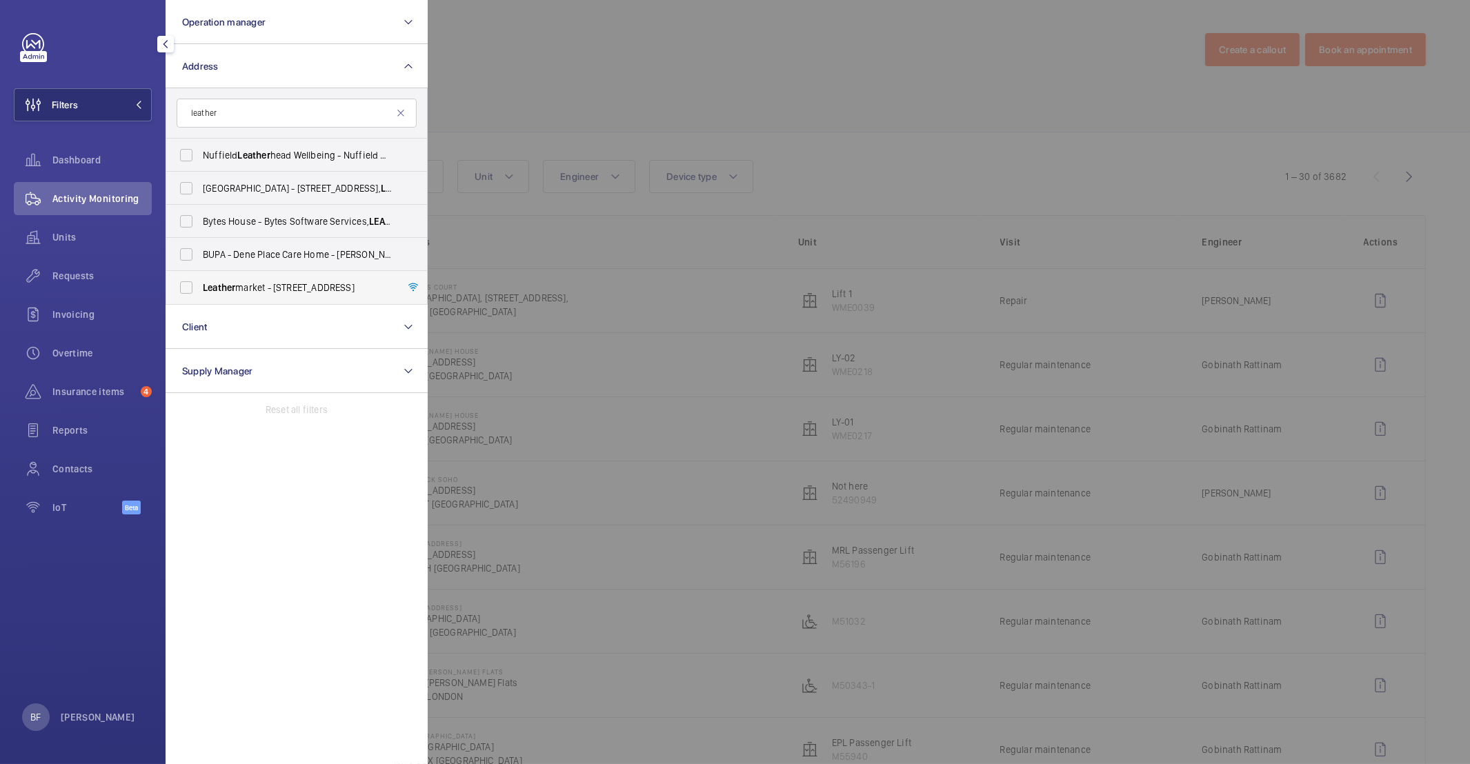
type input "leather"
click at [259, 292] on span "Leather market - 11/13 Weston Street,, LONDON SE1 3ER" at bounding box center [298, 288] width 190 height 14
click at [200, 292] on input "Leather market - 11/13 Weston Street,, LONDON SE1 3ER" at bounding box center [186, 288] width 28 height 28
checkbox input "true"
click at [743, 72] on div at bounding box center [1163, 382] width 1470 height 764
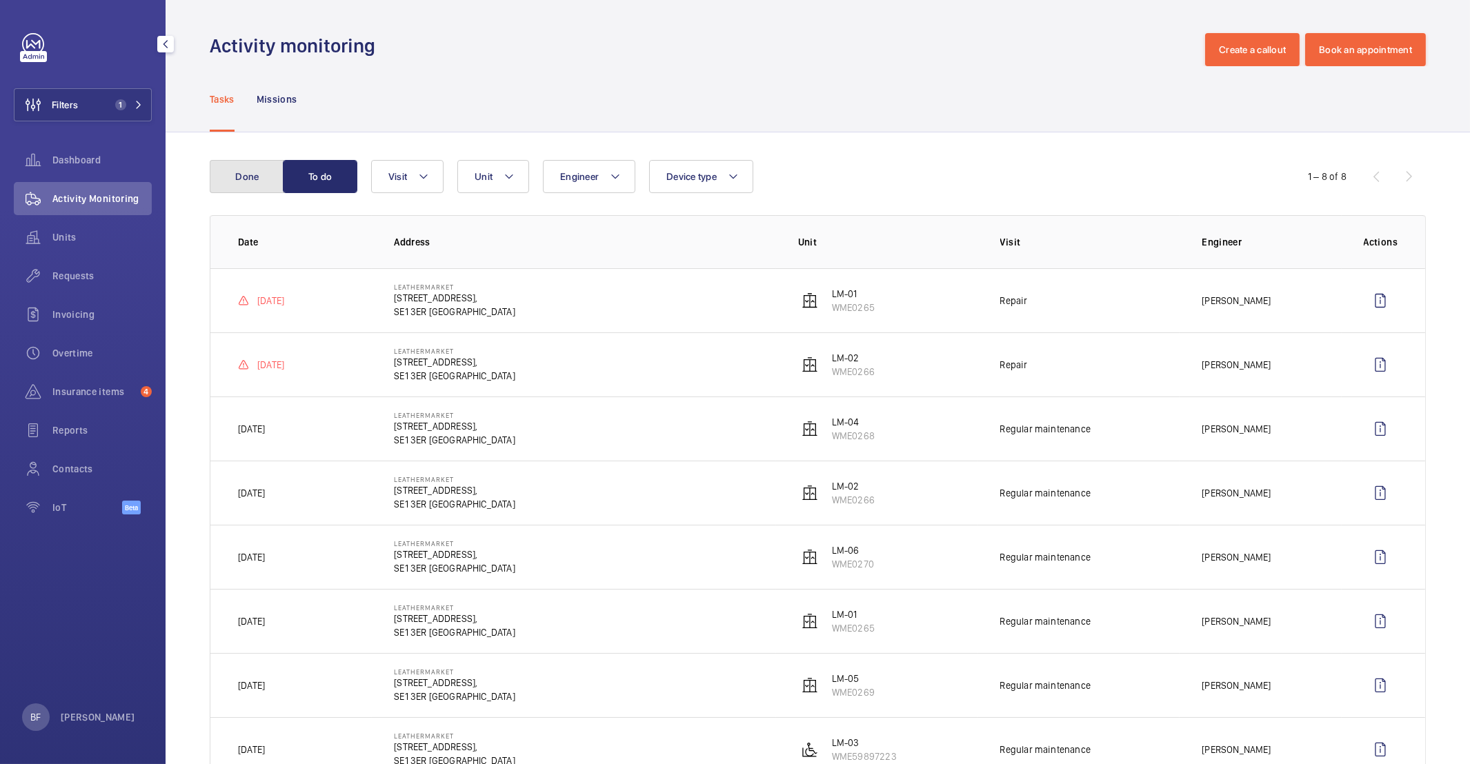
click at [254, 182] on button "Done" at bounding box center [247, 176] width 74 height 33
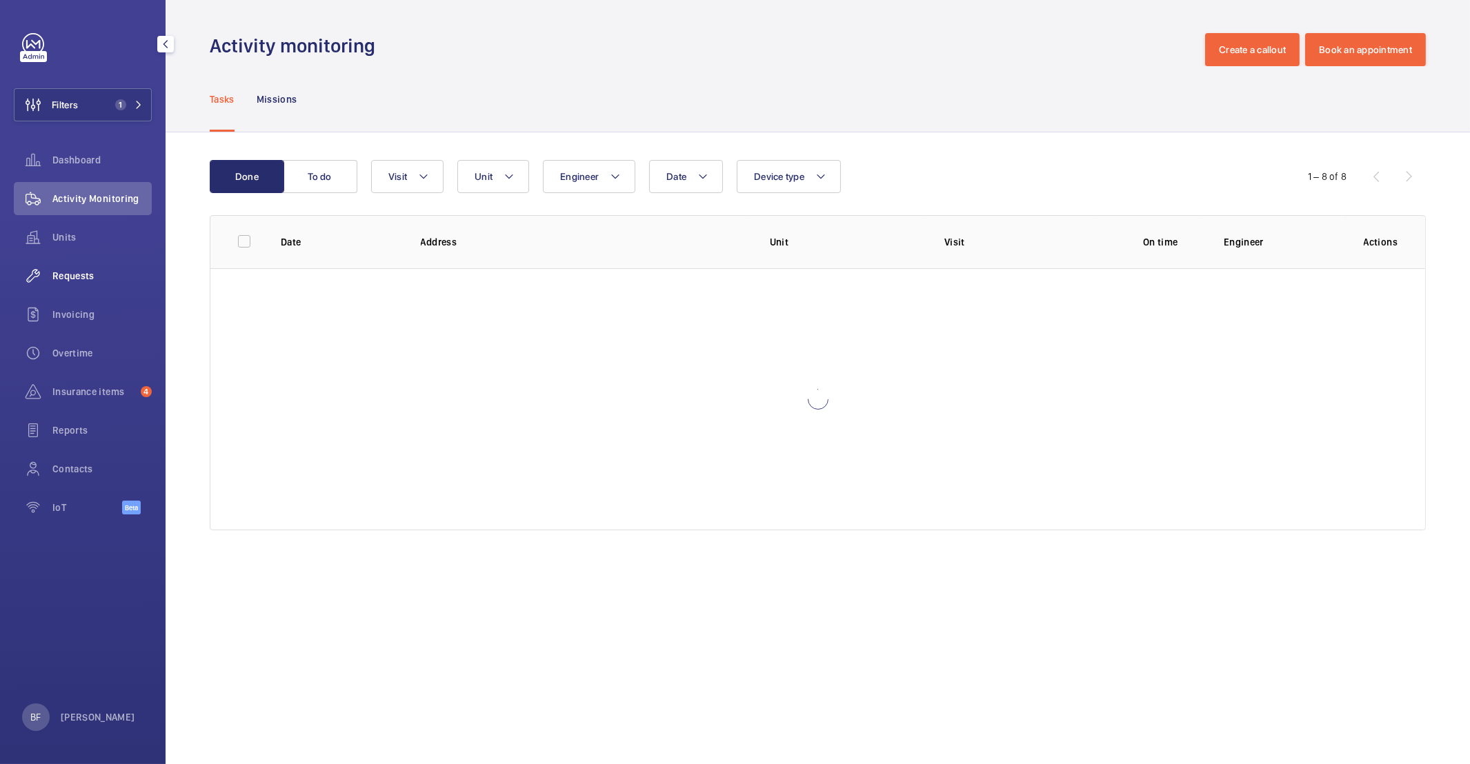
click at [101, 277] on span "Requests" at bounding box center [101, 276] width 99 height 14
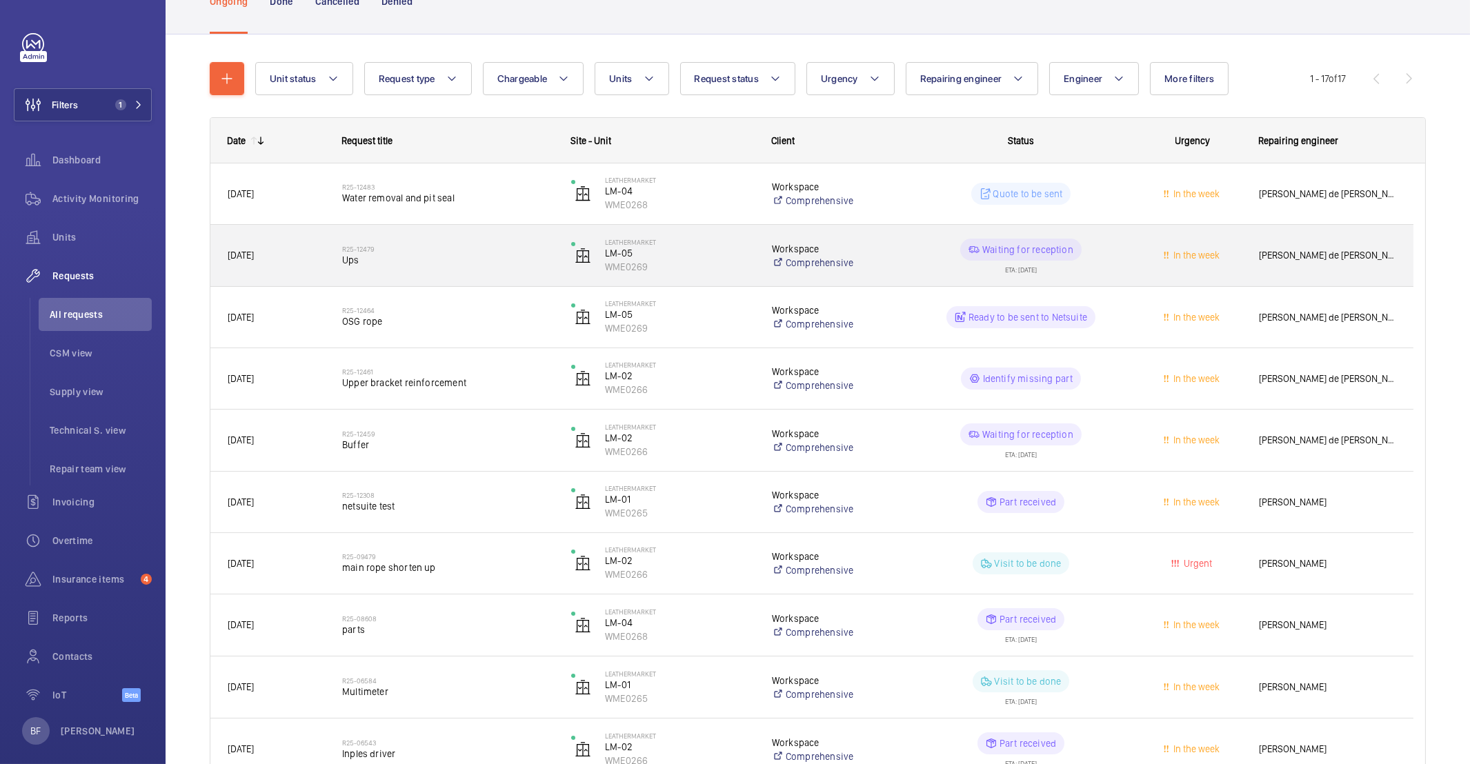
scroll to position [118, 0]
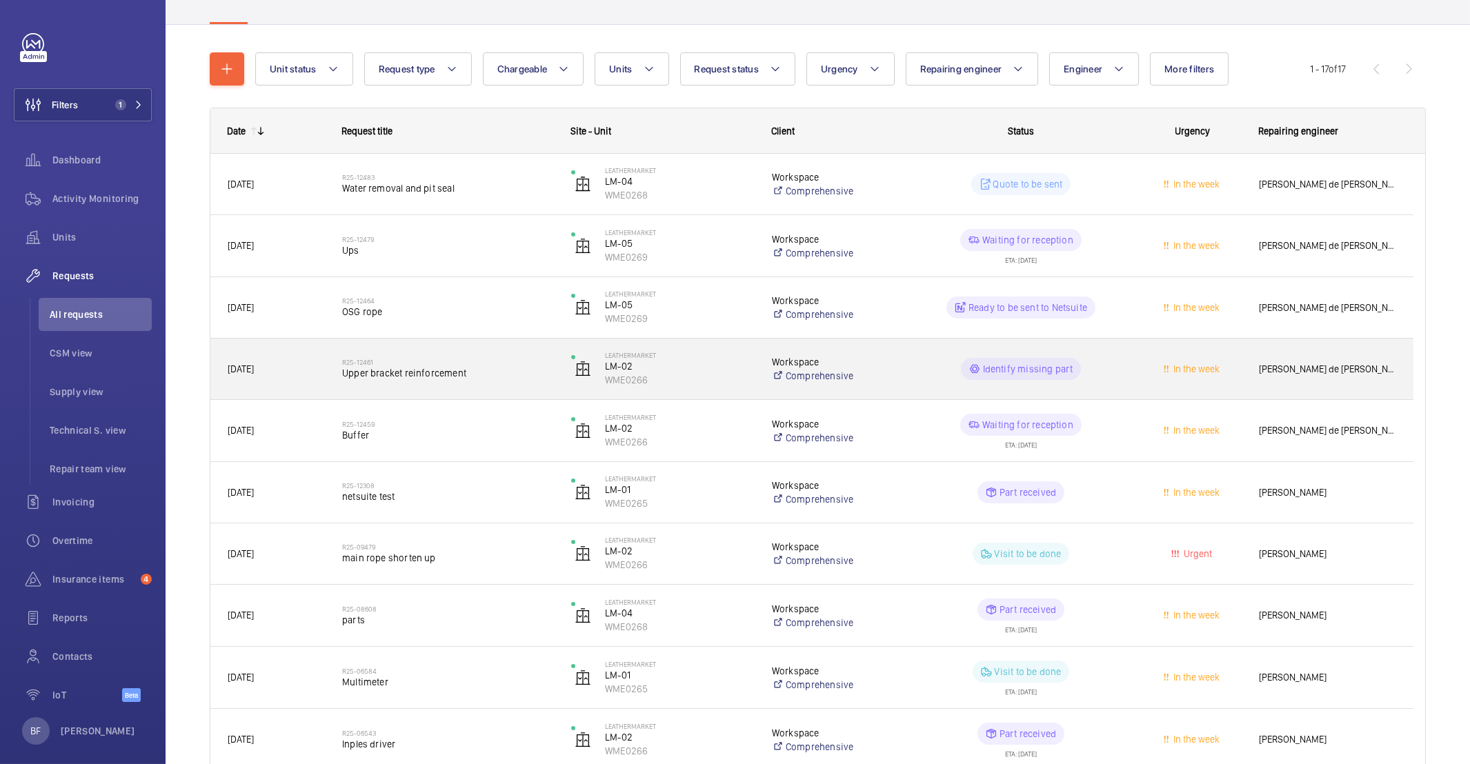
click at [439, 386] on div "R25-12461 Upper bracket reinforcement" at bounding box center [447, 369] width 211 height 40
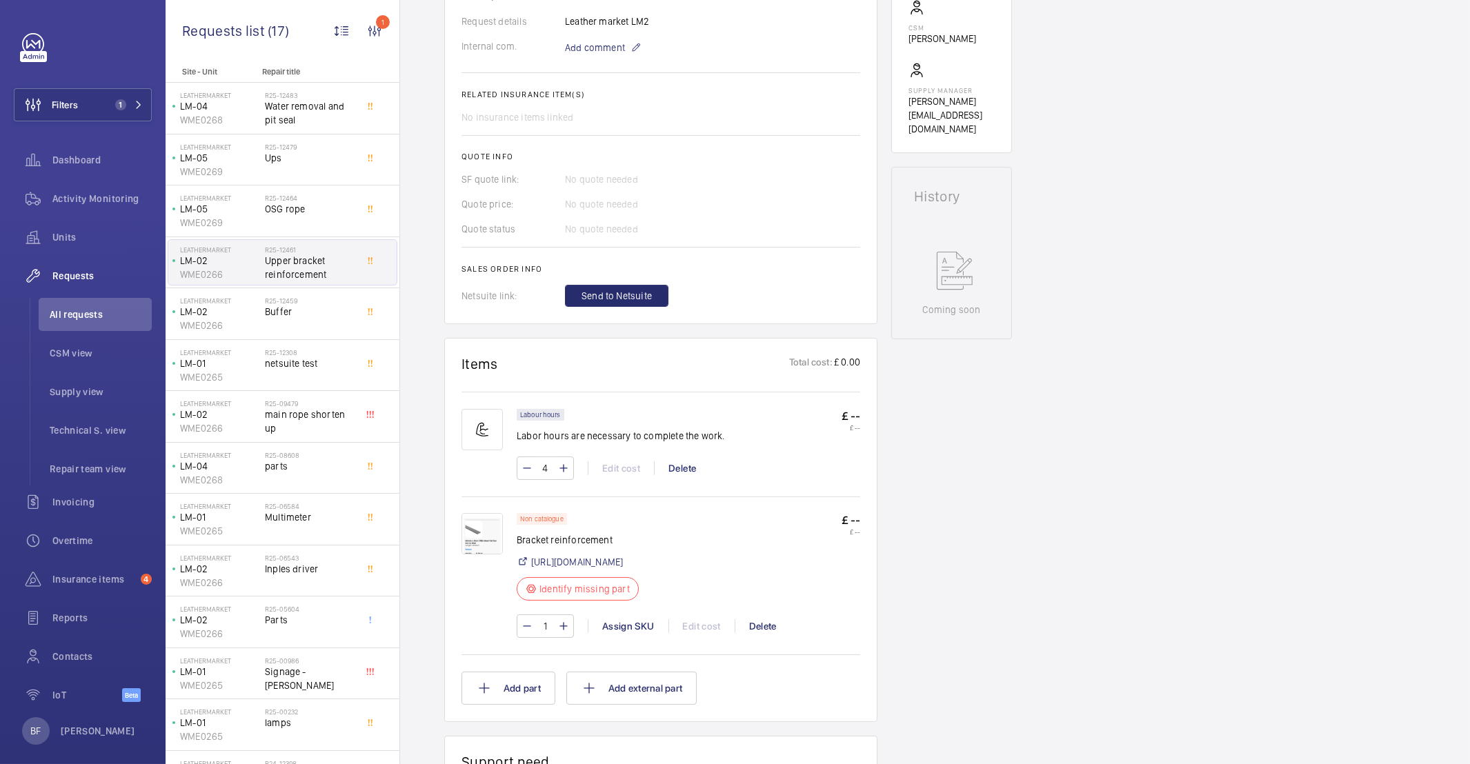
scroll to position [273, 0]
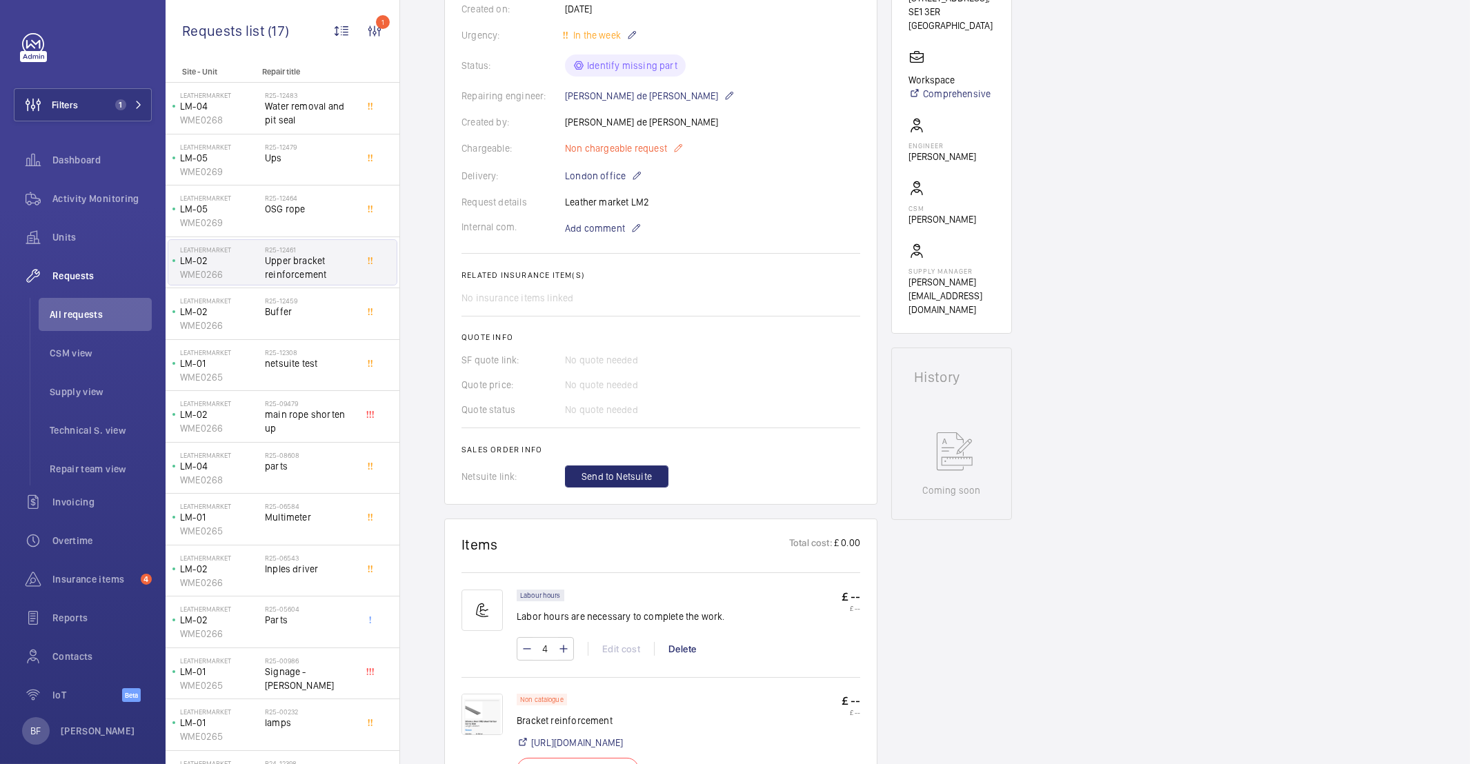
click at [675, 140] on mat-icon at bounding box center [677, 148] width 11 height 17
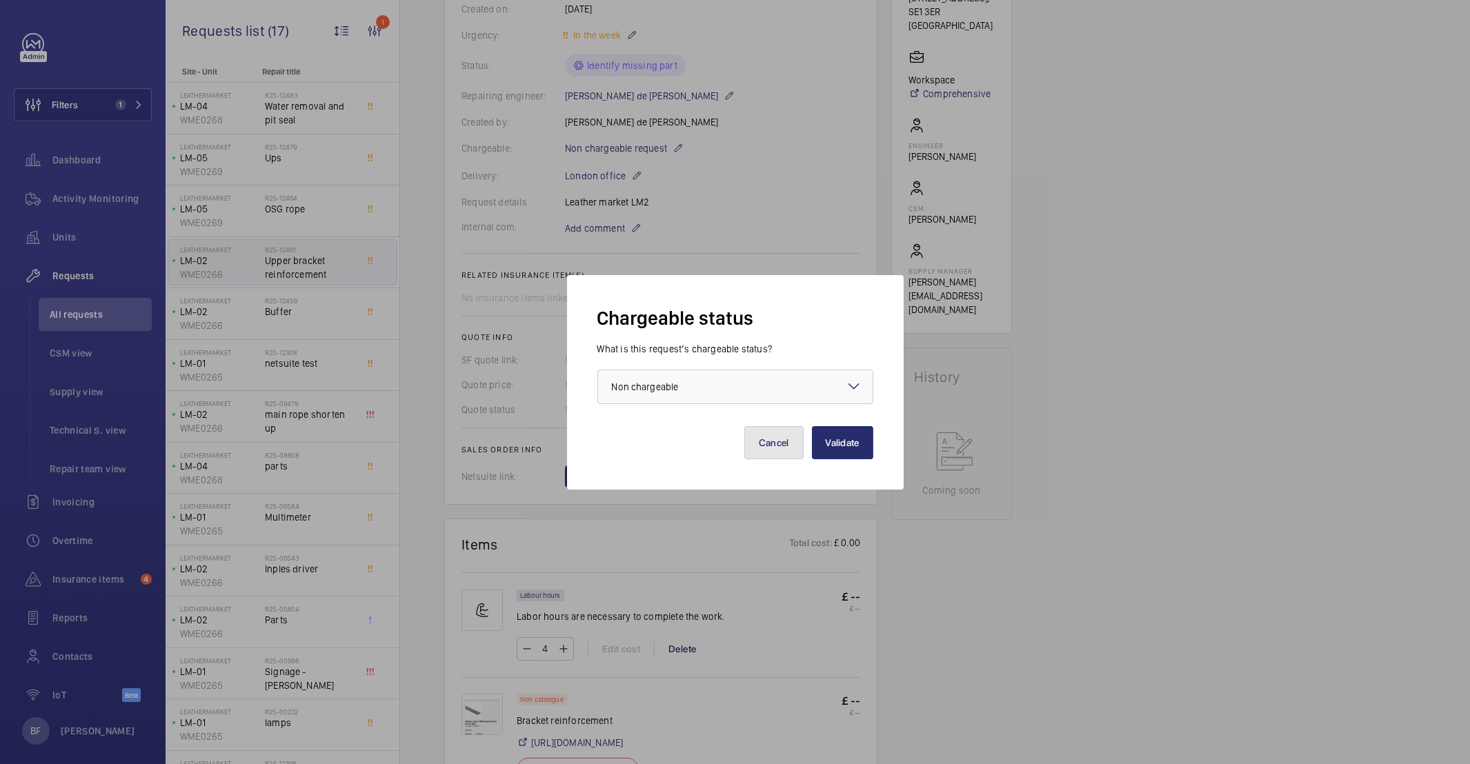
click at [774, 441] on button "Cancel" at bounding box center [773, 442] width 59 height 33
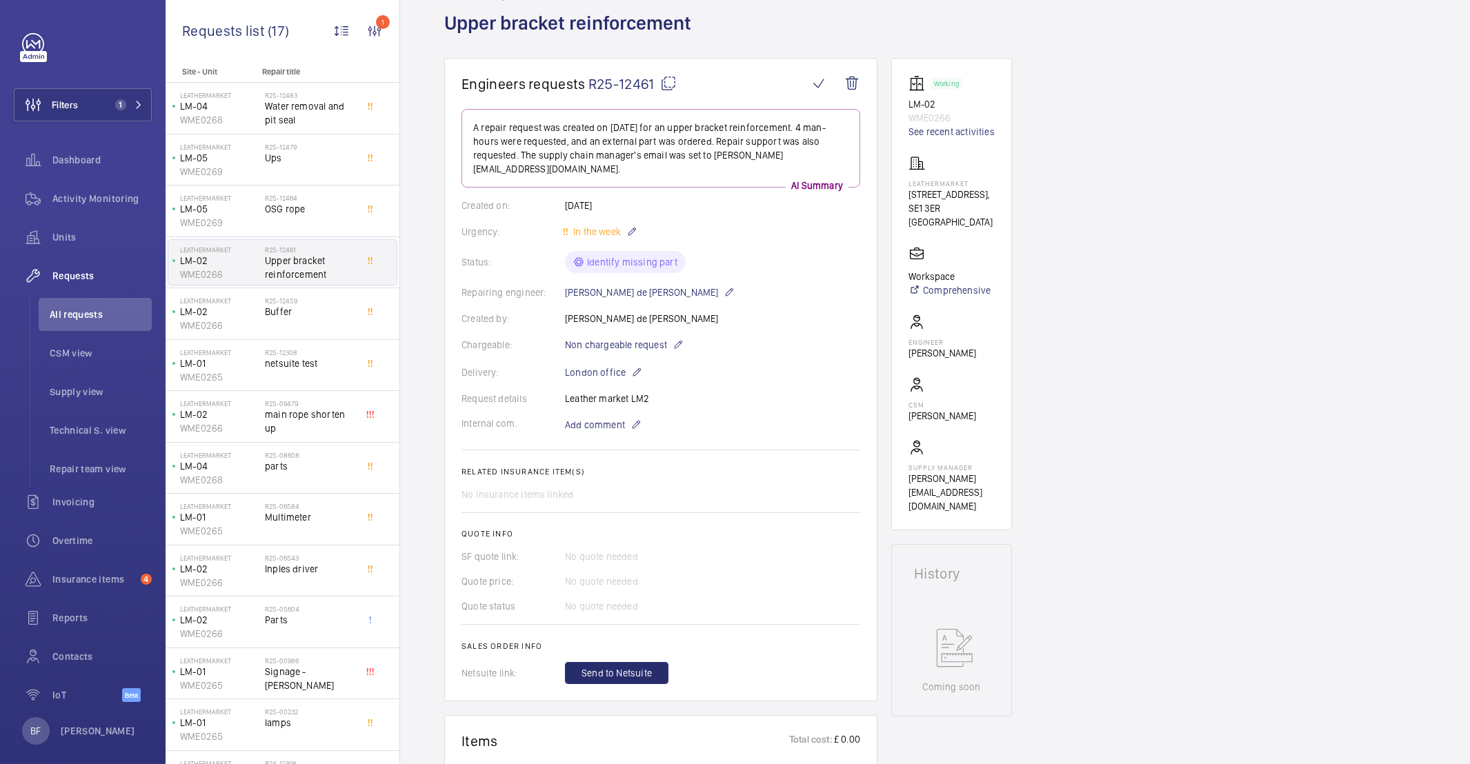
scroll to position [0, 0]
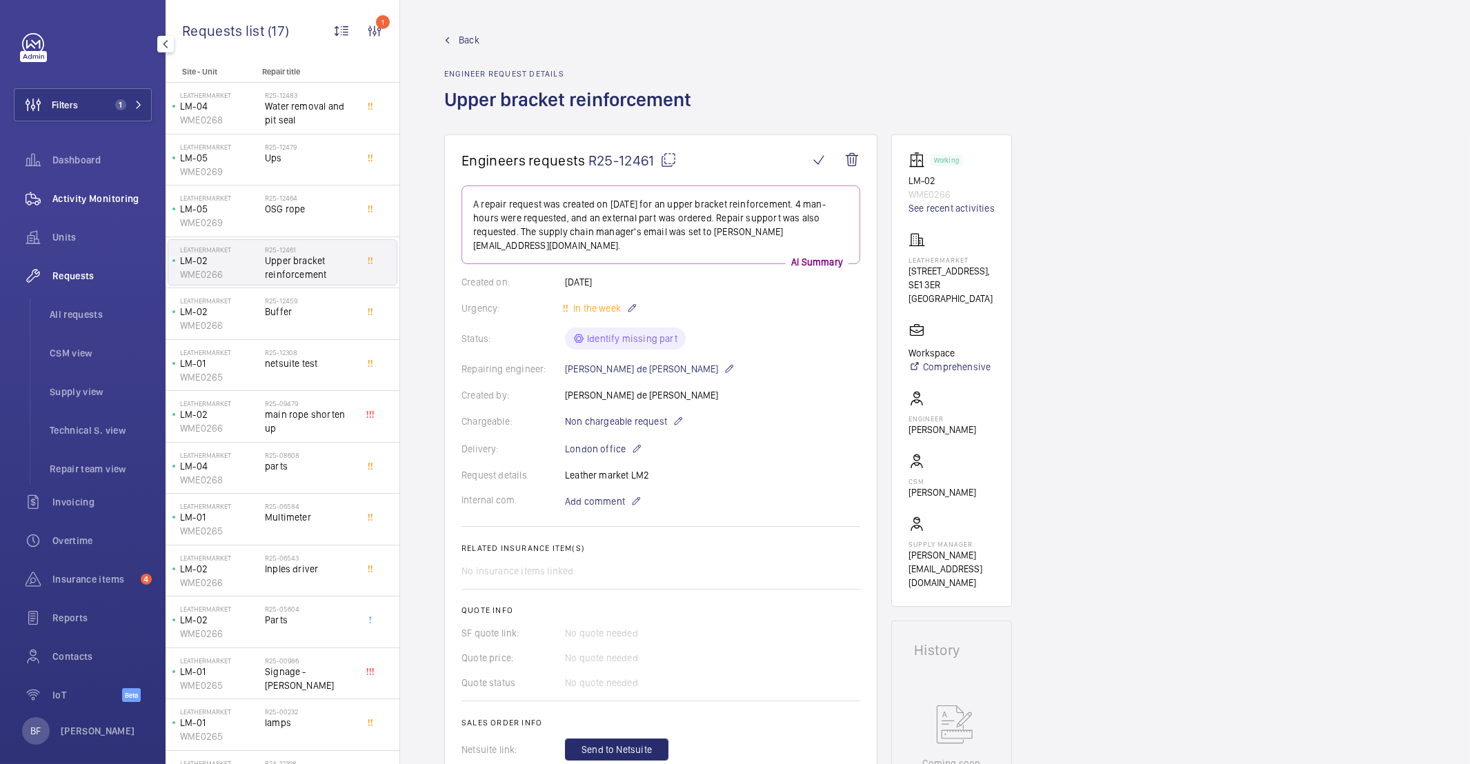
click at [105, 201] on span "Activity Monitoring" at bounding box center [101, 199] width 99 height 14
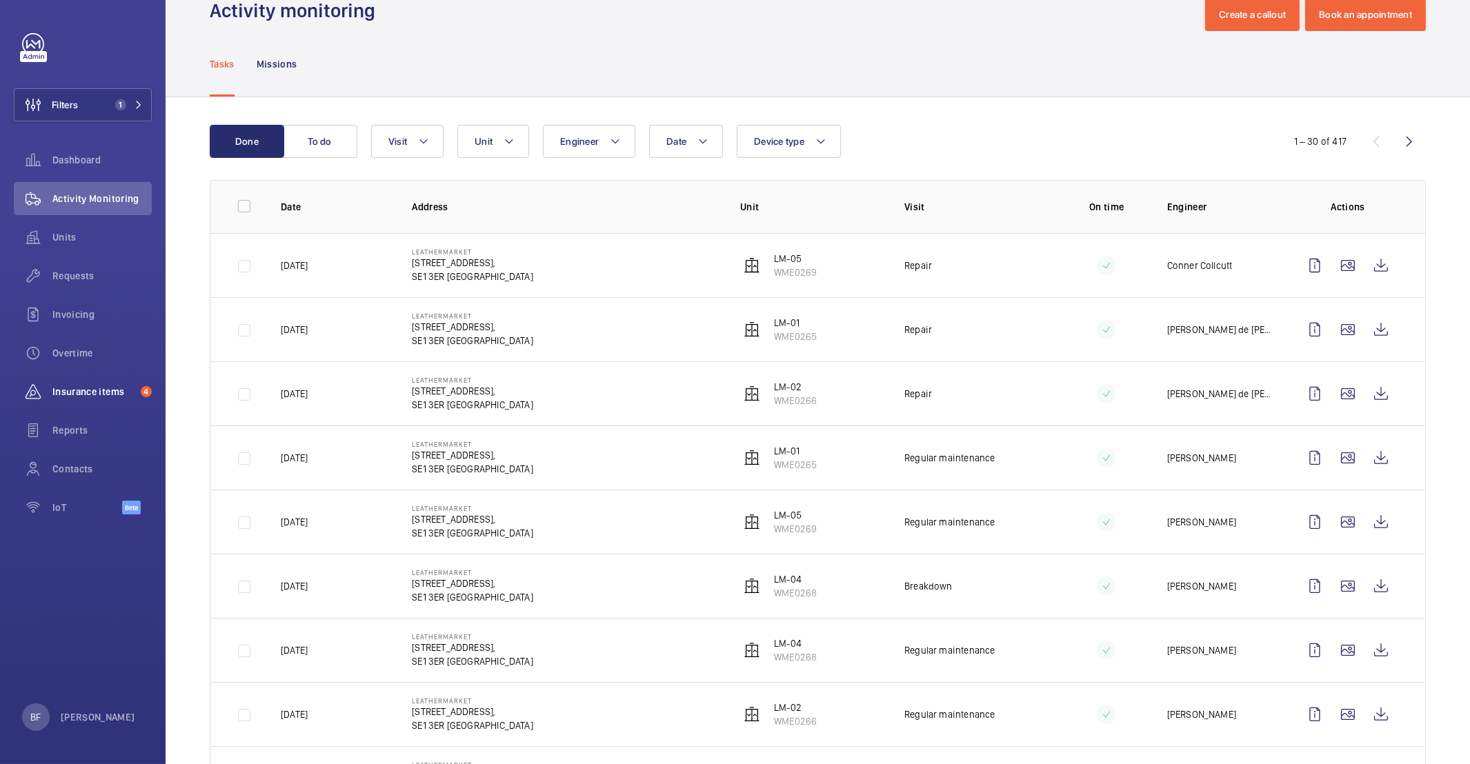
scroll to position [35, 0]
click at [101, 288] on div "Requests" at bounding box center [83, 275] width 138 height 33
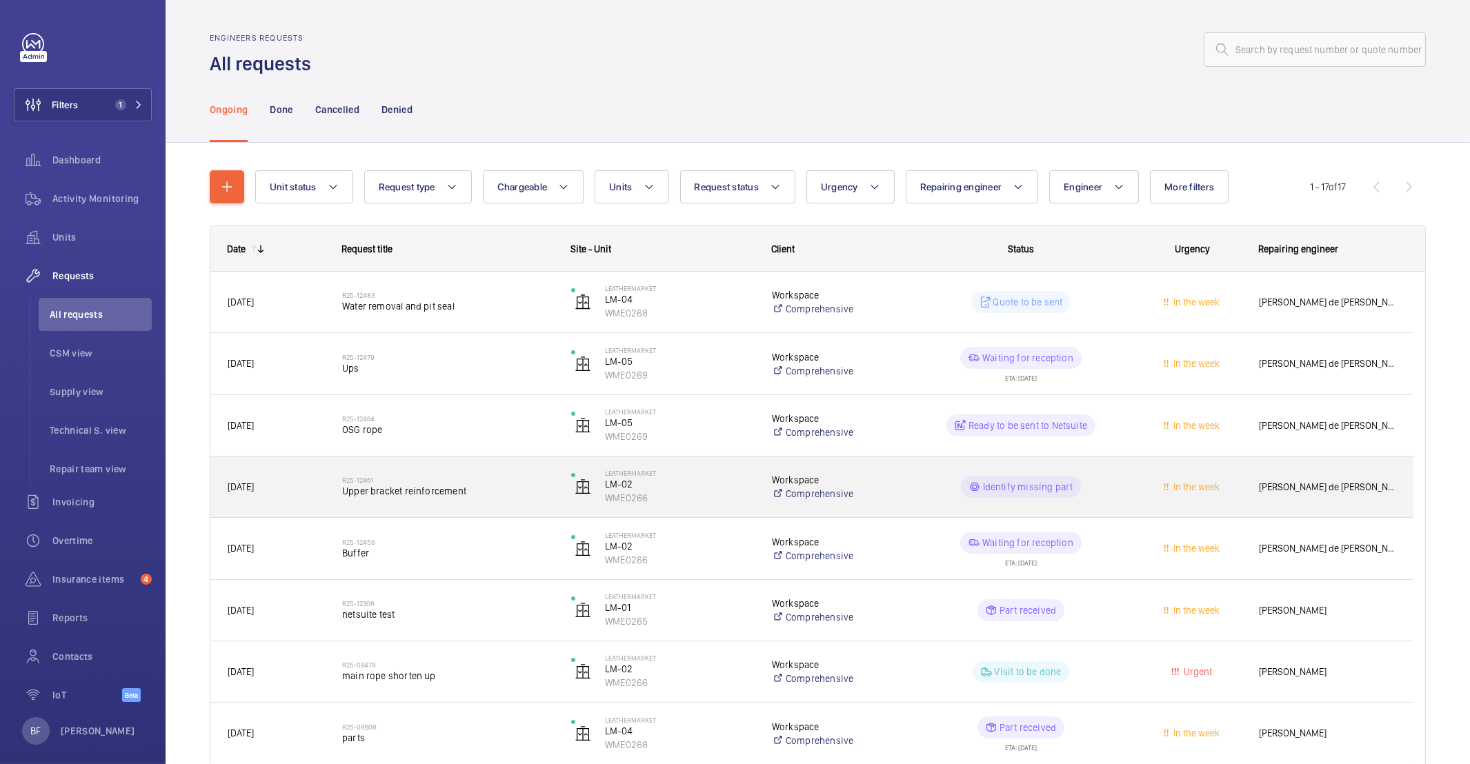
click at [348, 512] on div "R25-12461 Upper bracket reinforcement" at bounding box center [440, 487] width 228 height 62
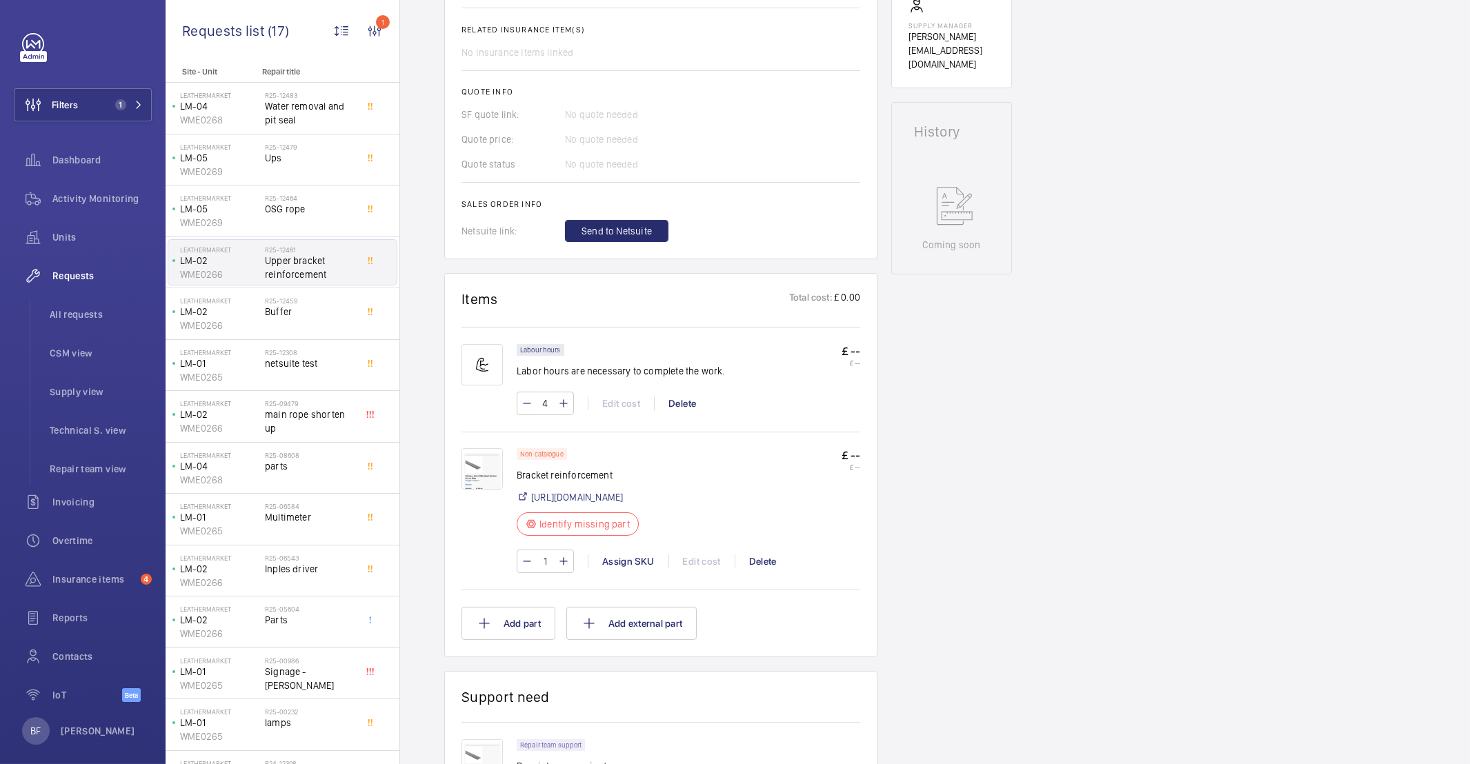
scroll to position [539, 0]
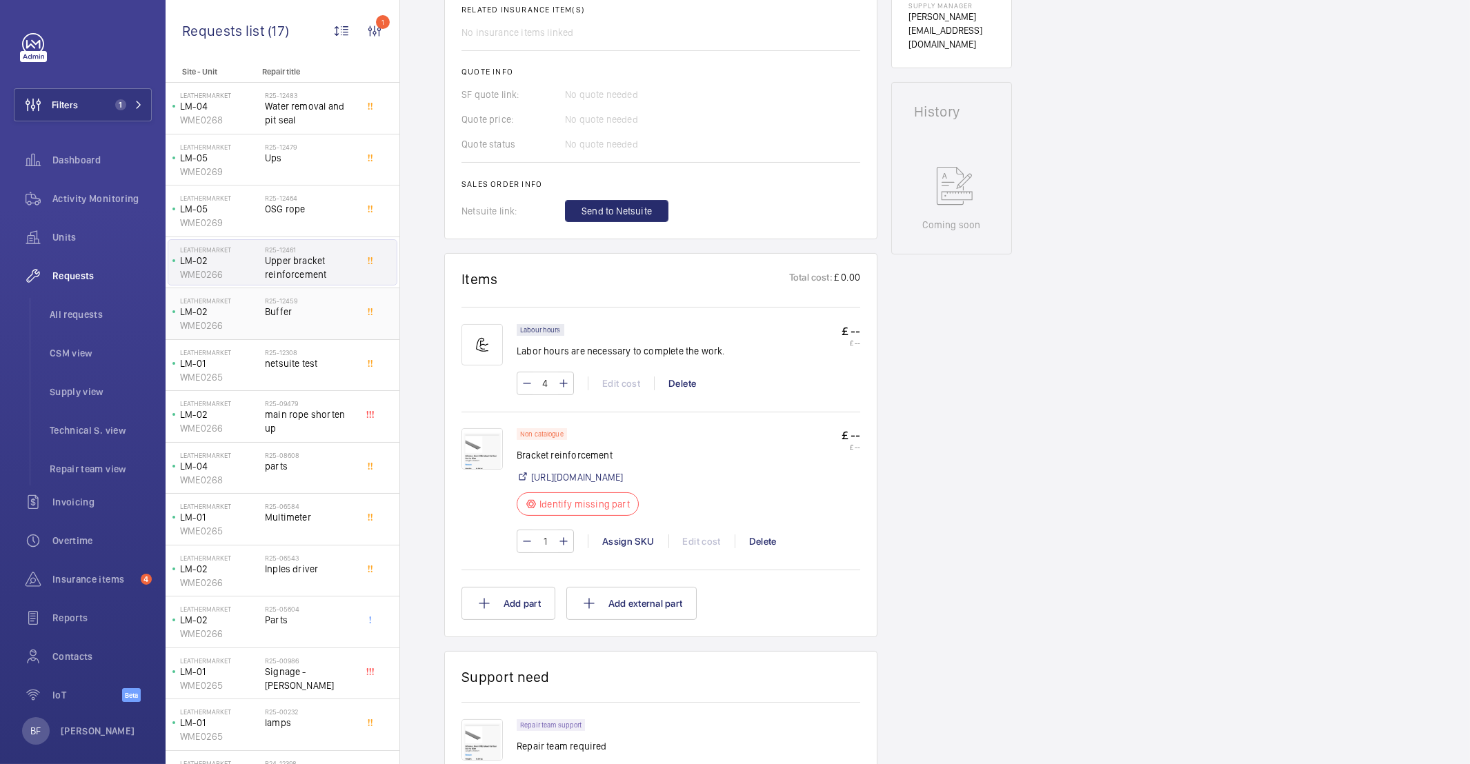
click at [232, 322] on p "WME0266" at bounding box center [219, 326] width 79 height 14
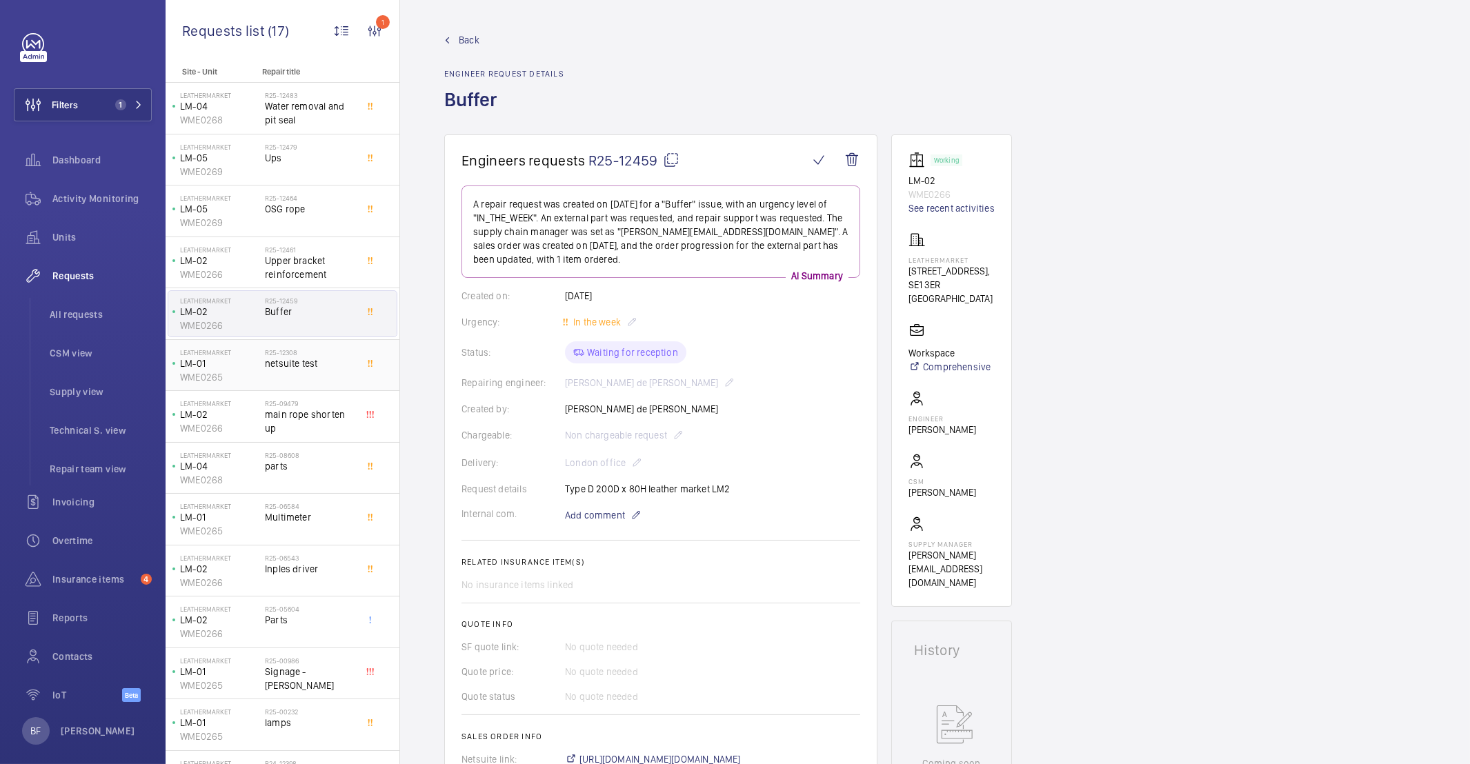
click at [330, 374] on div "R25-12308 netsuite test" at bounding box center [310, 368] width 91 height 40
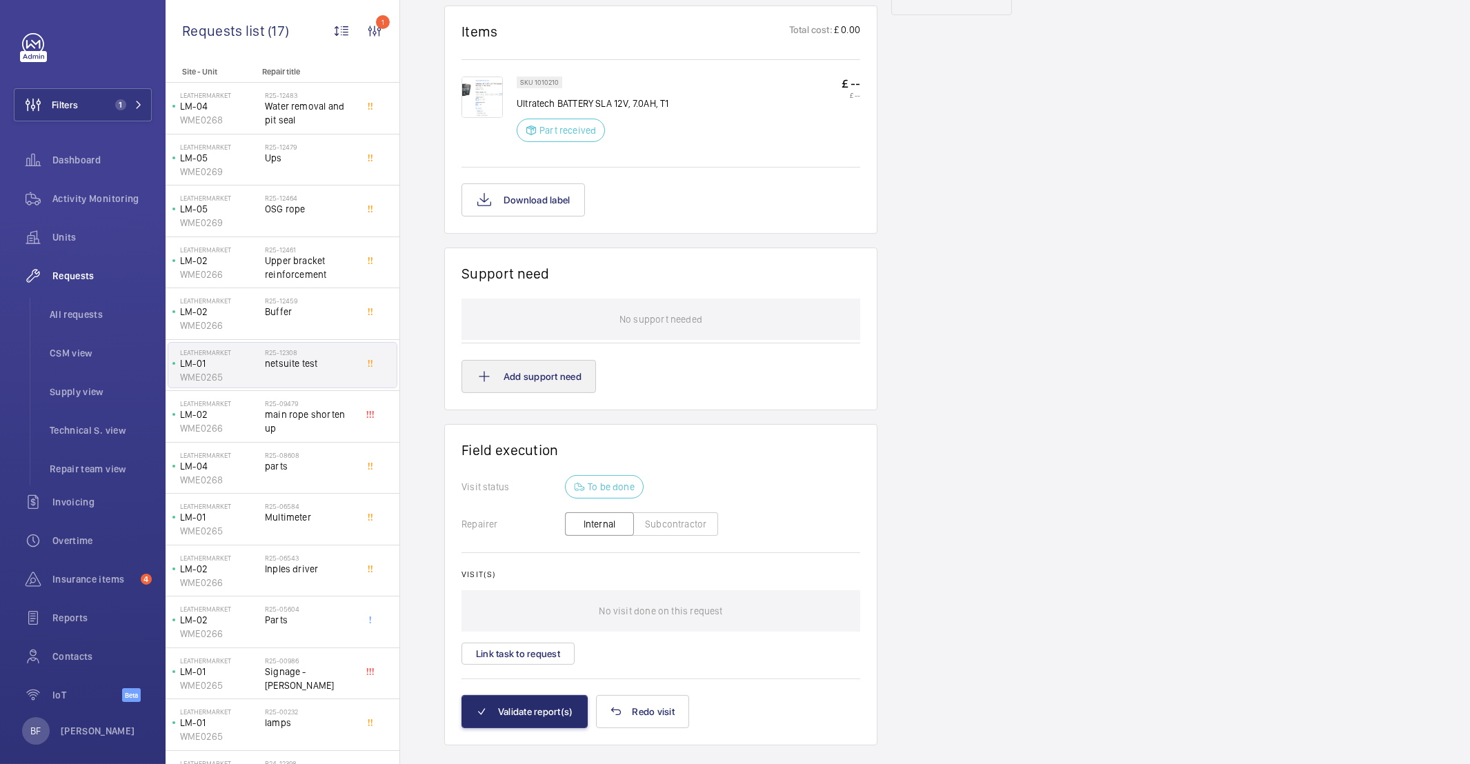
scroll to position [759, 0]
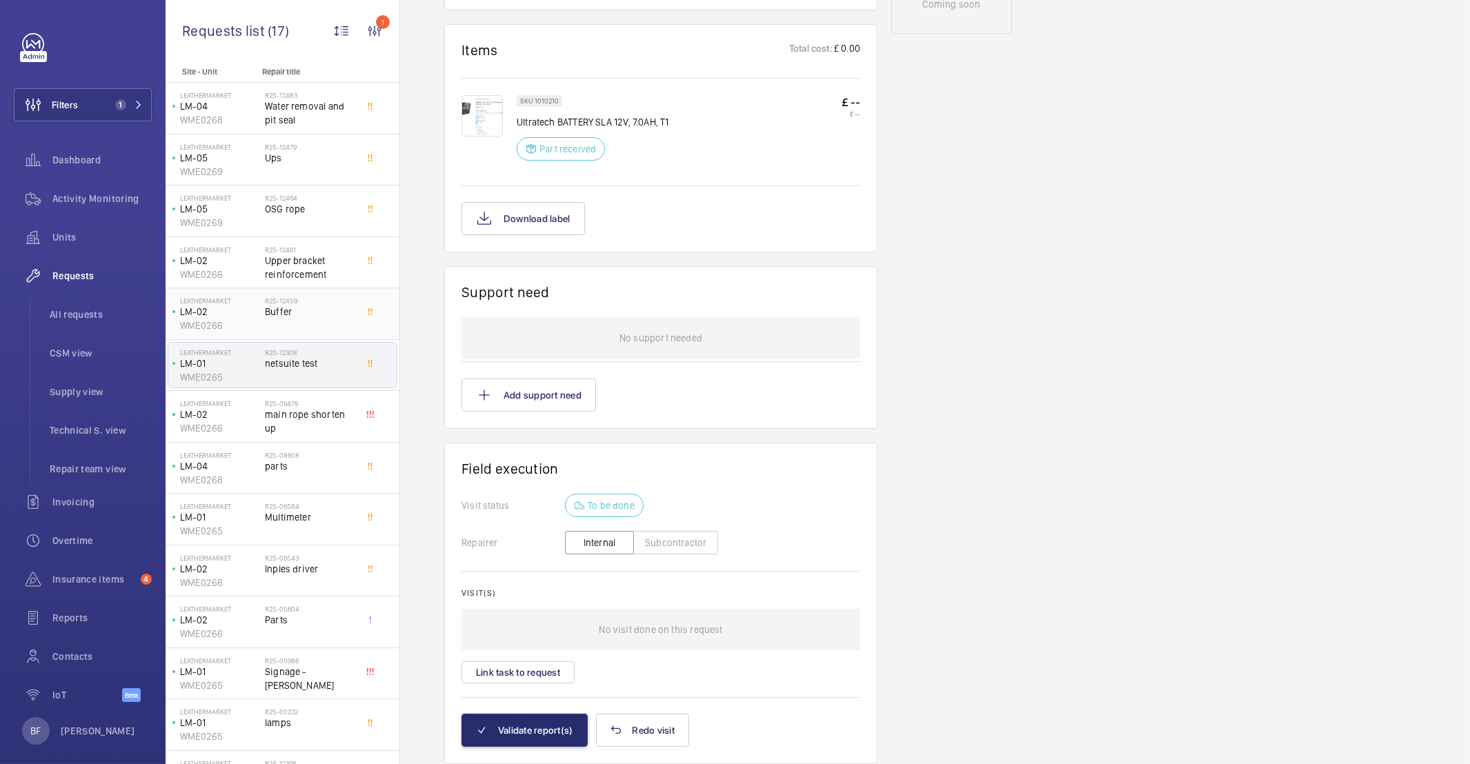
click at [317, 320] on div "R25-12459 Buffer" at bounding box center [310, 317] width 91 height 40
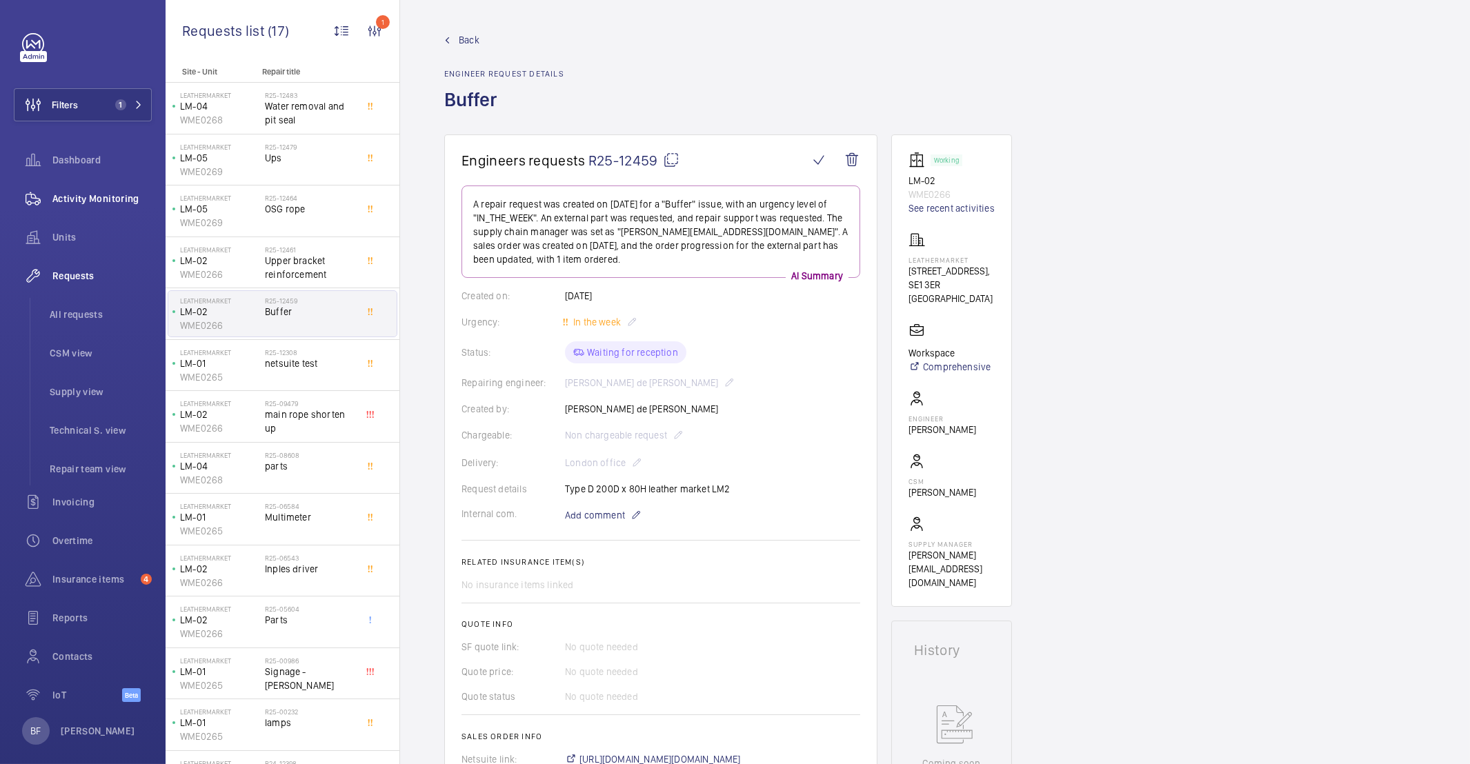
click at [115, 196] on span "Activity Monitoring" at bounding box center [101, 199] width 99 height 14
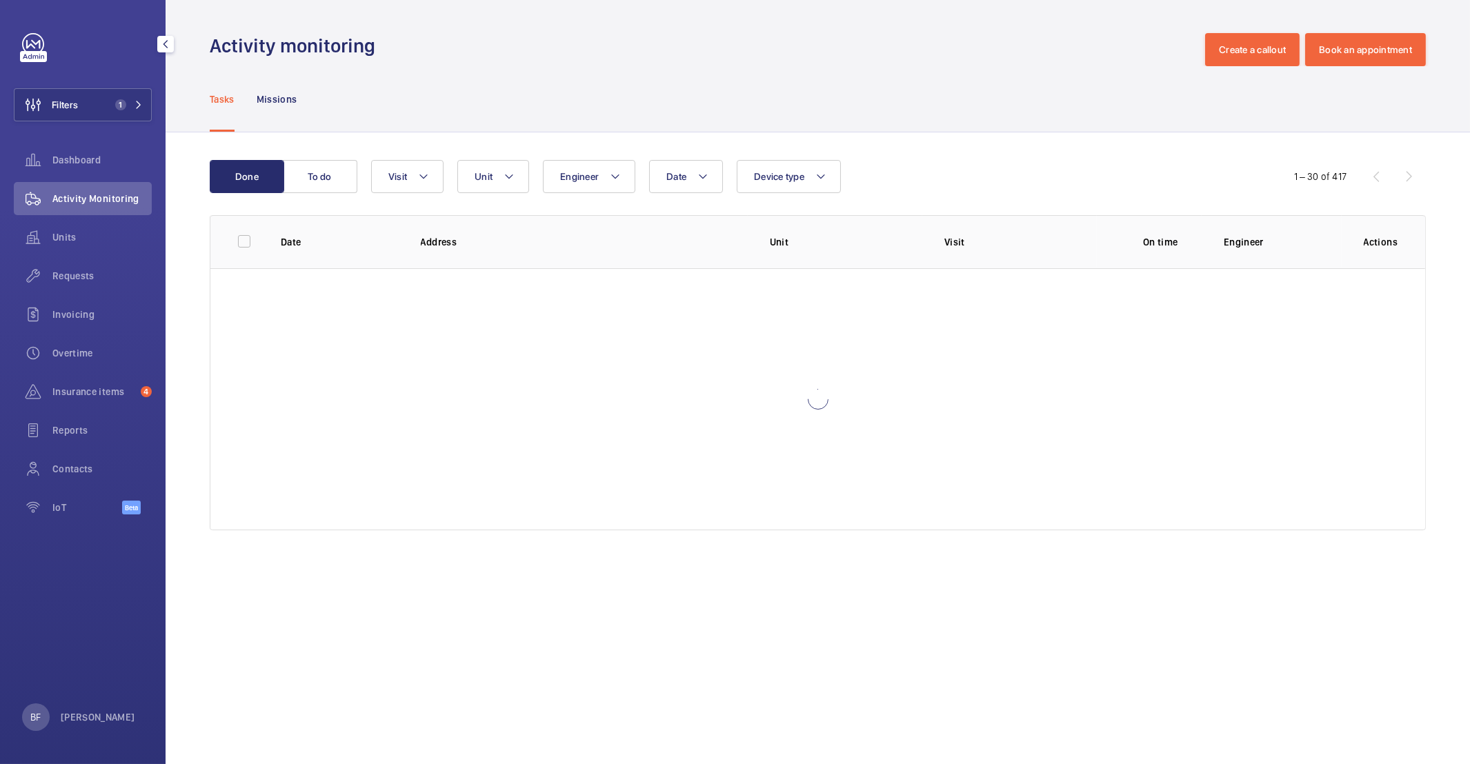
click at [108, 205] on span "Activity Monitoring" at bounding box center [101, 199] width 99 height 14
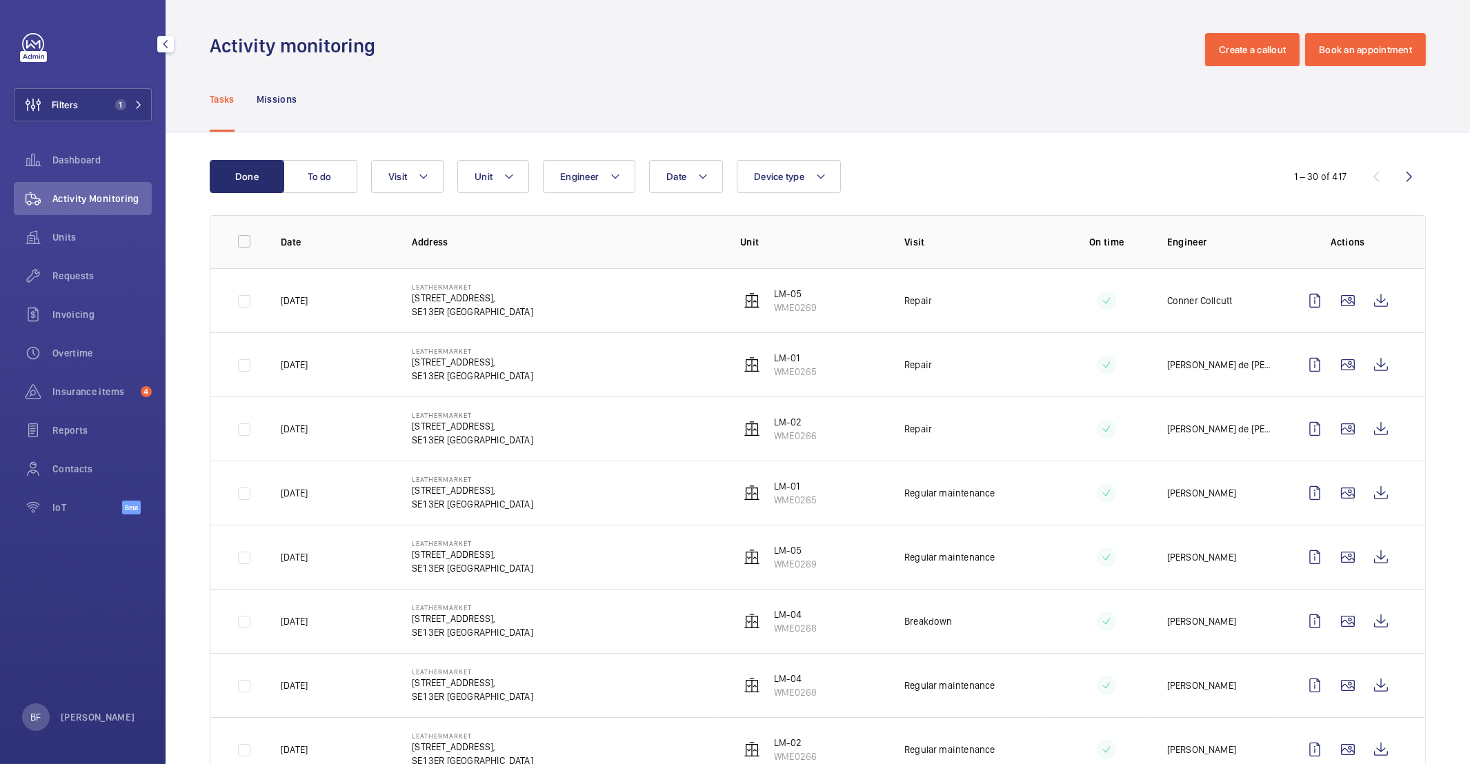
click at [30, 121] on div "Filters 1 Dashboard Activity Monitoring Units Requests Invoicing Overtime Insur…" at bounding box center [83, 281] width 138 height 497
click at [40, 114] on wm-front-icon-button at bounding box center [32, 104] width 37 height 33
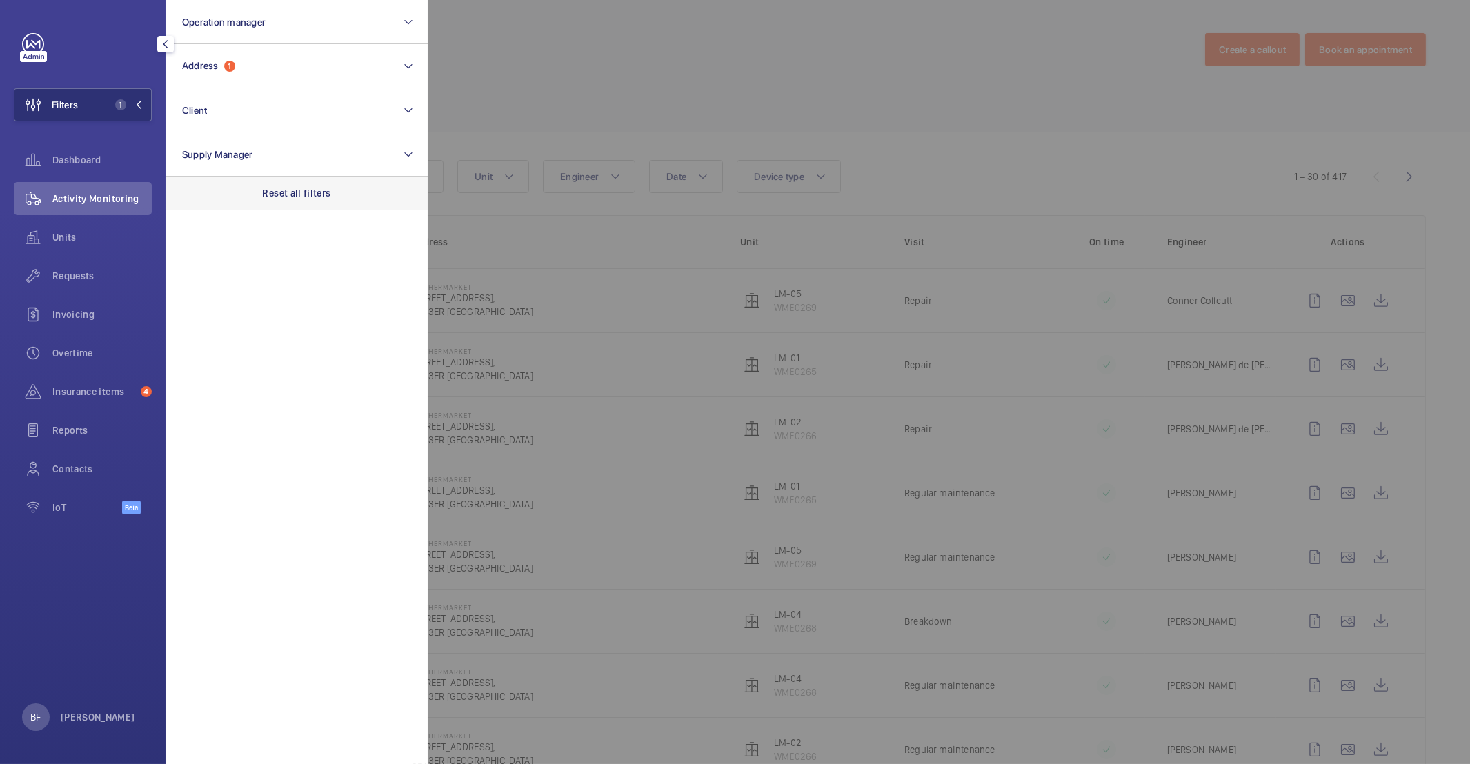
click at [303, 182] on div "Reset all filters" at bounding box center [297, 193] width 262 height 33
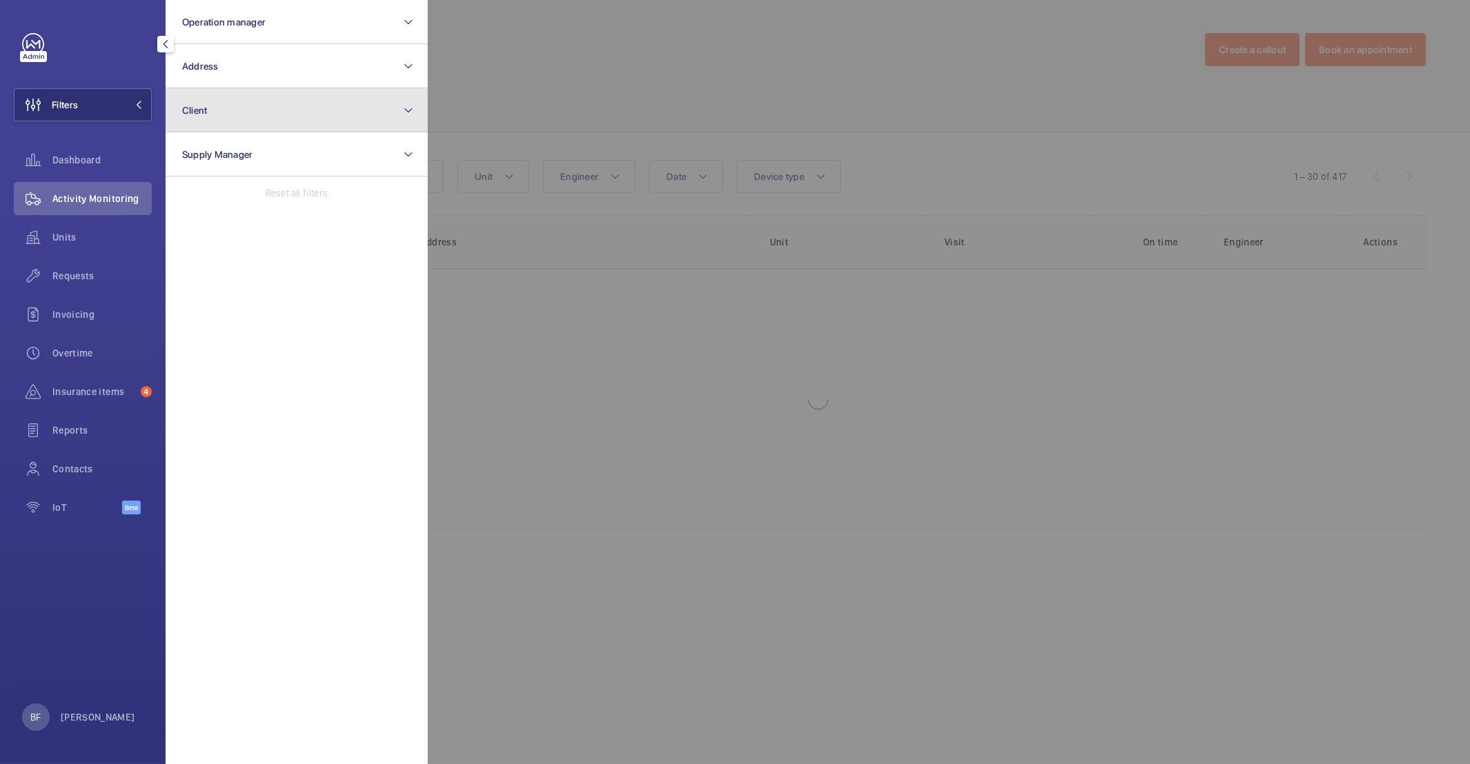
click at [283, 106] on button "Client" at bounding box center [297, 110] width 262 height 44
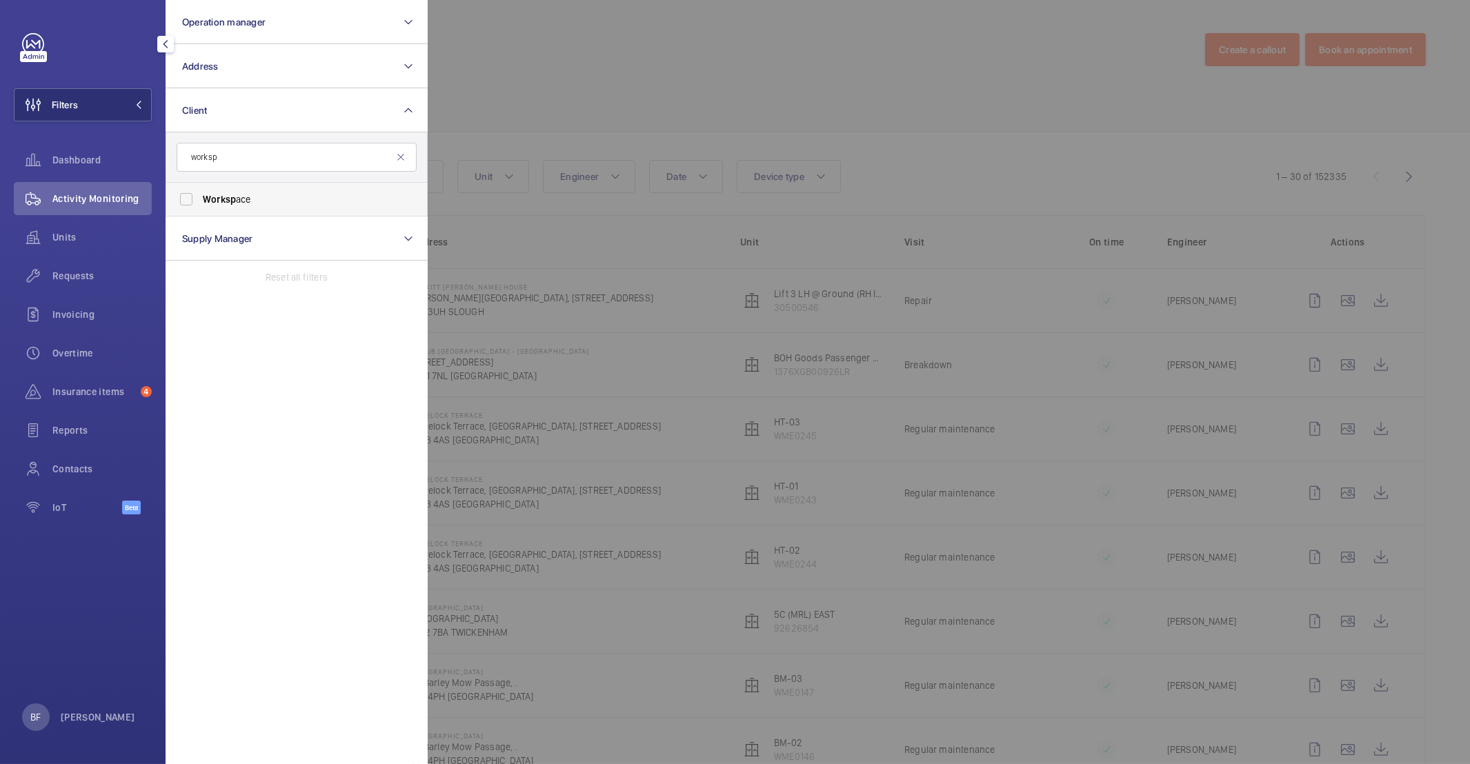
type input "worksp"
click at [357, 202] on span "Worksp ace" at bounding box center [298, 199] width 190 height 14
click at [200, 202] on input "Worksp ace" at bounding box center [186, 200] width 28 height 28
checkbox input "true"
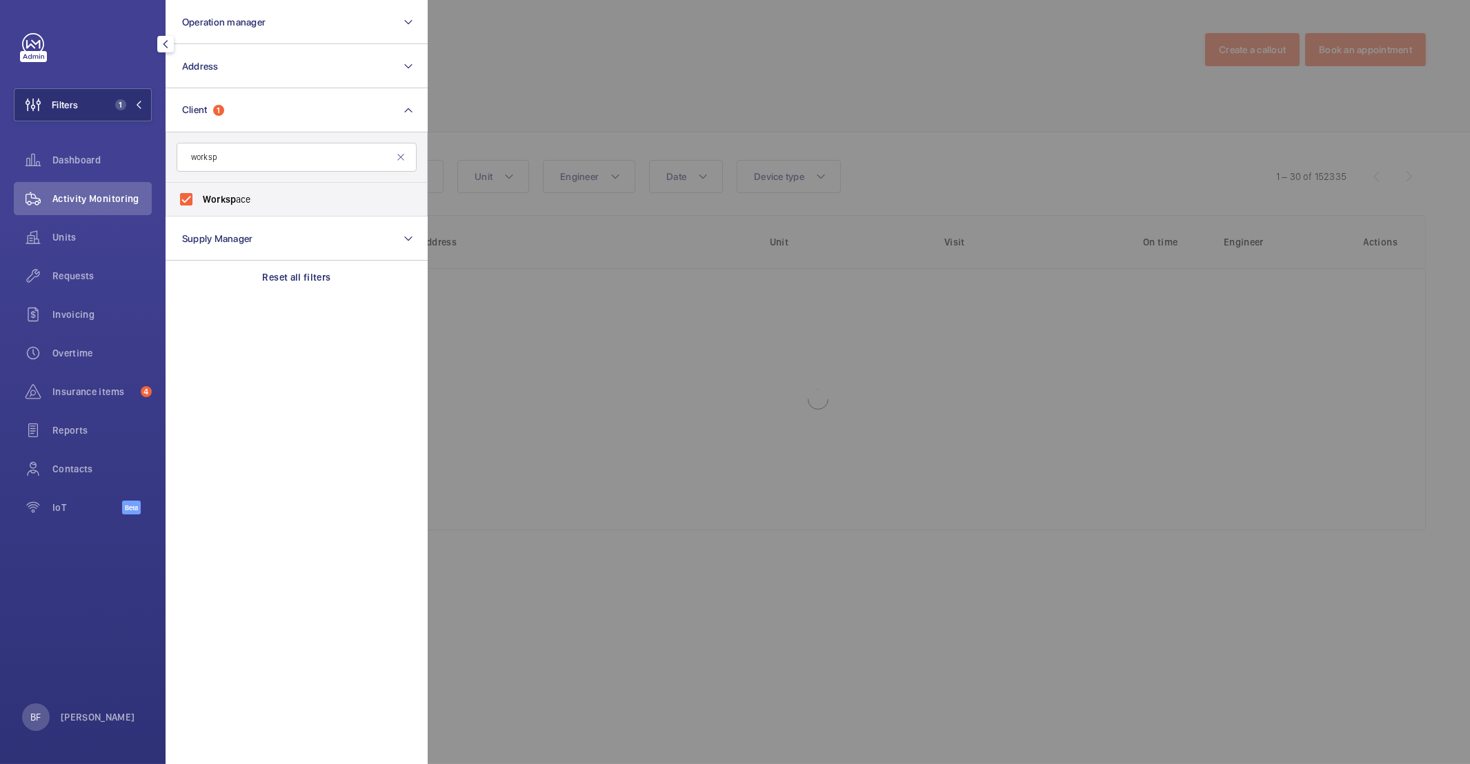
click at [725, 90] on div at bounding box center [1163, 382] width 1470 height 764
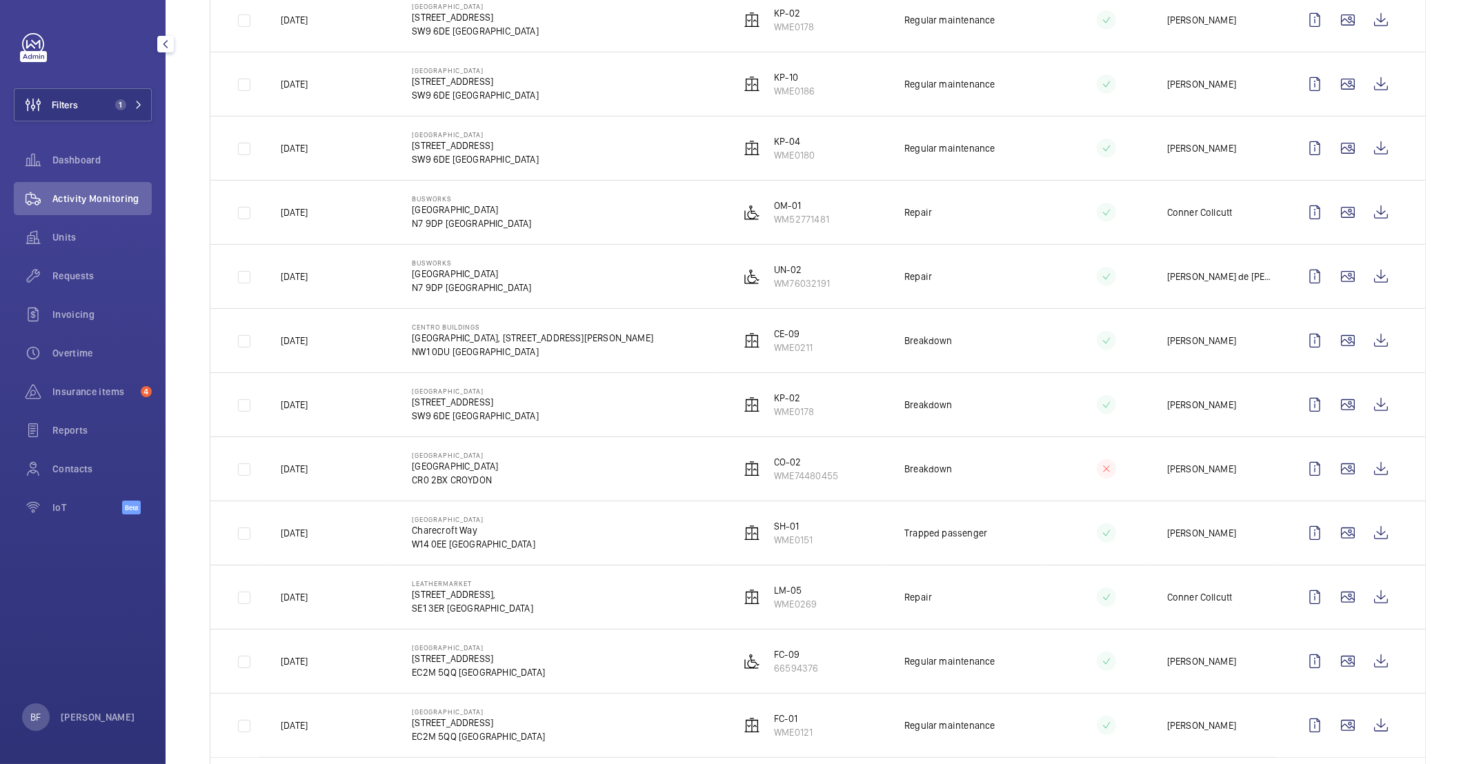
scroll to position [1374, 0]
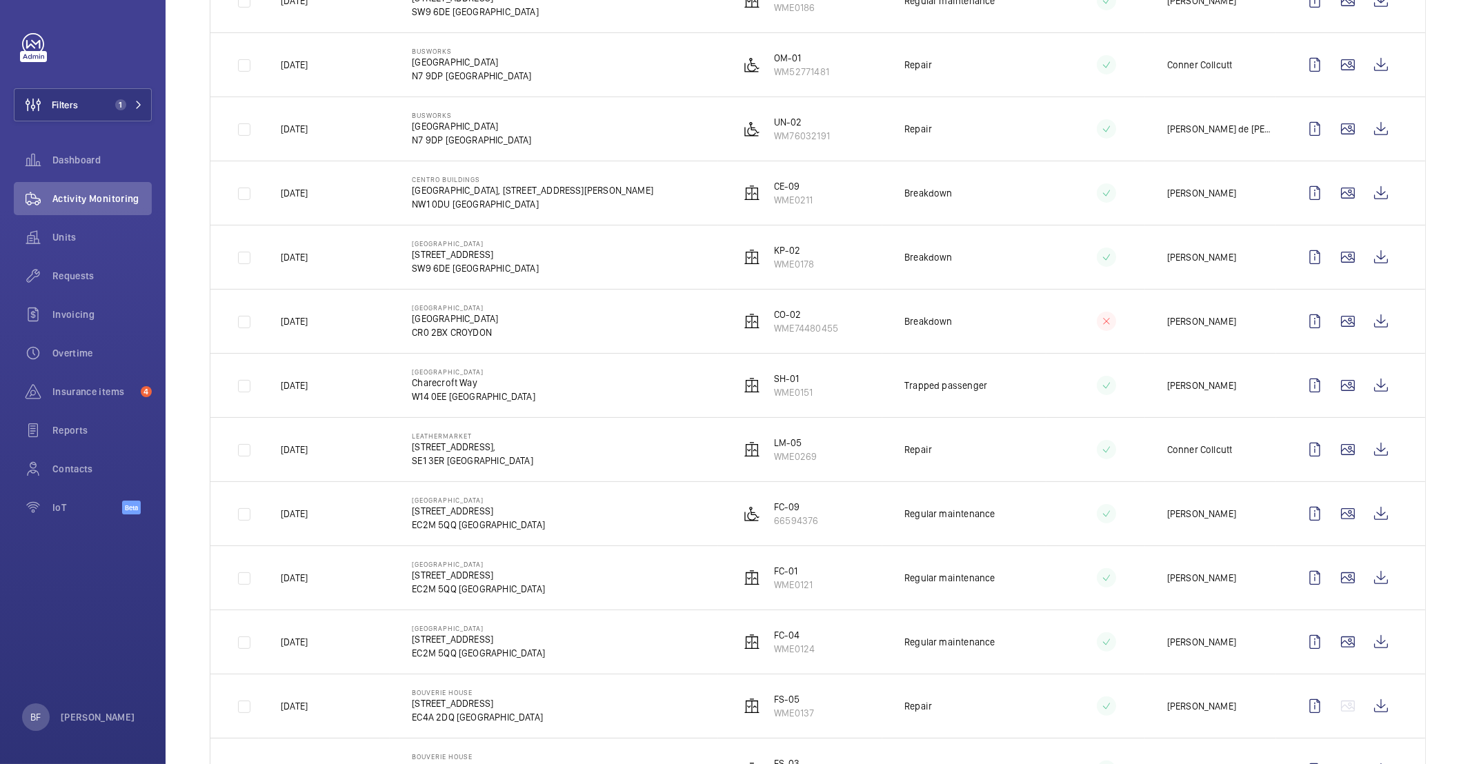
scroll to position [1134, 0]
